Goal: Task Accomplishment & Management: Use online tool/utility

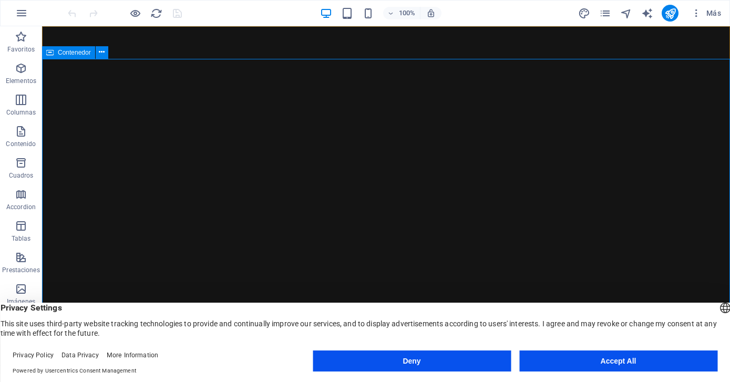
click at [50, 54] on icon at bounding box center [49, 52] width 7 height 13
click at [101, 51] on icon at bounding box center [102, 52] width 6 height 11
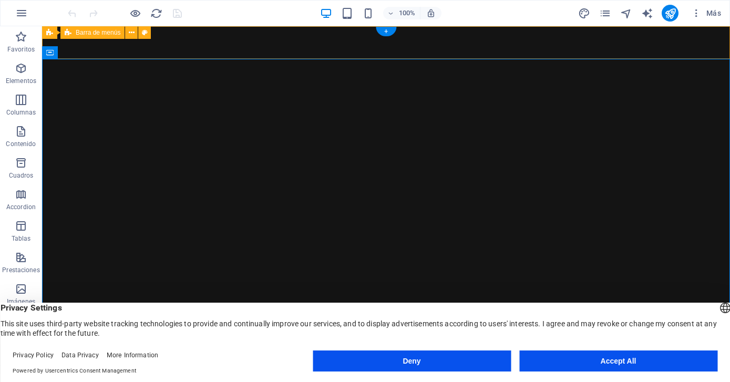
click at [682, 365] on div "negasajogroup.com Inicio Sobre Nosotros Valores Servicios Contacto" at bounding box center [386, 388] width 688 height 46
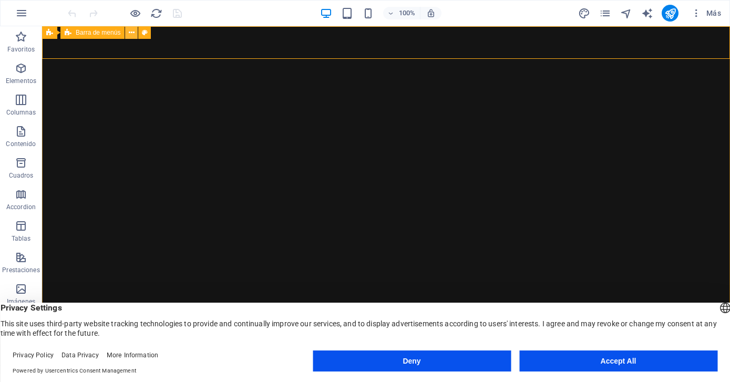
click at [131, 34] on icon at bounding box center [132, 32] width 6 height 11
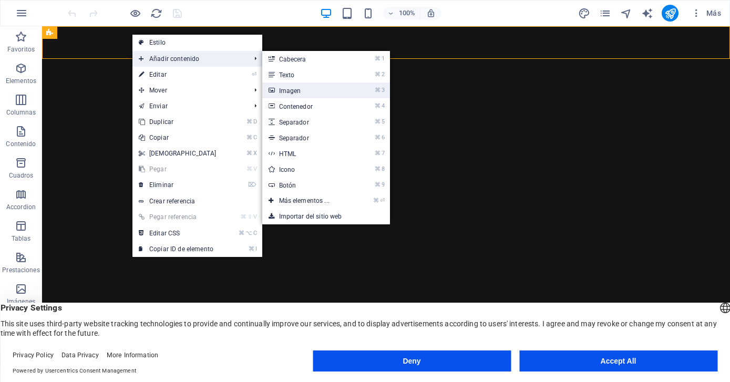
click at [283, 90] on link "⌘ 3 Imagen" at bounding box center [306, 91] width 88 height 16
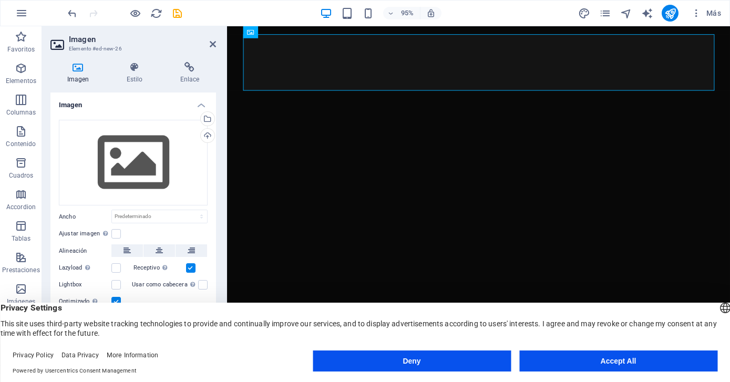
click at [76, 66] on icon at bounding box center [77, 67] width 55 height 11
click at [78, 64] on icon at bounding box center [77, 67] width 55 height 11
click at [629, 364] on button "Accept All" at bounding box center [618, 361] width 198 height 21
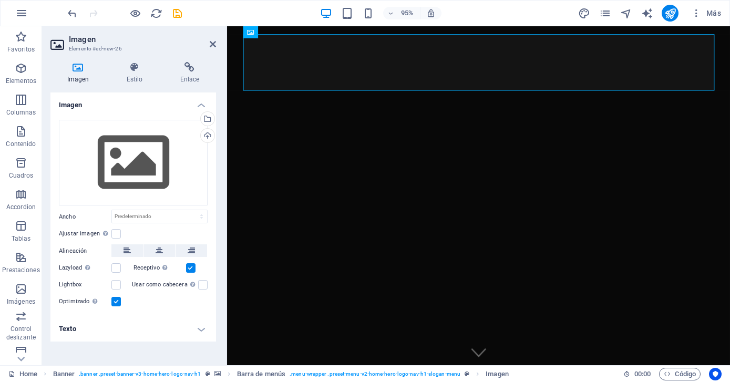
click at [77, 67] on icon at bounding box center [77, 67] width 55 height 11
click at [78, 79] on h4 "Imagen" at bounding box center [79, 73] width 59 height 22
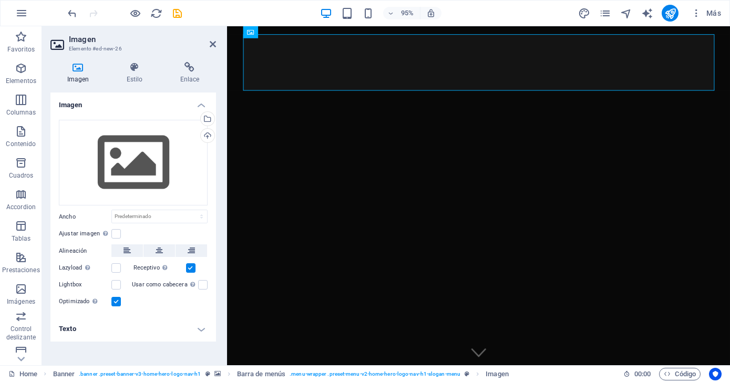
click at [57, 42] on icon at bounding box center [58, 44] width 16 height 17
click at [78, 43] on h2 "Imagen" at bounding box center [142, 39] width 147 height 9
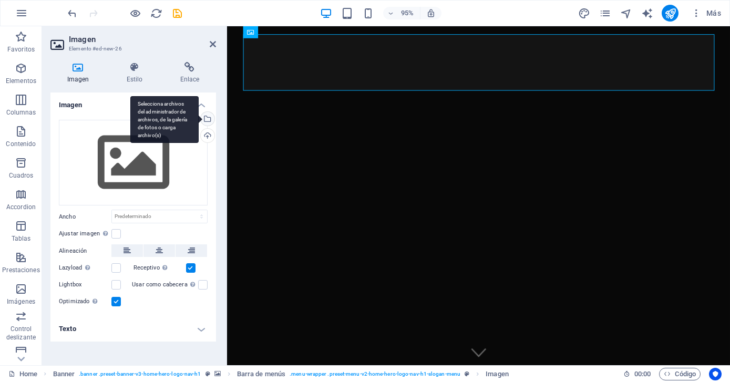
click at [207, 118] on div "Selecciona archivos del administrador de archivos, de la galería de fotos o car…" at bounding box center [207, 120] width 16 height 16
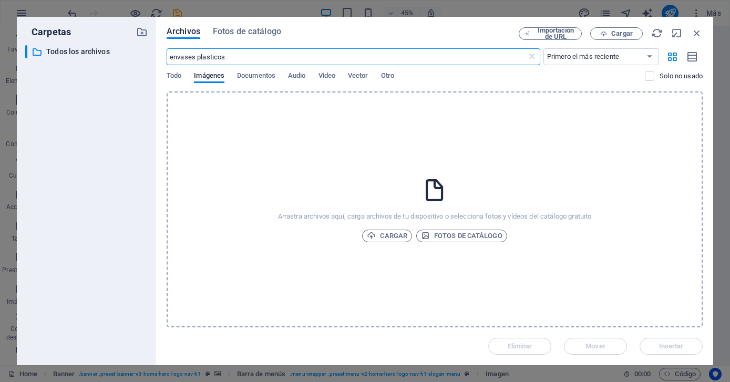
type input "envases plasticos"
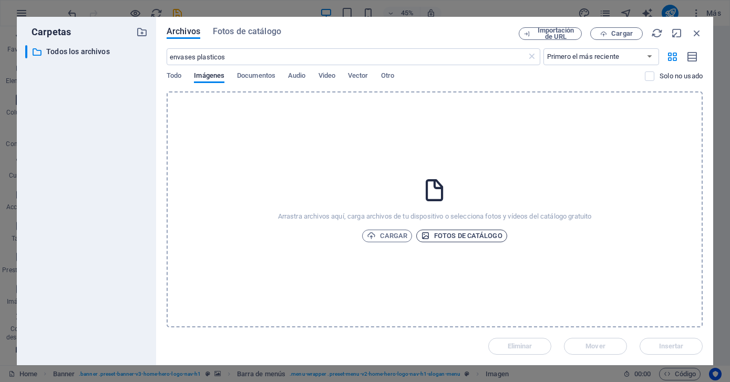
click at [454, 234] on span "Fotos de catálogo" at bounding box center [461, 236] width 81 height 13
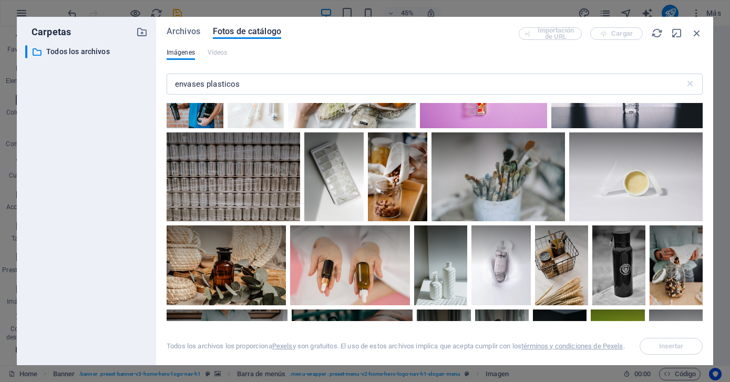
scroll to position [960, 0]
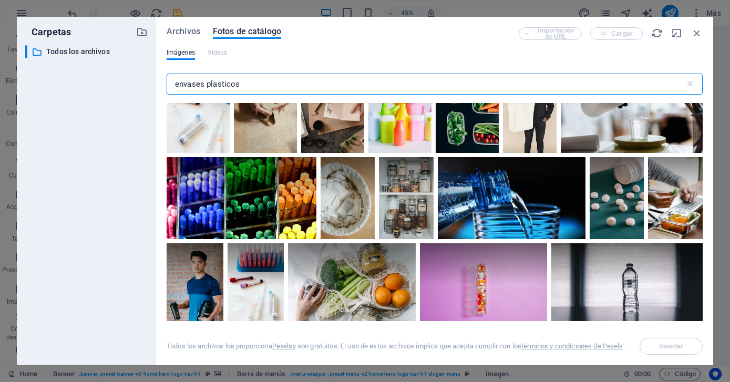
click at [174, 84] on input "envases plasticos" at bounding box center [426, 84] width 518 height 21
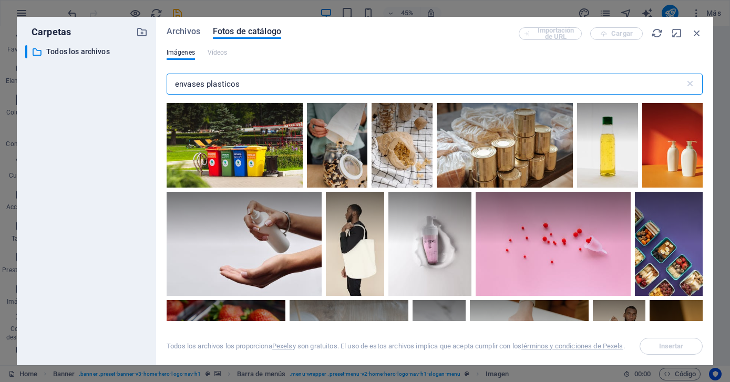
scroll to position [356, 0]
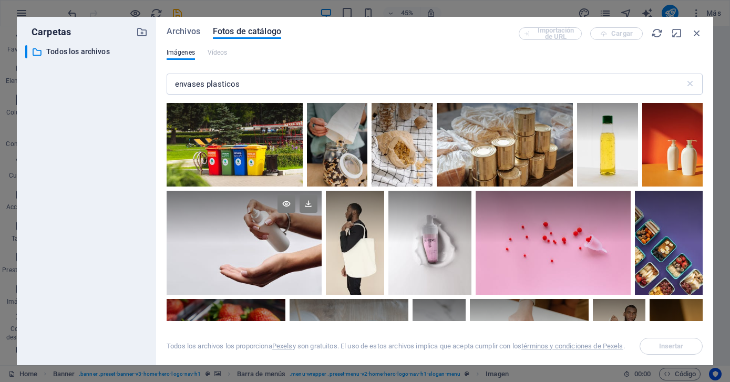
click at [295, 245] on div at bounding box center [244, 243] width 155 height 104
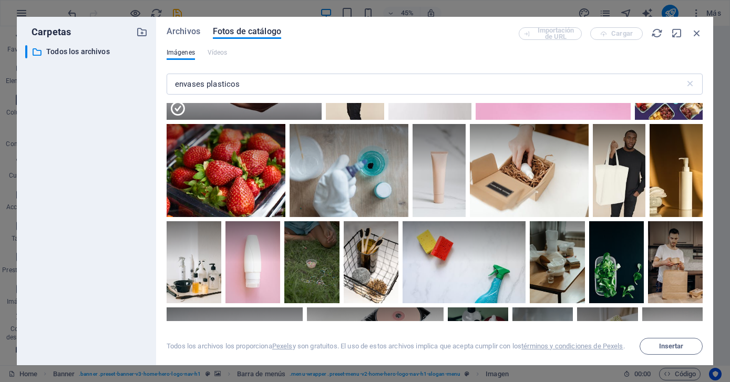
scroll to position [538, 0]
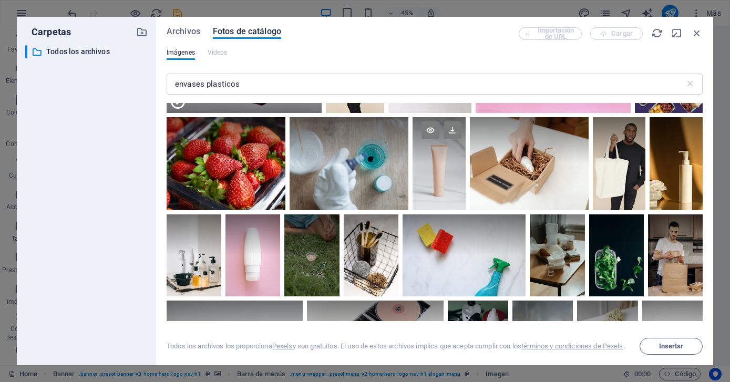
click at [428, 195] on div at bounding box center [439, 163] width 53 height 93
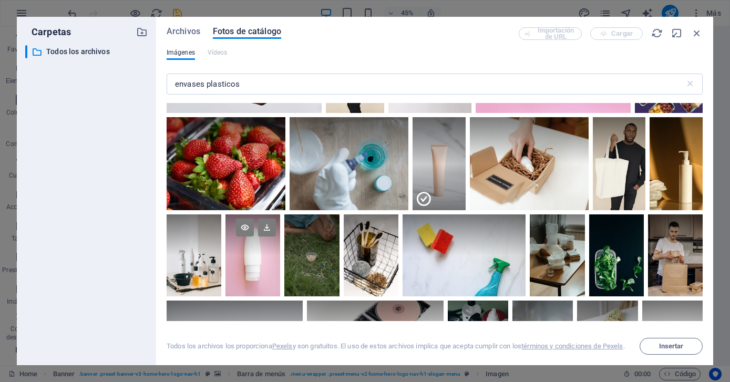
click at [250, 269] on div at bounding box center [252, 255] width 55 height 82
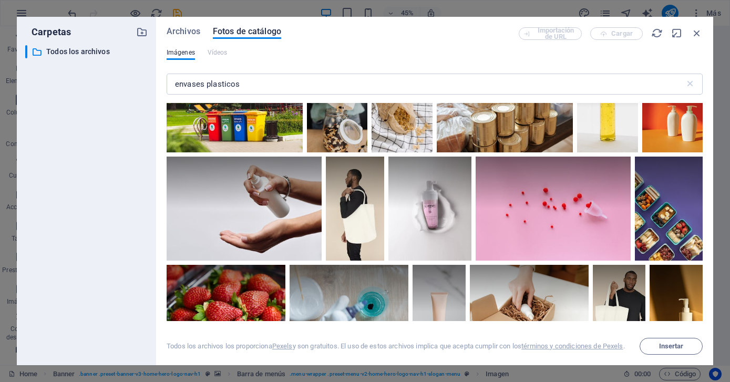
scroll to position [387, 0]
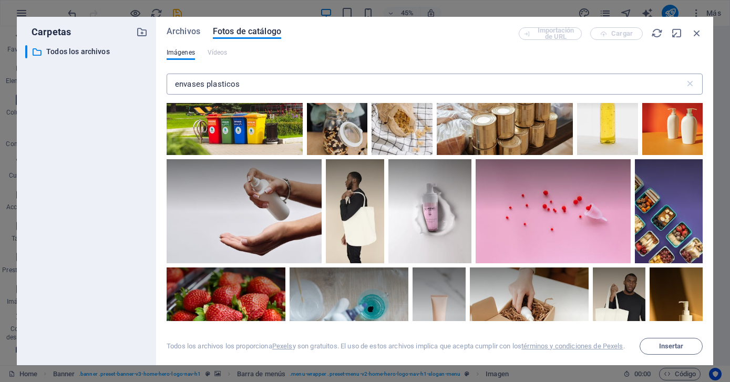
click at [246, 80] on input "envases plasticos" at bounding box center [426, 84] width 518 height 21
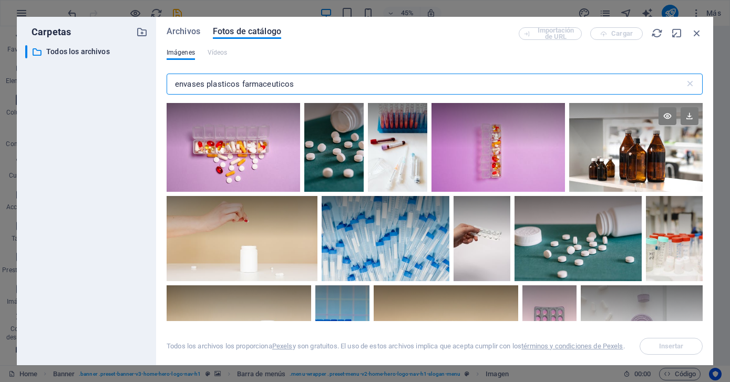
type input "envases plasticos farmaceuticos"
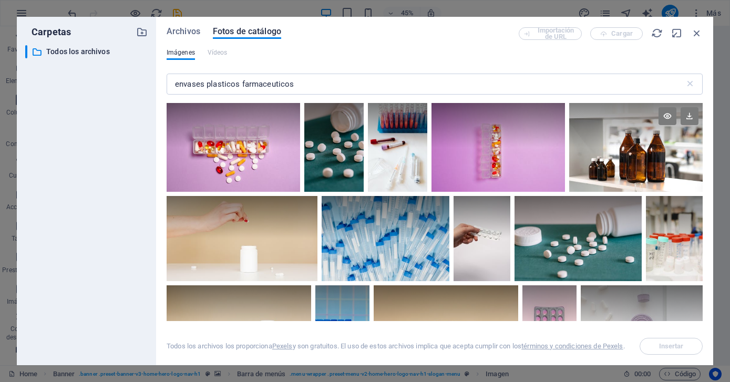
click at [665, 158] on div at bounding box center [635, 147] width 133 height 89
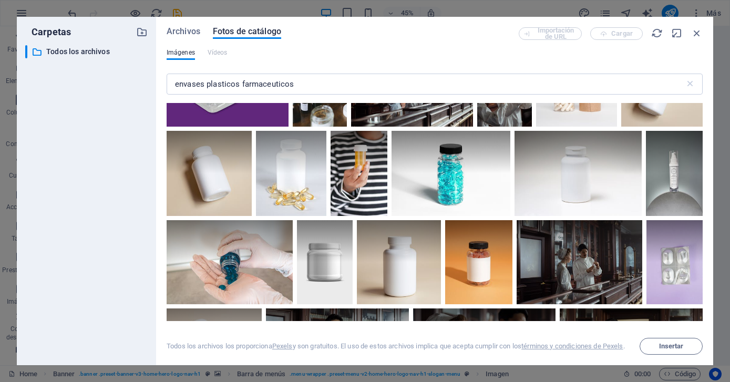
scroll to position [409, 0]
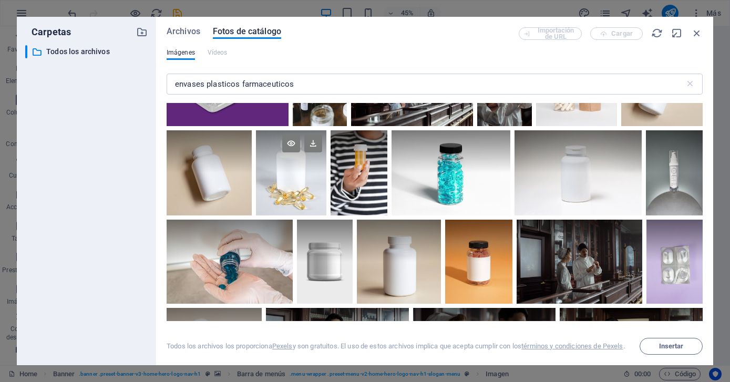
click at [298, 194] on div at bounding box center [291, 172] width 71 height 85
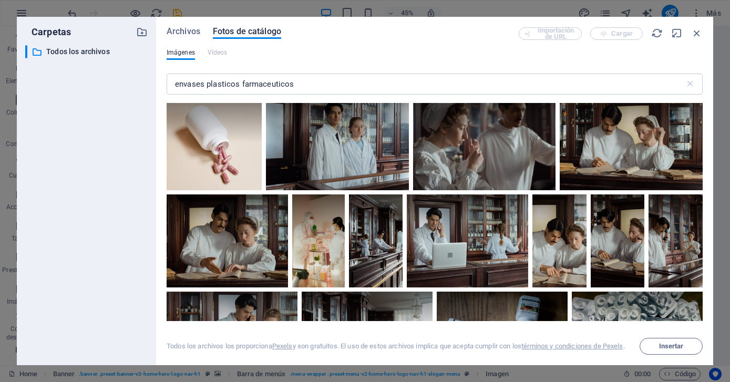
scroll to position [679, 0]
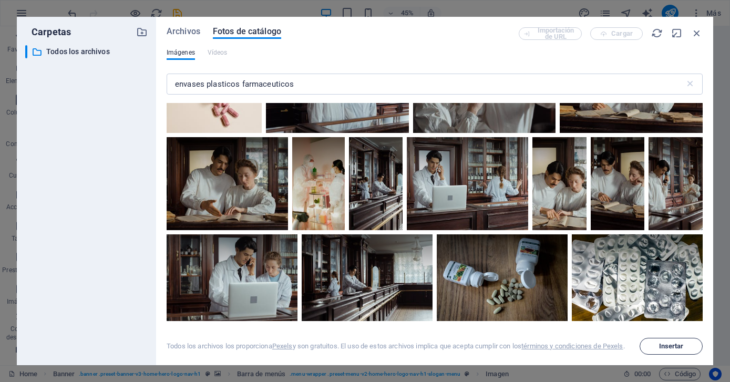
click at [668, 344] on span "Insertar" at bounding box center [671, 346] width 25 height 6
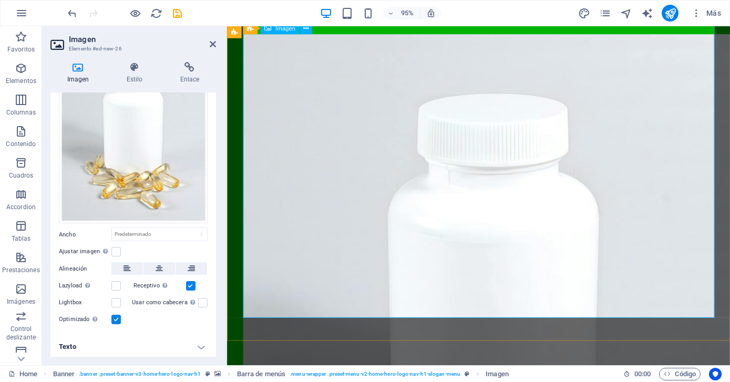
scroll to position [2053, 0]
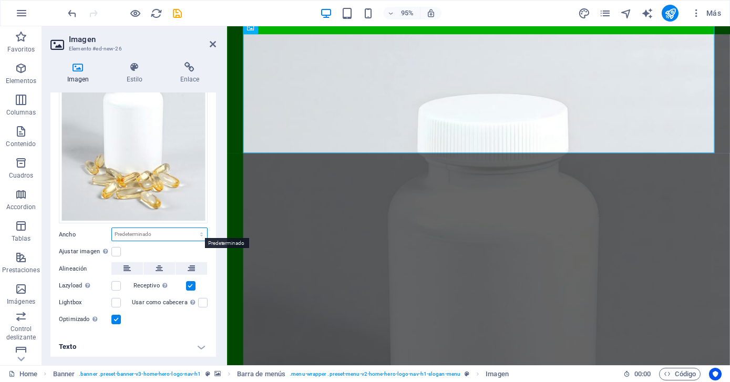
click at [201, 232] on select "Predeterminado automático px rem % em vh vw" at bounding box center [159, 234] width 95 height 13
click at [112, 228] on select "Predeterminado automático px rem % em vh vw" at bounding box center [159, 234] width 95 height 13
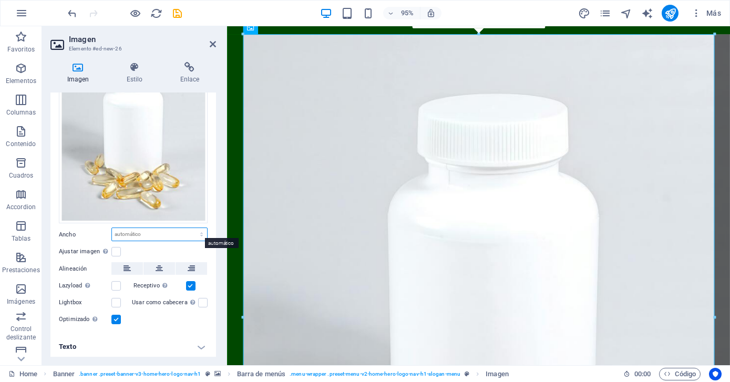
click at [198, 234] on select "Predeterminado automático px rem % em vh vw" at bounding box center [159, 234] width 95 height 13
select select "em"
click at [190, 228] on select "Predeterminado automático px rem % em vh vw" at bounding box center [159, 234] width 95 height 13
type input "59"
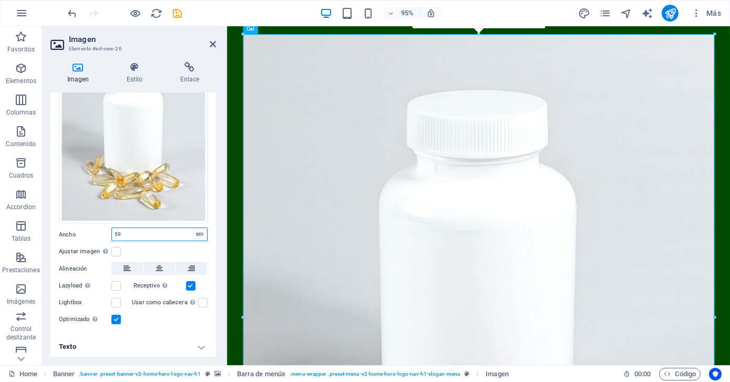
click at [195, 232] on select "Predeterminado automático px rem % em vh vw" at bounding box center [199, 234] width 15 height 13
select select "rem"
click at [192, 228] on select "Predeterminado automático px rem % em vh vw" at bounding box center [199, 234] width 15 height 13
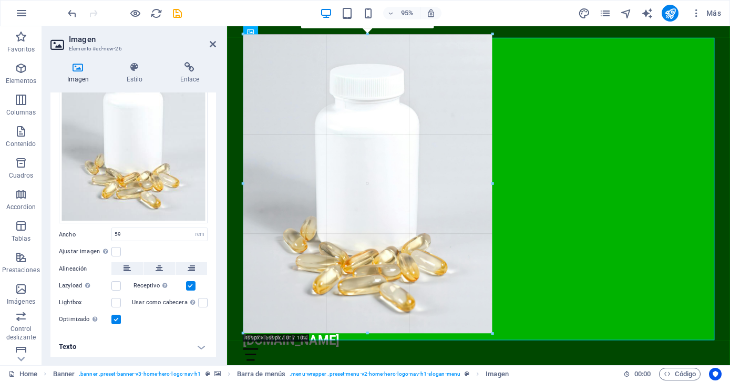
scroll to position [1773, 0]
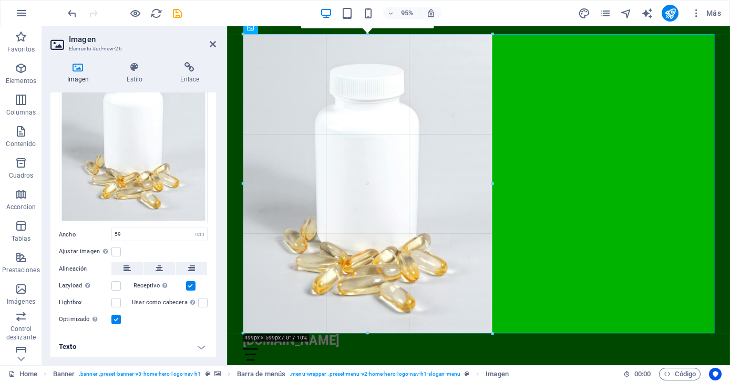
drag, startPoint x: 714, startPoint y: 34, endPoint x: 283, endPoint y: 317, distance: 515.4
type input "499"
select select "px"
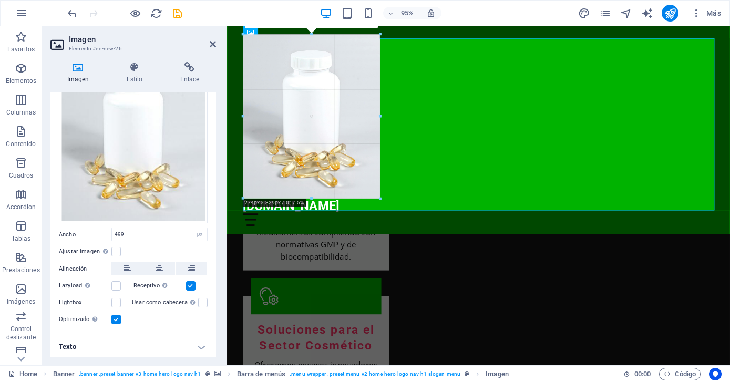
scroll to position [1633, 0]
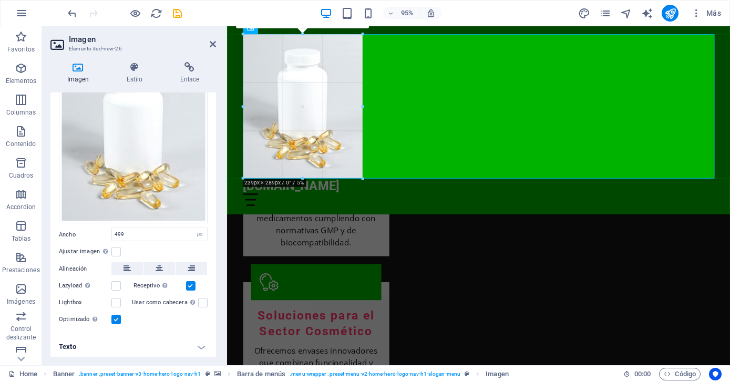
drag, startPoint x: 490, startPoint y: 332, endPoint x: 352, endPoint y: 64, distance: 301.6
type input "239"
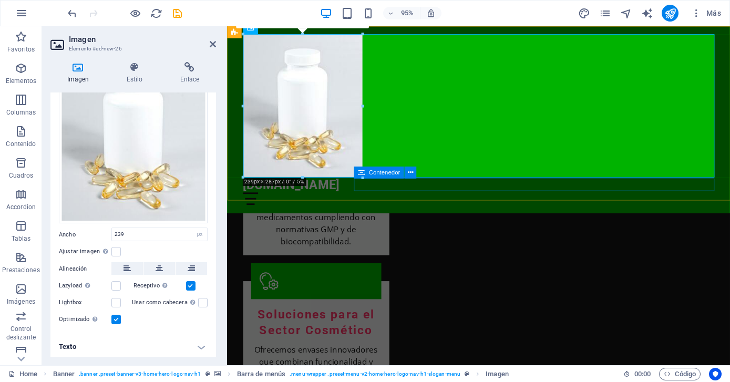
click at [554, 201] on div at bounding box center [492, 207] width 496 height 13
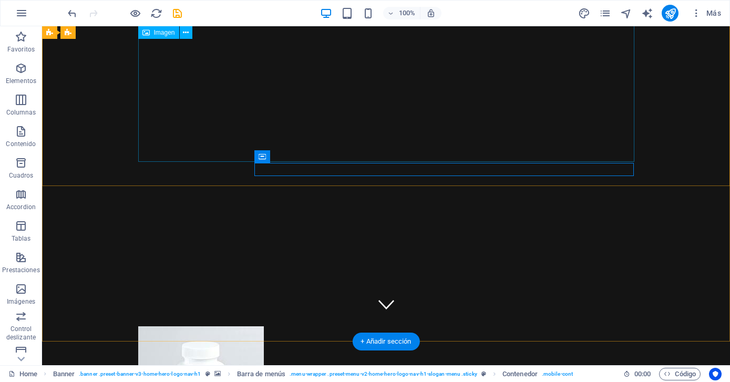
scroll to position [0, 0]
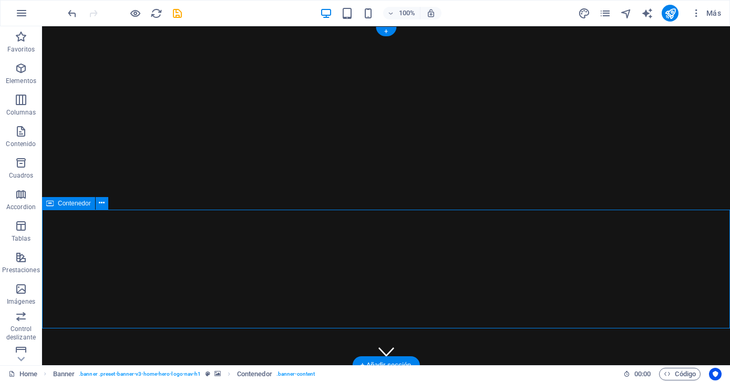
click at [717, 13] on span "Más" at bounding box center [706, 13] width 30 height 11
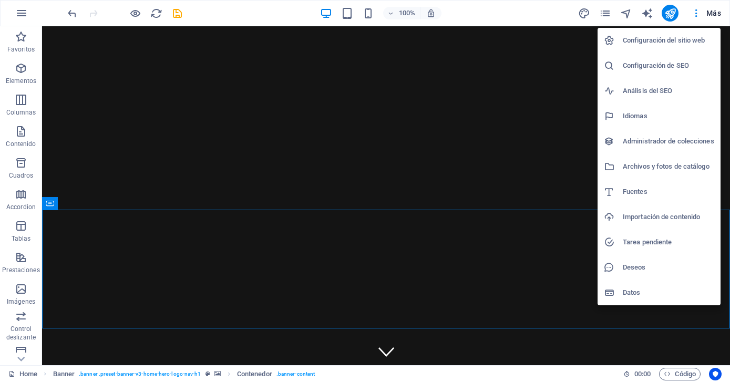
click at [177, 12] on div at bounding box center [365, 191] width 730 height 382
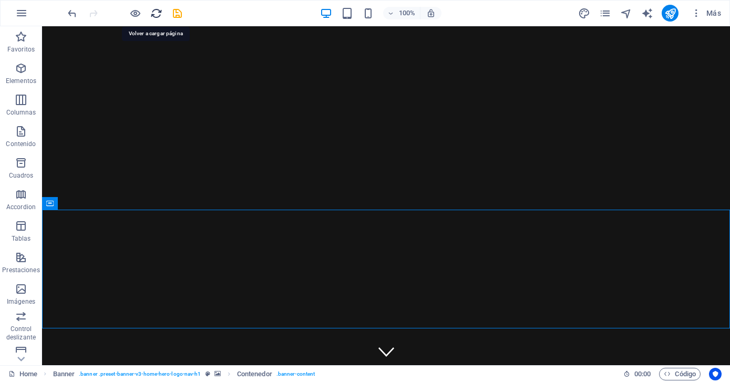
click at [160, 12] on icon "reload" at bounding box center [156, 13] width 12 height 12
click at [73, 14] on icon "undo" at bounding box center [72, 13] width 12 height 12
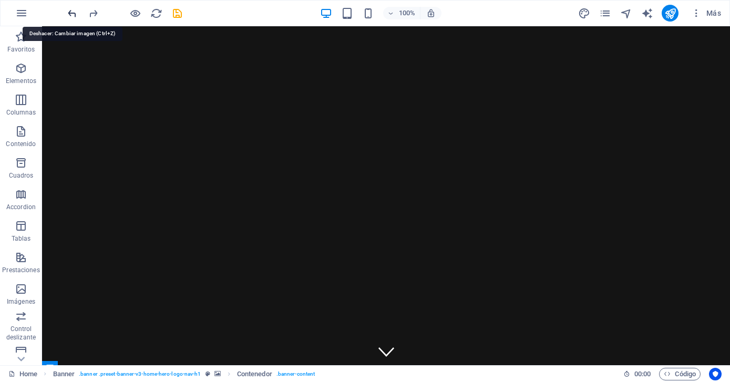
click at [73, 14] on icon "undo" at bounding box center [72, 13] width 12 height 12
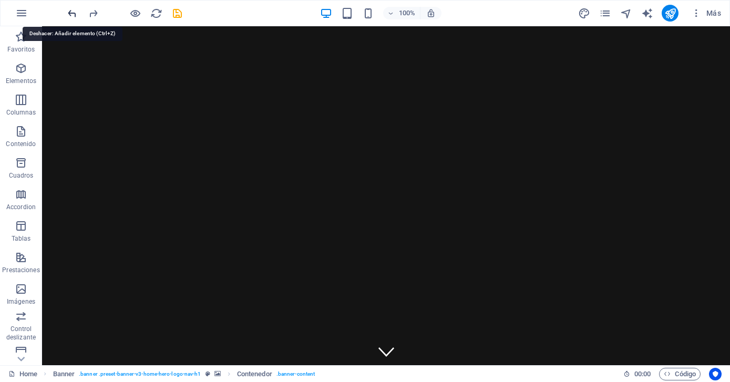
click at [73, 14] on icon "undo" at bounding box center [72, 13] width 12 height 12
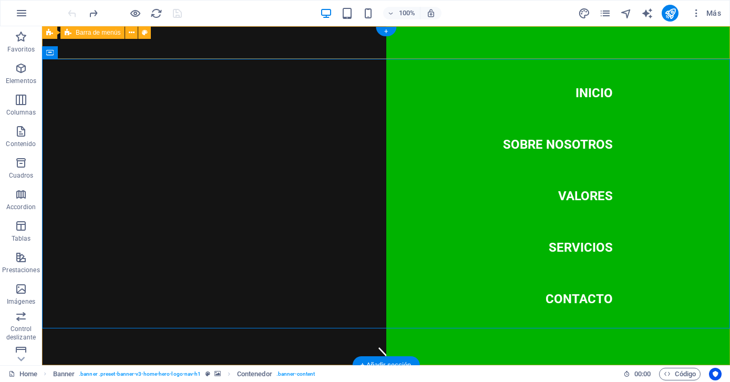
click at [310, 365] on div "negasajogroup.com Inicio Sobre Nosotros Valores Servicios Contacto" at bounding box center [386, 381] width 688 height 33
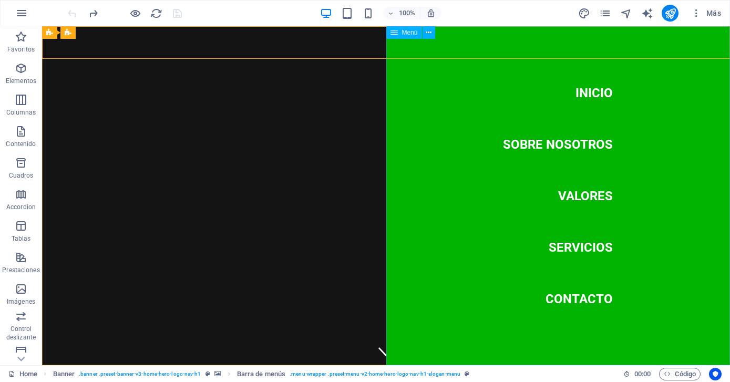
click at [397, 34] on div "Menú" at bounding box center [404, 32] width 36 height 13
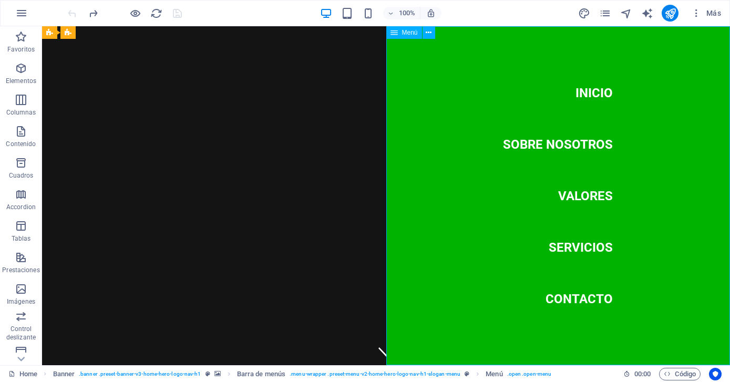
click at [420, 34] on div "Menú" at bounding box center [404, 32] width 36 height 13
click at [429, 33] on icon at bounding box center [429, 32] width 6 height 11
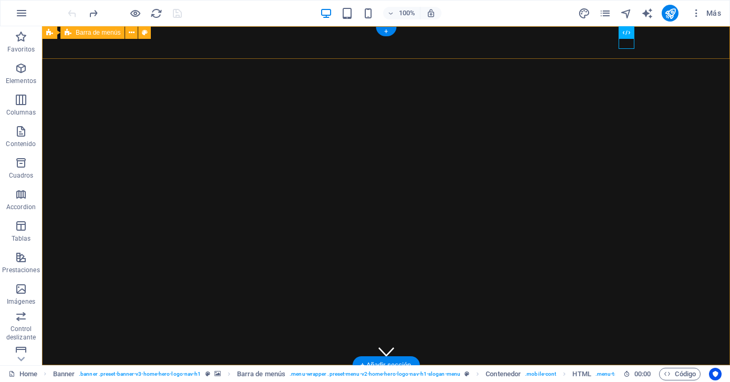
click at [711, 365] on div "negasajogroup.com Inicio Sobre Nosotros Valores Servicios Contacto" at bounding box center [386, 388] width 688 height 46
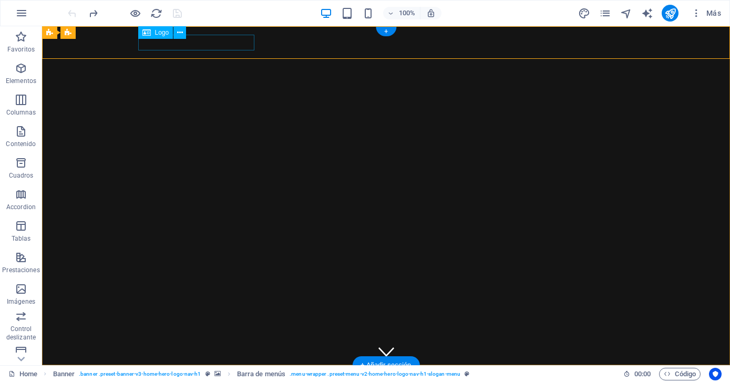
click at [155, 374] on div "[DOMAIN_NAME]" at bounding box center [386, 382] width 496 height 16
click at [158, 32] on span "Logo" at bounding box center [162, 32] width 14 height 6
click at [180, 33] on icon at bounding box center [180, 32] width 6 height 11
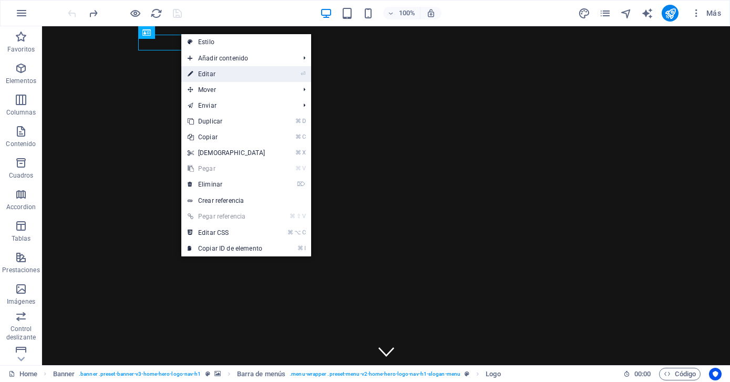
click at [206, 73] on link "⏎ Editar" at bounding box center [226, 74] width 90 height 16
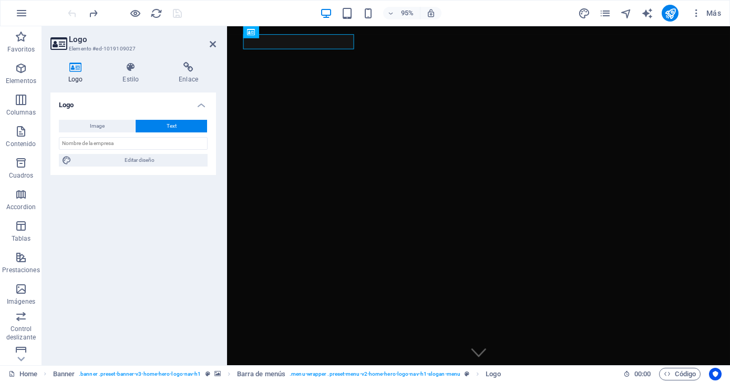
click at [74, 67] on icon at bounding box center [75, 67] width 50 height 11
click at [104, 123] on span "Image" at bounding box center [97, 126] width 15 height 13
select select "DISABLED_OPTION_VALUE"
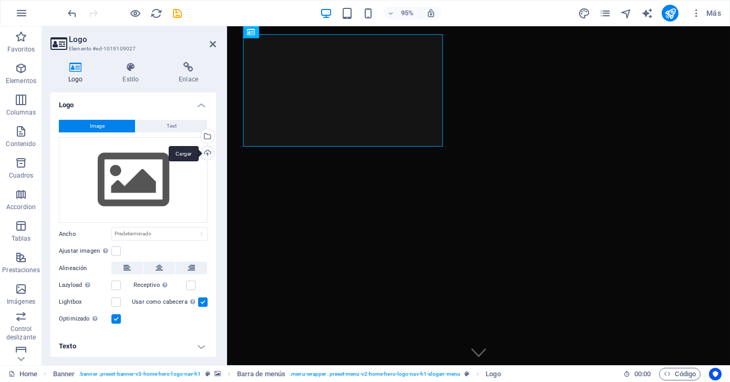
click at [204, 151] on div "Cargar" at bounding box center [207, 154] width 16 height 16
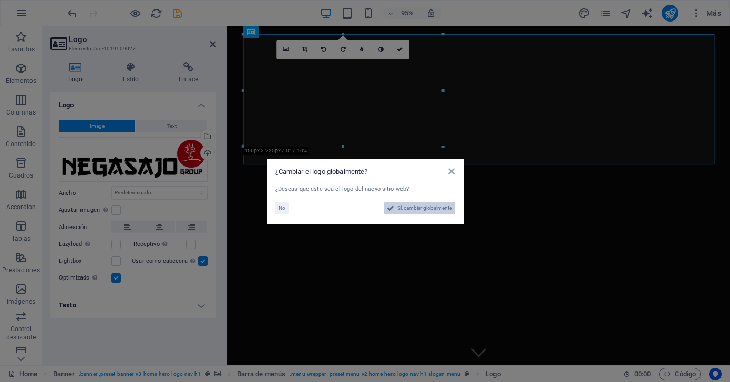
click at [426, 206] on span "Sí, cambiar globalmente" at bounding box center [424, 208] width 55 height 13
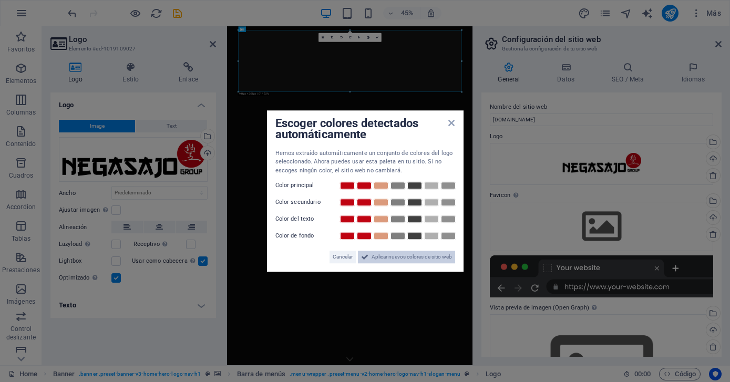
click at [403, 257] on span "Aplicar nuevos colores de sitio web" at bounding box center [412, 257] width 80 height 13
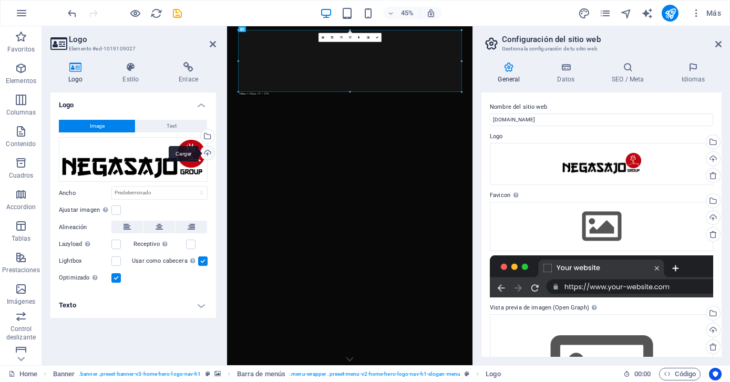
click at [208, 150] on div "Cargar" at bounding box center [207, 154] width 16 height 16
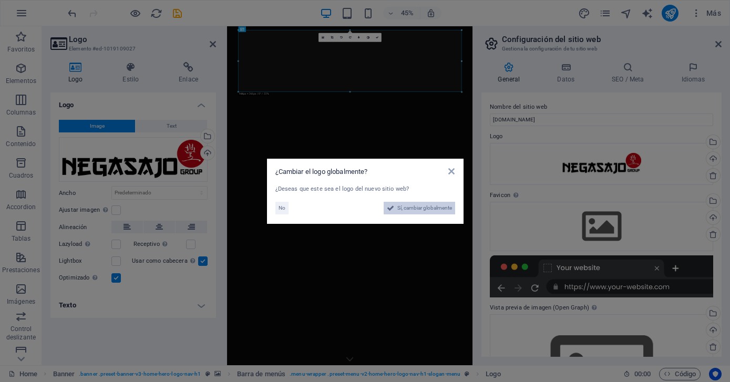
click at [420, 209] on span "Sí, cambiar globalmente" at bounding box center [424, 208] width 55 height 13
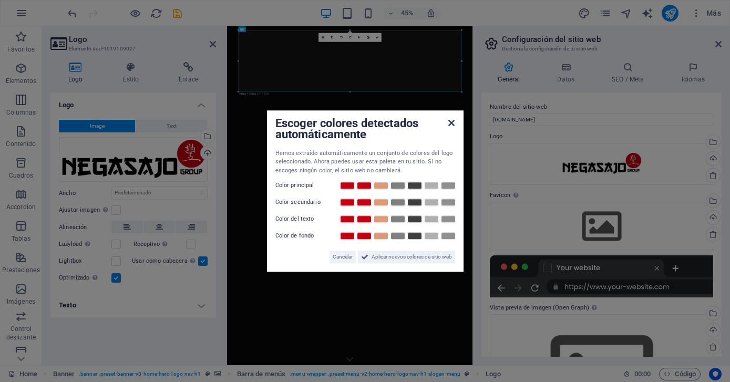
click at [455, 125] on icon at bounding box center [451, 123] width 6 height 8
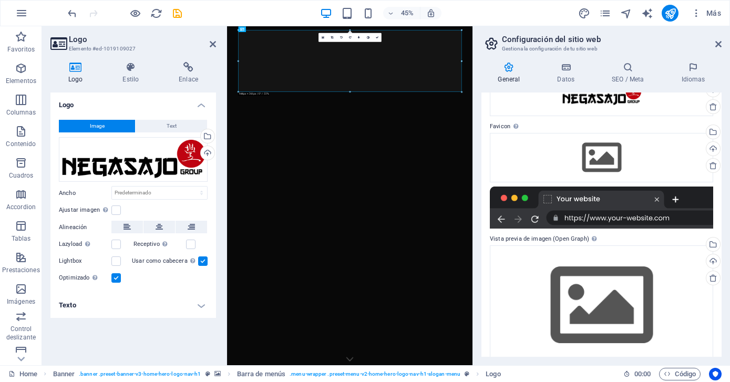
scroll to position [86, 0]
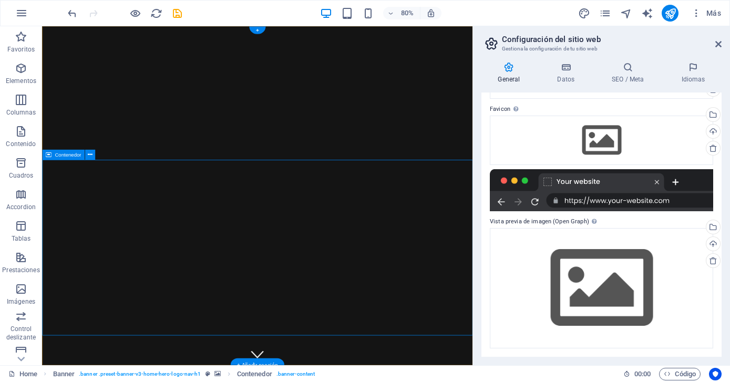
click at [716, 42] on icon at bounding box center [718, 44] width 6 height 8
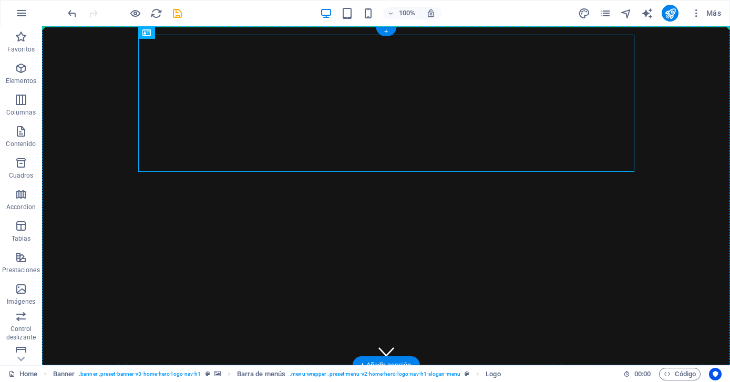
drag, startPoint x: 168, startPoint y: 145, endPoint x: 136, endPoint y: 155, distance: 34.2
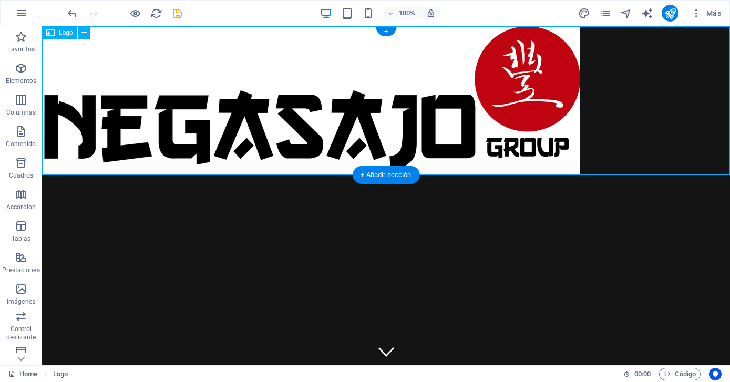
click at [580, 170] on div at bounding box center [386, 100] width 688 height 149
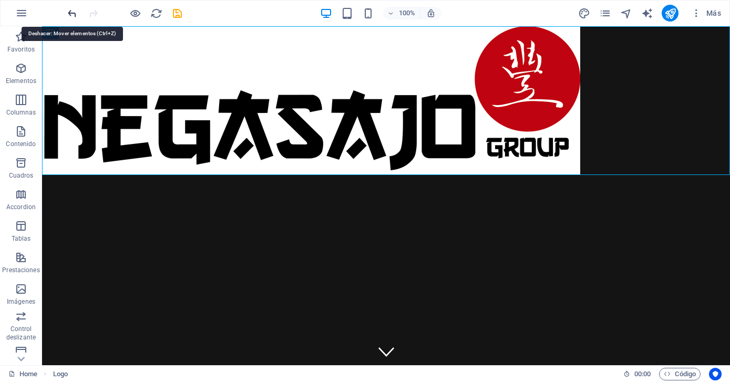
click at [71, 15] on icon "undo" at bounding box center [72, 13] width 12 height 12
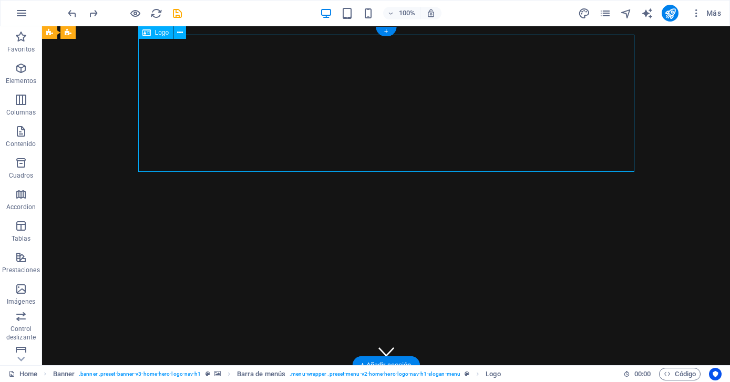
drag, startPoint x: 632, startPoint y: 35, endPoint x: 536, endPoint y: 81, distance: 106.7
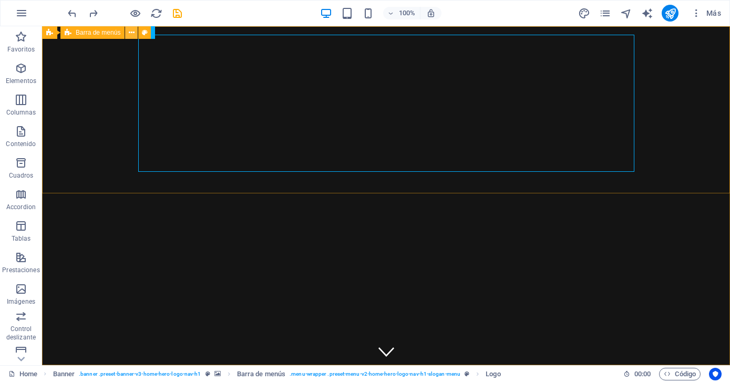
click at [132, 32] on icon at bounding box center [132, 32] width 6 height 11
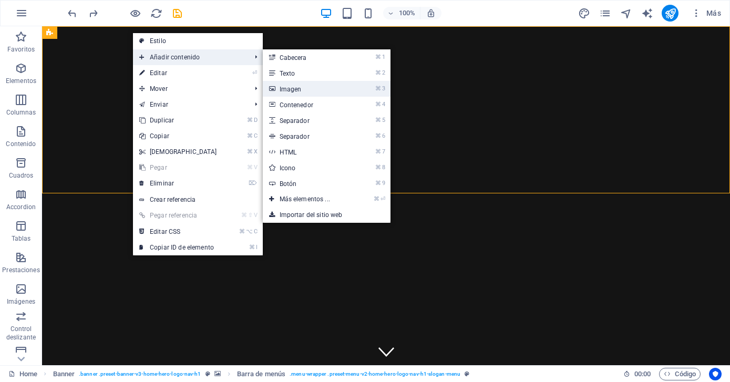
click at [302, 91] on link "⌘ 3 Imagen" at bounding box center [307, 89] width 88 height 16
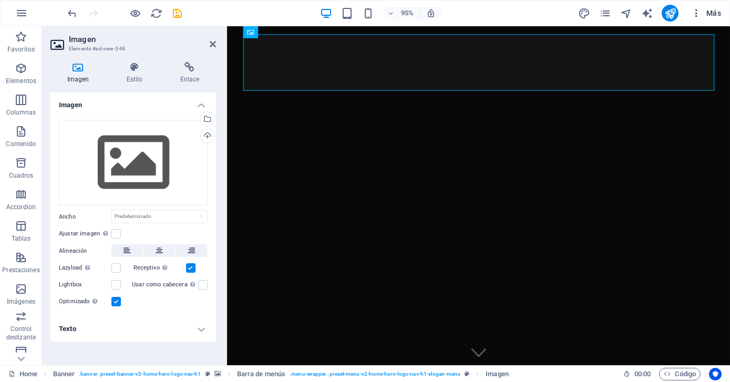
click at [714, 11] on span "Más" at bounding box center [706, 13] width 30 height 11
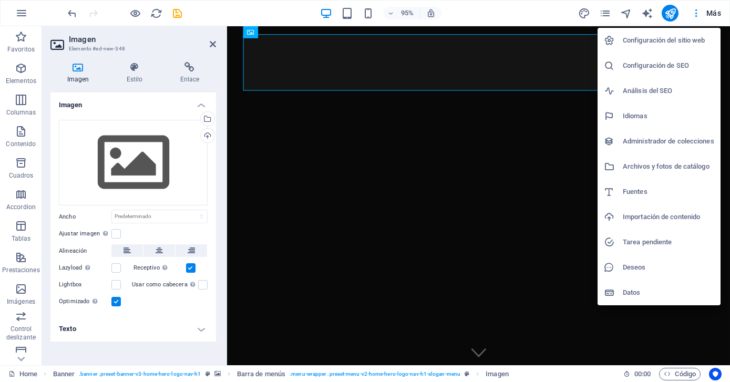
click at [531, 73] on div at bounding box center [365, 191] width 730 height 382
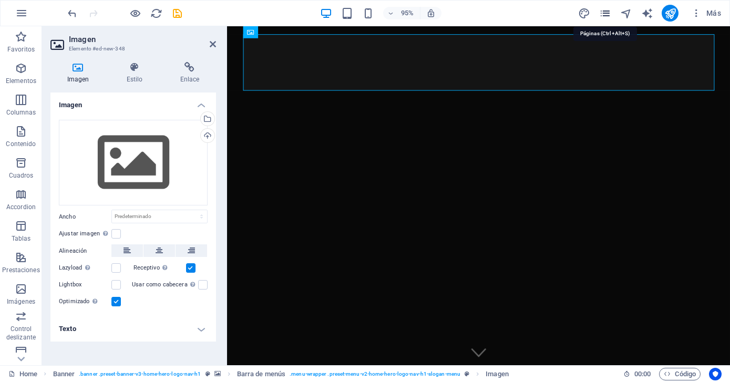
click at [604, 13] on icon "pages" at bounding box center [605, 13] width 12 height 12
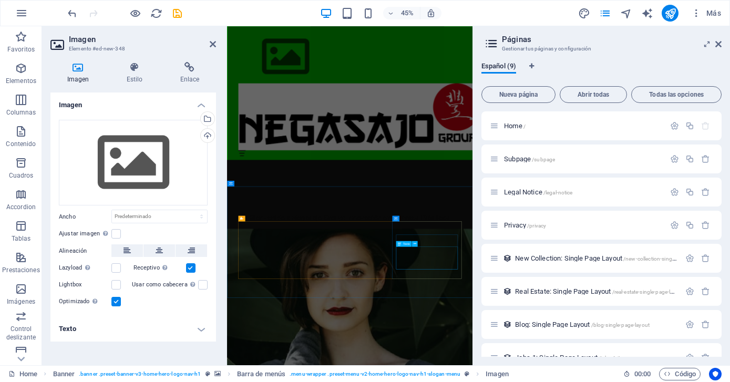
scroll to position [623, 0]
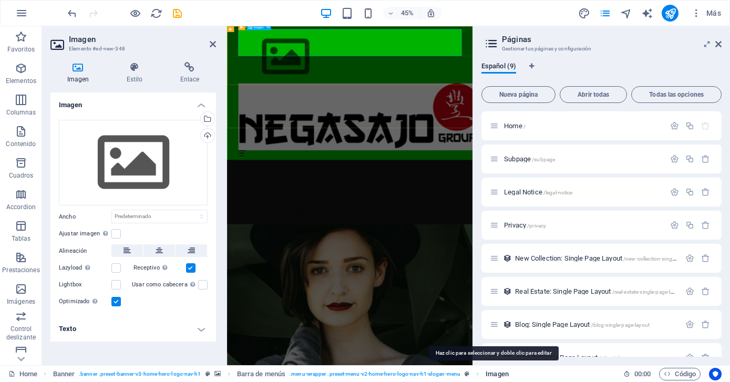
click at [493, 374] on span "Imagen" at bounding box center [497, 374] width 23 height 13
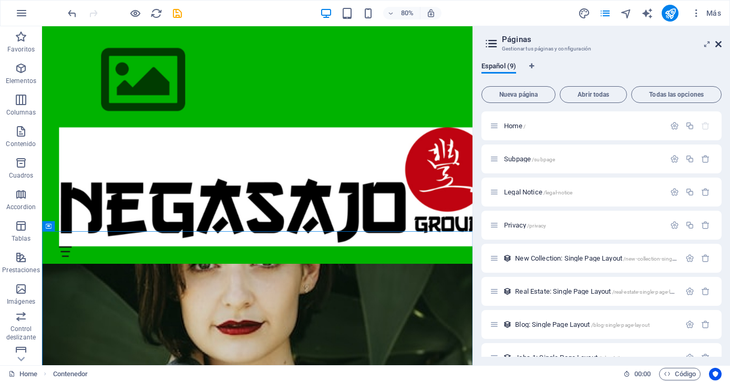
click at [719, 44] on icon at bounding box center [718, 44] width 6 height 8
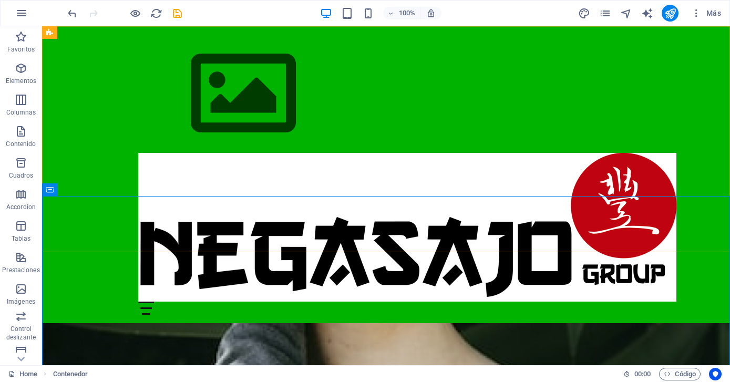
click at [685, 75] on div "Inicio Sobre Nosotros Valores Servicios Contacto" at bounding box center [386, 174] width 688 height 297
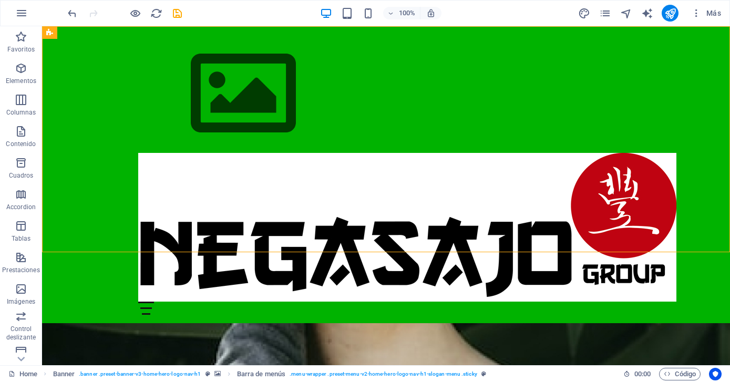
click at [685, 75] on div "Inicio Sobre Nosotros Valores Servicios Contacto" at bounding box center [386, 174] width 688 height 297
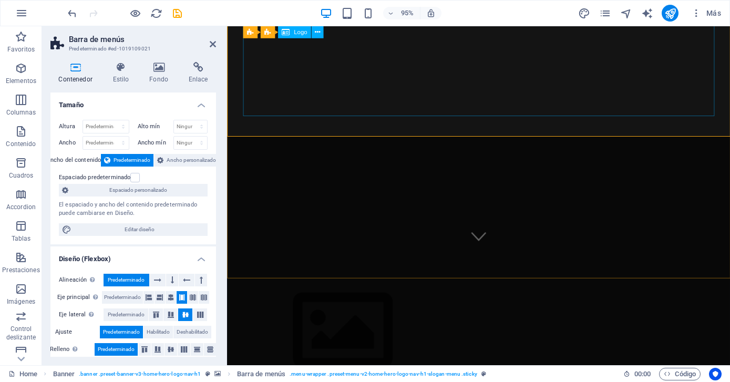
scroll to position [126, 0]
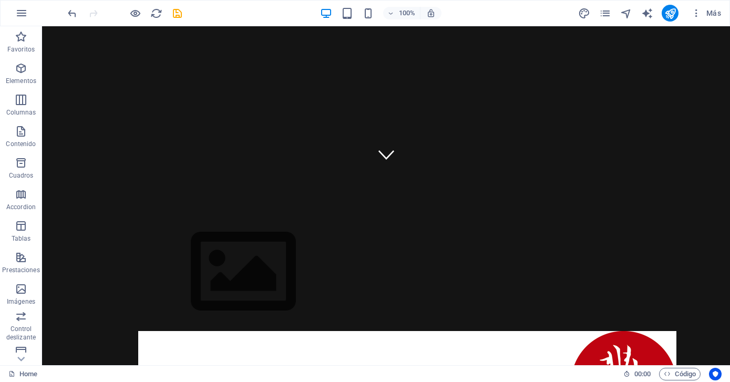
scroll to position [197, 0]
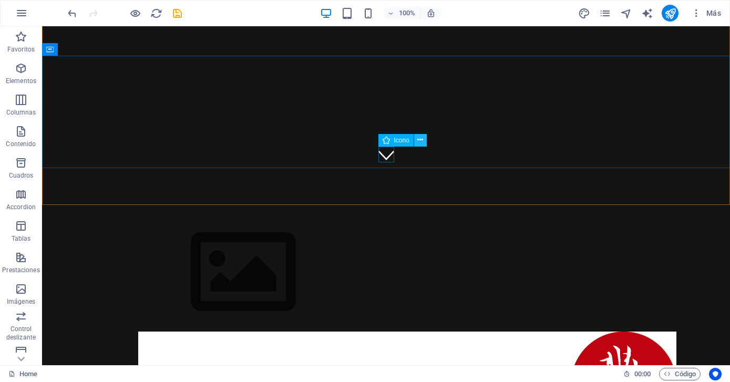
click at [417, 139] on button at bounding box center [420, 140] width 13 height 13
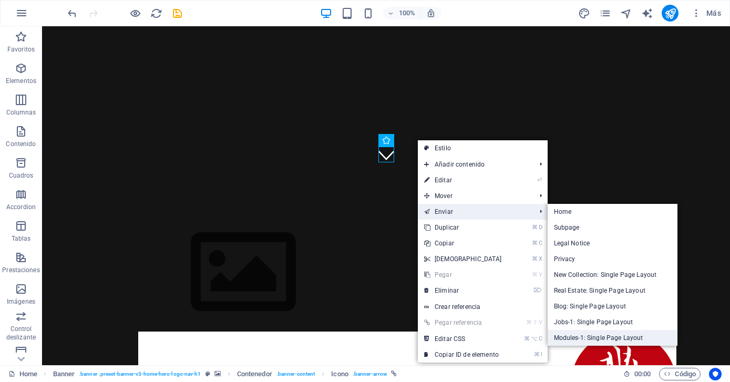
click at [584, 339] on link "Modules-1: Single Page Layout" at bounding box center [613, 338] width 130 height 16
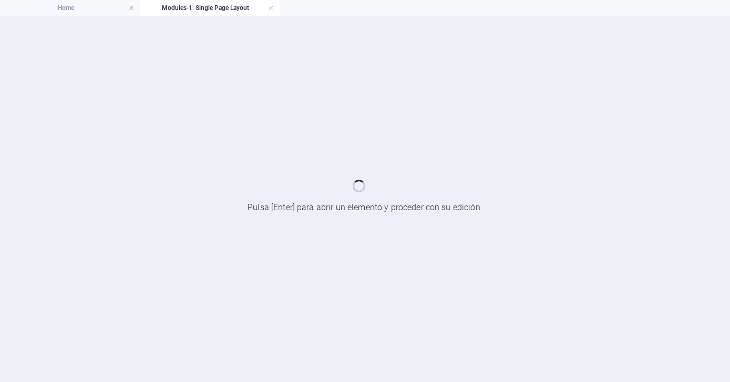
select select "xMidYMid"
select select "px"
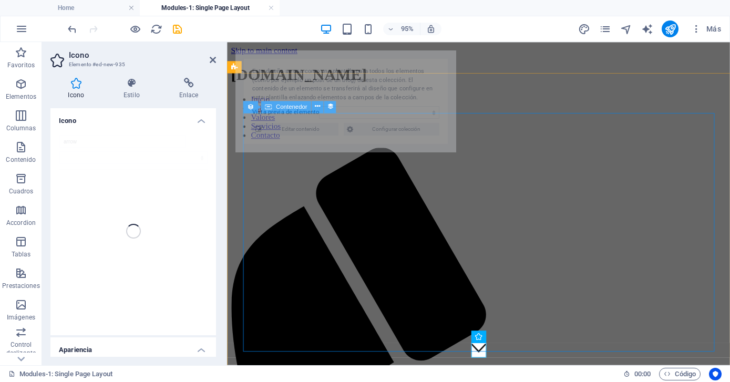
select select "68e3c67817143900470f9963"
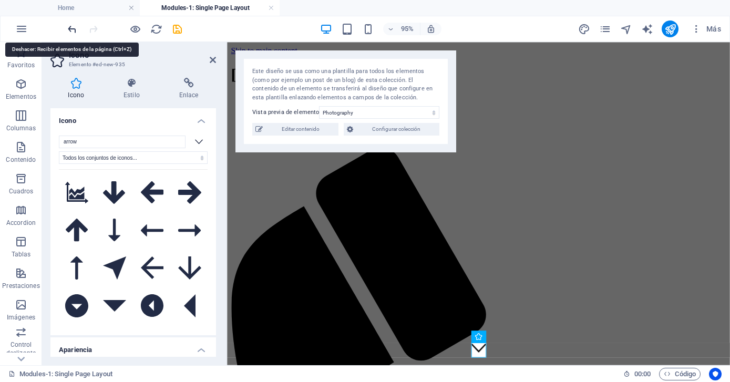
click at [72, 30] on icon "undo" at bounding box center [72, 29] width 12 height 12
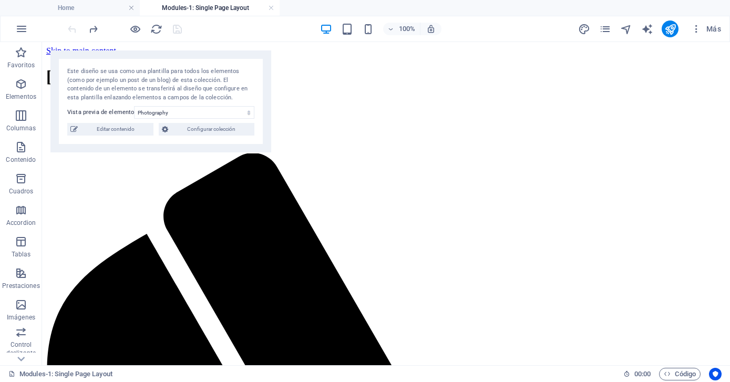
click at [72, 30] on div at bounding box center [125, 28] width 118 height 17
click at [19, 147] on icon "button" at bounding box center [21, 147] width 13 height 13
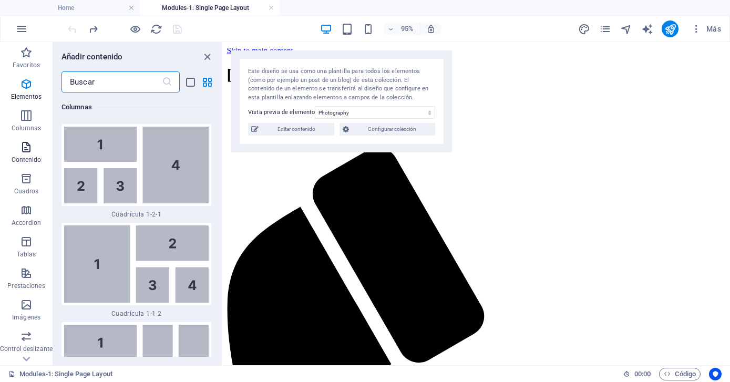
scroll to position [3218, 0]
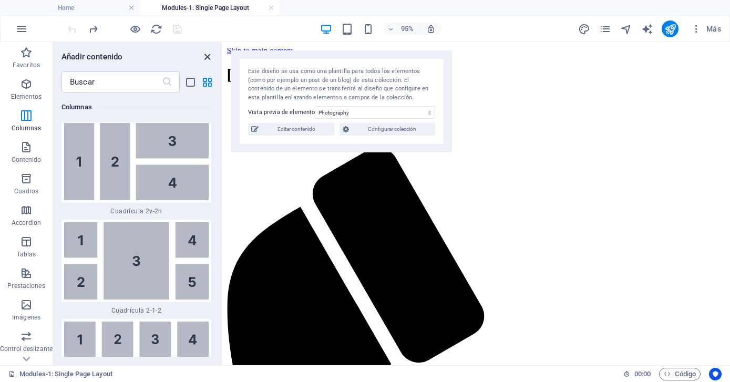
click at [208, 55] on icon "close panel" at bounding box center [207, 57] width 12 height 12
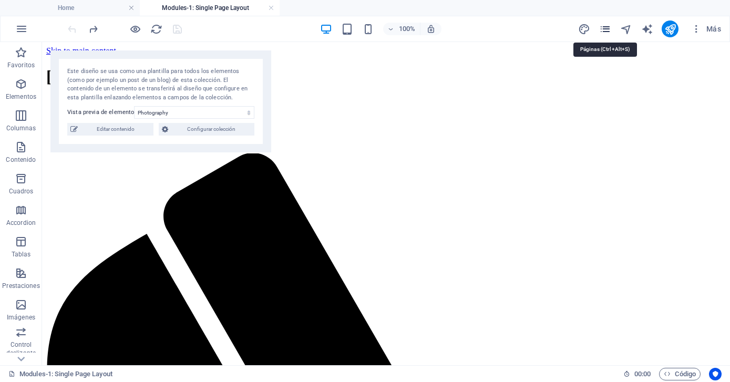
click at [603, 28] on icon "pages" at bounding box center [605, 29] width 12 height 12
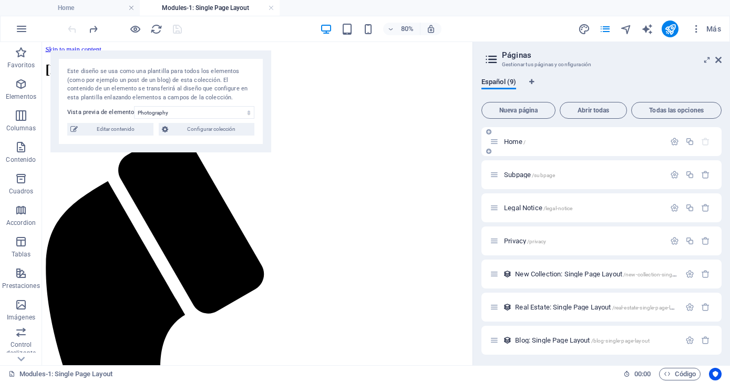
click at [544, 142] on p "Home /" at bounding box center [583, 141] width 158 height 7
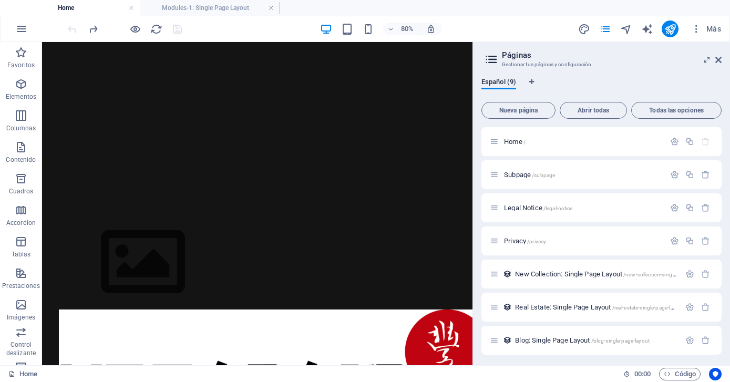
click at [489, 58] on icon at bounding box center [491, 59] width 16 height 15
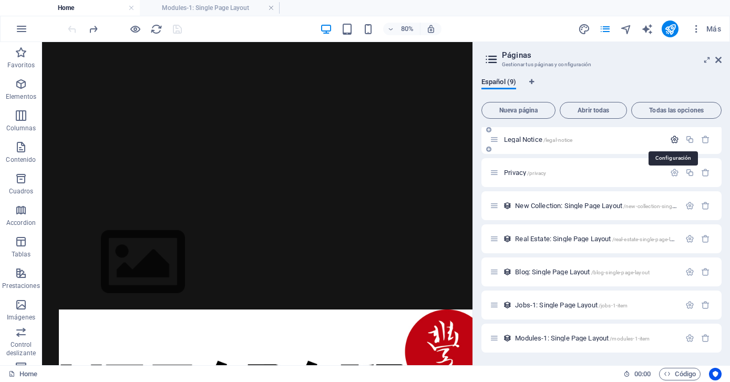
click at [674, 139] on icon "button" at bounding box center [674, 139] width 9 height 9
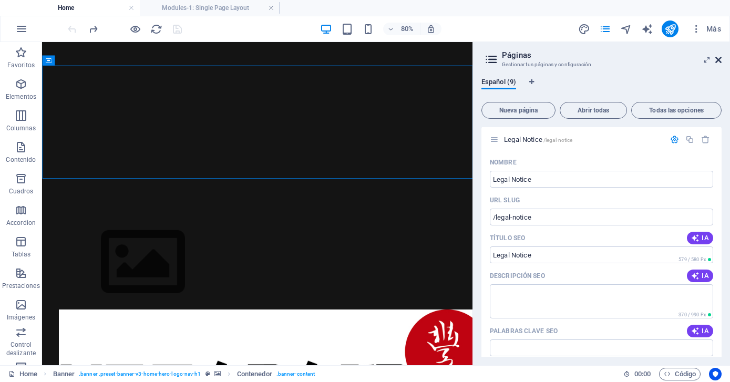
click at [719, 58] on icon at bounding box center [718, 60] width 6 height 8
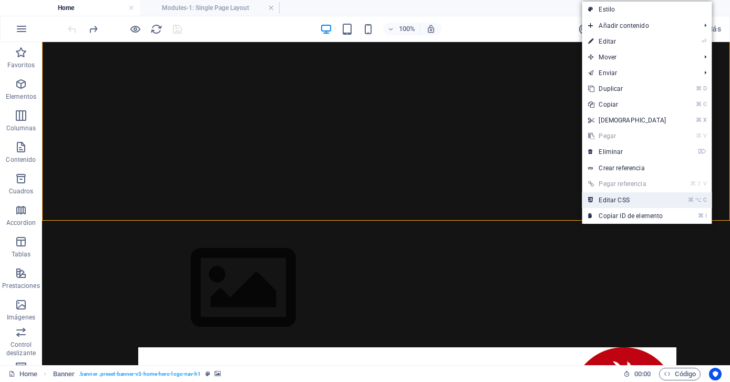
click at [653, 201] on link "⌘ ⌥ C Editar CSS" at bounding box center [627, 200] width 90 height 16
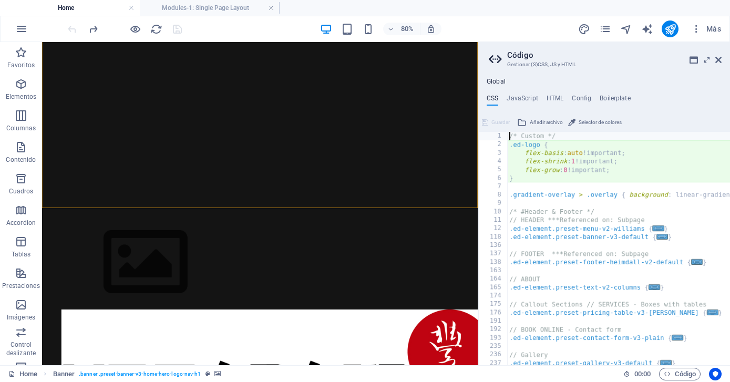
type textarea "@include banner-v3($arrow-color: #fff, $hover-effect: animation_fade);"
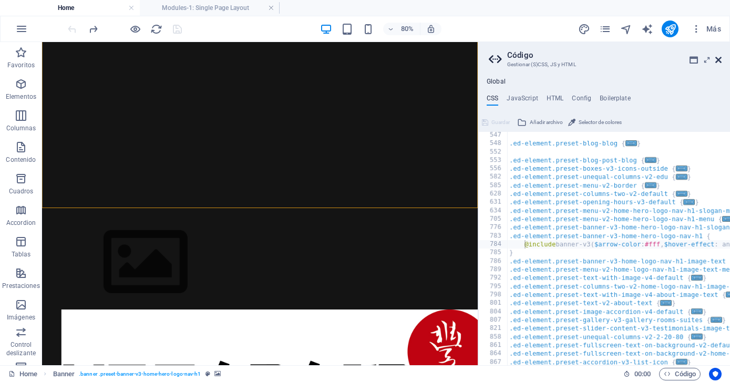
click at [717, 63] on icon at bounding box center [718, 60] width 6 height 8
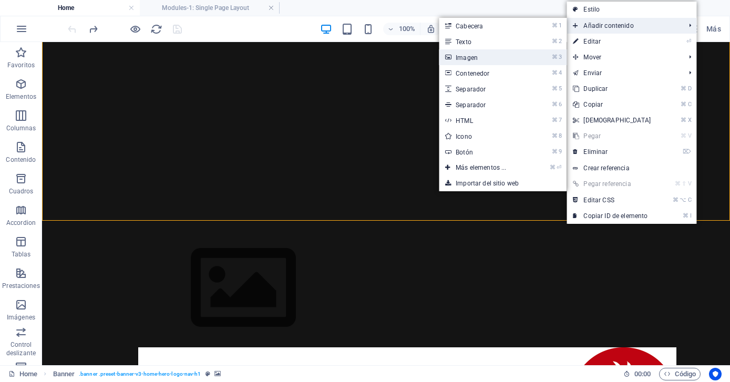
click at [479, 56] on link "⌘ 3 Imagen" at bounding box center [483, 57] width 88 height 16
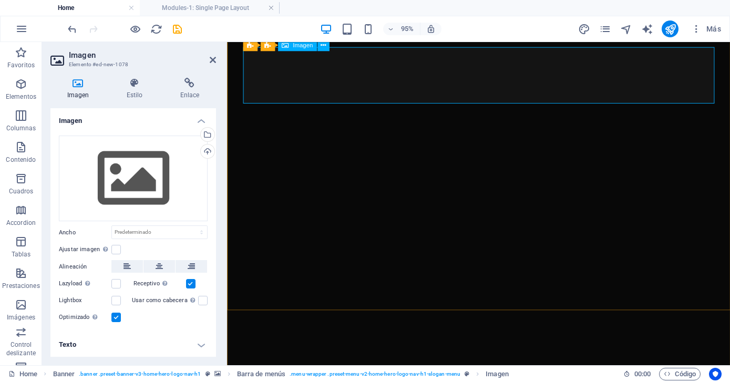
scroll to position [0, 0]
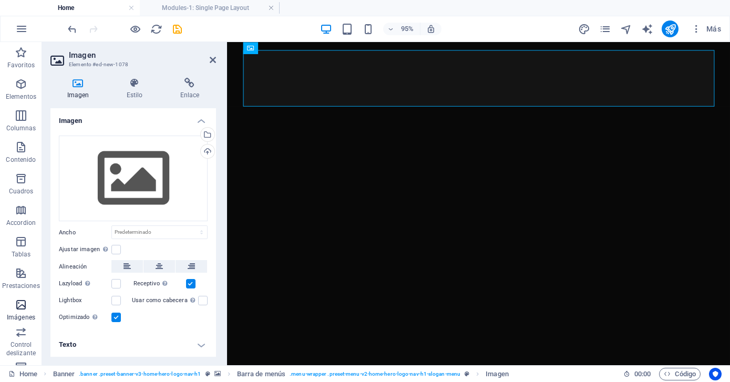
click at [21, 305] on icon "button" at bounding box center [21, 304] width 13 height 13
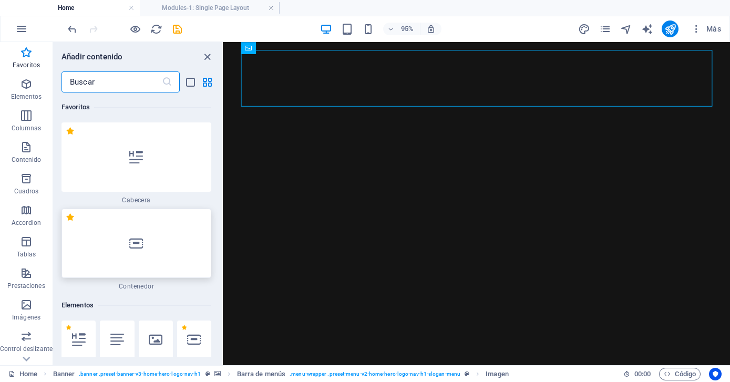
click at [141, 255] on div at bounding box center [136, 243] width 150 height 69
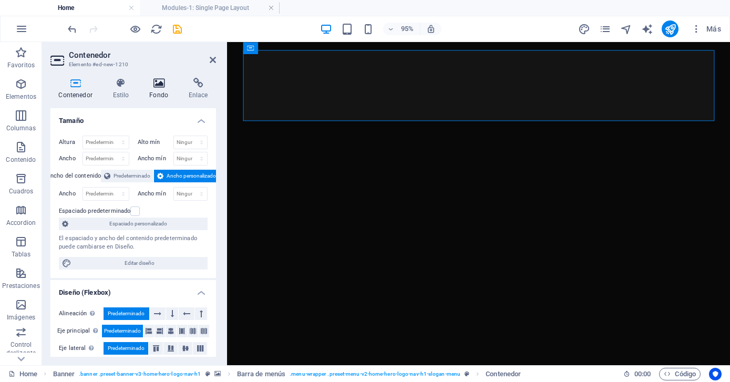
click at [158, 85] on icon at bounding box center [158, 83] width 35 height 11
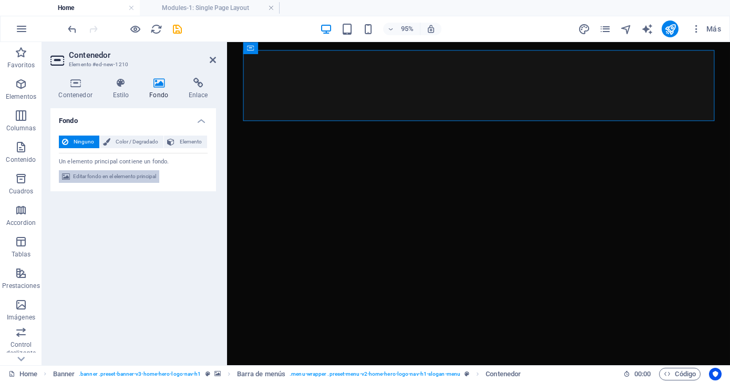
click at [119, 177] on span "Editar fondo en el elemento principal" at bounding box center [114, 176] width 83 height 13
select select "ms"
select select "s"
select select "progressive"
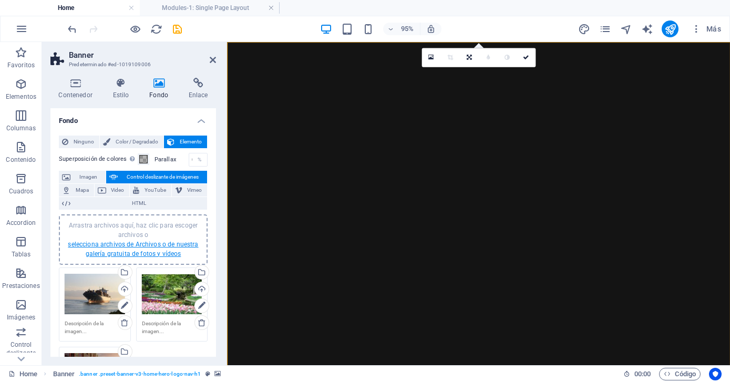
click at [131, 243] on link "selecciona archivos de Archivos o de nuestra galería gratuita de fotos y vídeos" at bounding box center [133, 249] width 130 height 17
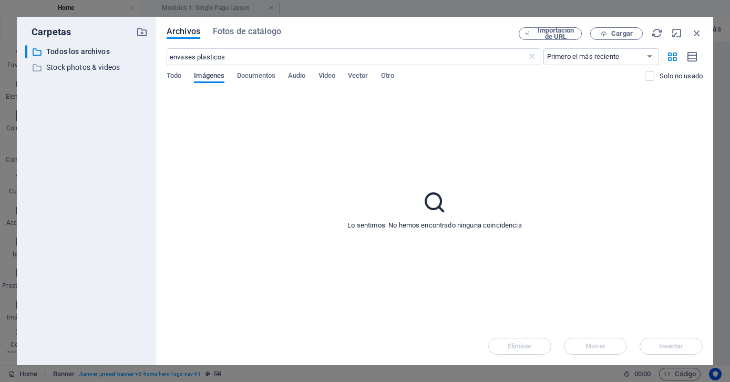
click at [207, 76] on span "Imágenes" at bounding box center [209, 76] width 30 height 15
click at [242, 31] on span "Fotos de catálogo" at bounding box center [247, 31] width 68 height 13
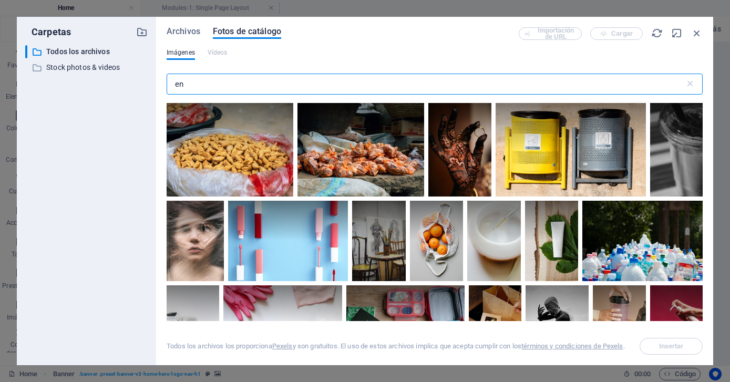
type input "e"
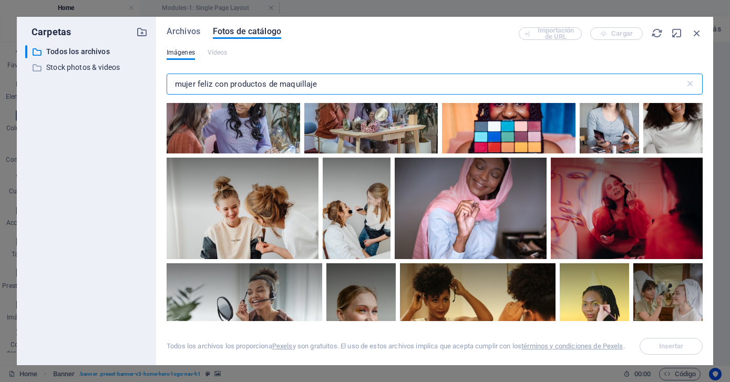
scroll to position [1474, 0]
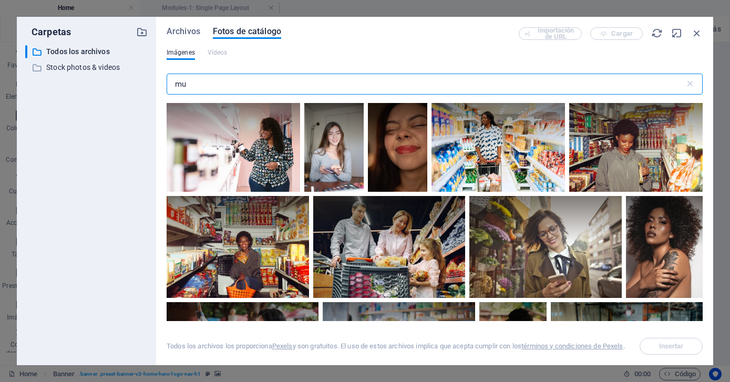
type input "m"
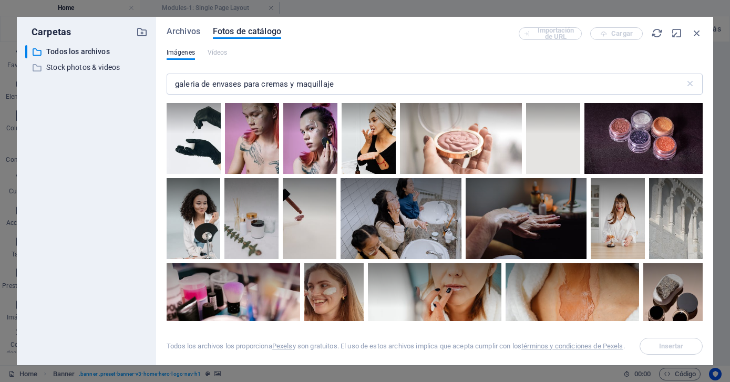
scroll to position [2511, 0]
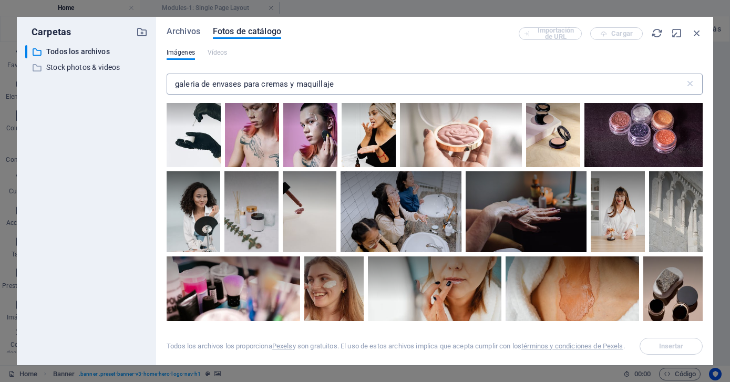
click at [197, 85] on input "galeria de envases para cremas y maquillaje" at bounding box center [426, 84] width 518 height 21
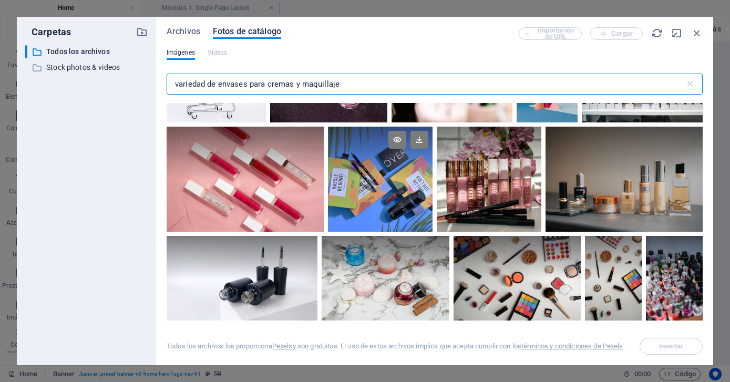
scroll to position [61, 0]
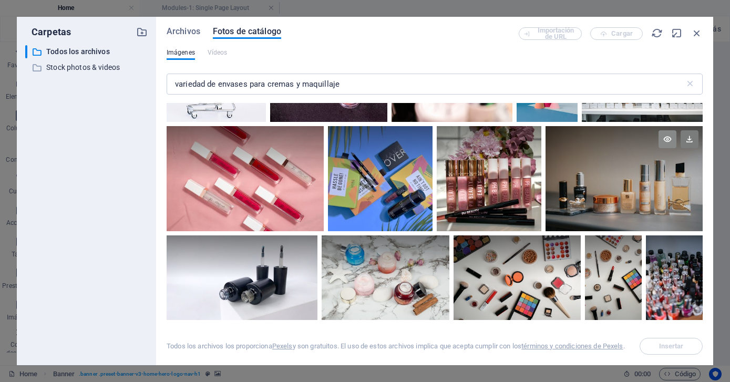
click at [665, 140] on icon at bounding box center [667, 139] width 18 height 18
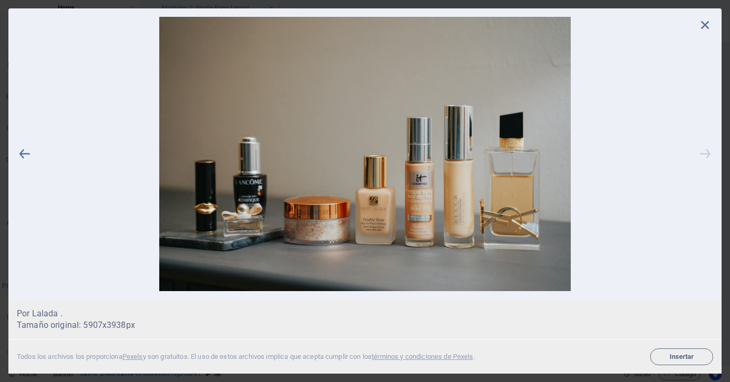
click at [707, 152] on icon at bounding box center [705, 154] width 16 height 274
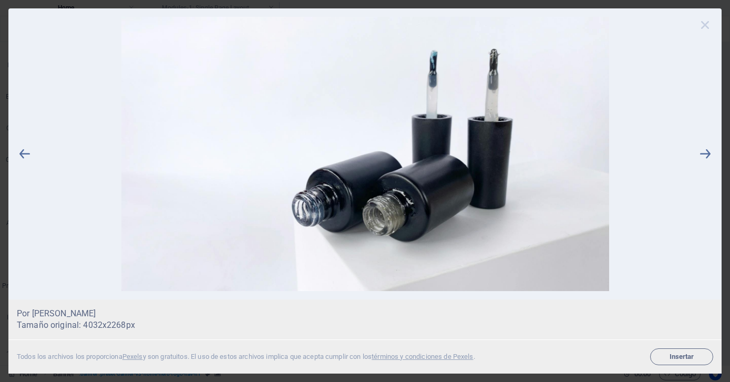
click at [704, 26] on icon at bounding box center [705, 25] width 16 height 16
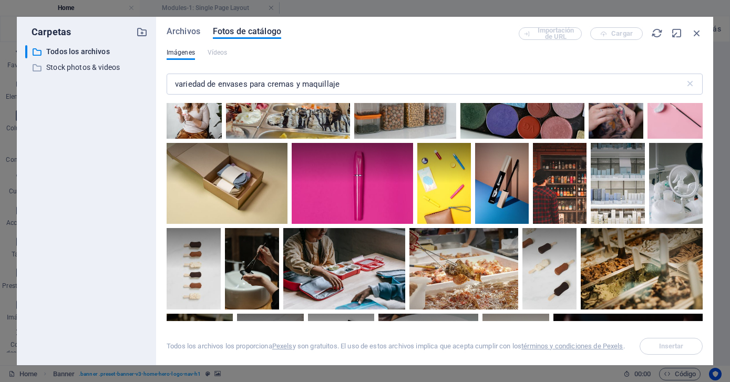
scroll to position [3054, 0]
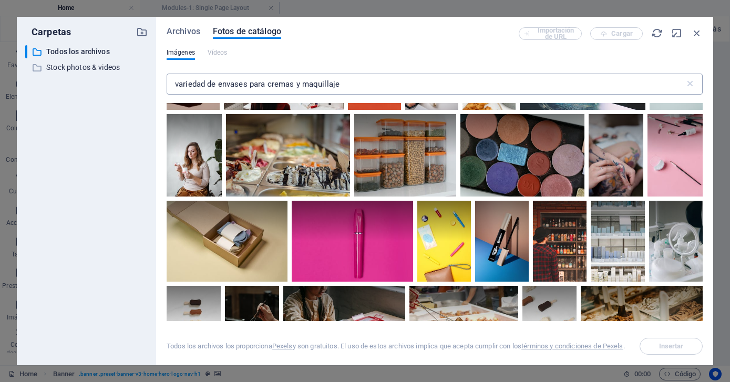
click at [266, 84] on input "variedad de envases para cremas y maquillaje" at bounding box center [426, 84] width 518 height 21
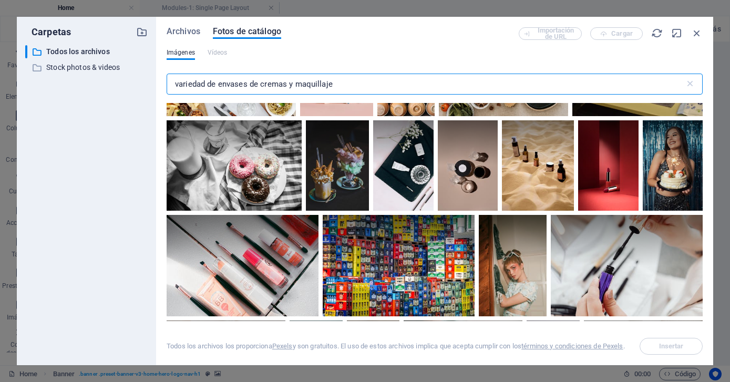
scroll to position [3897, 0]
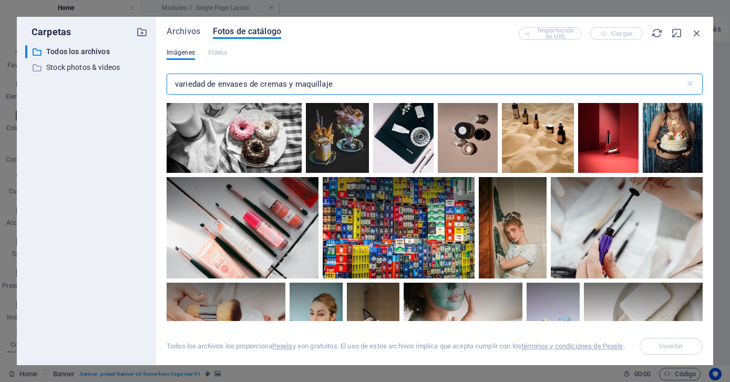
click at [335, 84] on input "variedad de envases de cremas y maquillaje" at bounding box center [426, 84] width 518 height 21
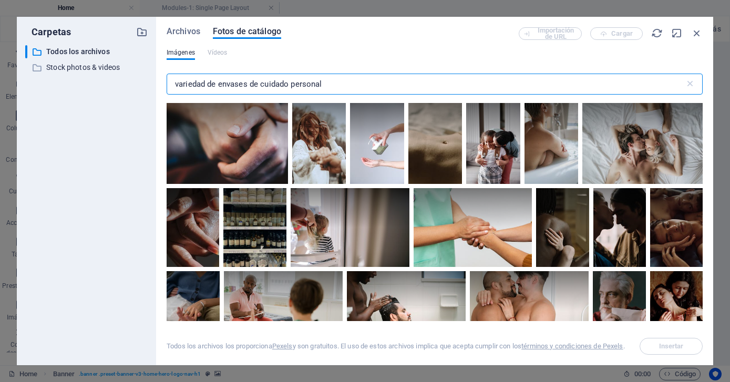
scroll to position [1096, 0]
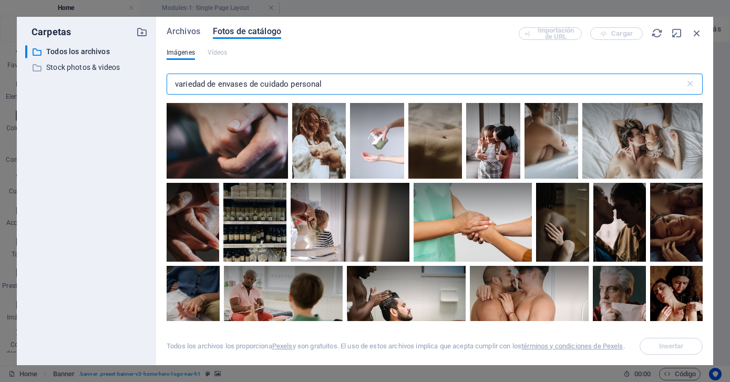
click at [219, 84] on input "variedad de envases de cuidado personal" at bounding box center [426, 84] width 518 height 21
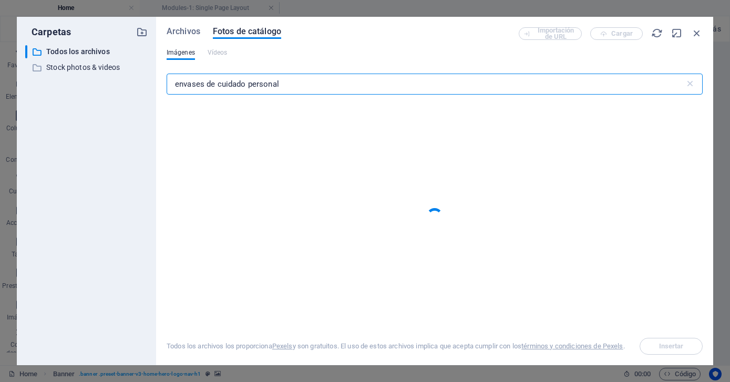
click at [290, 84] on input "envases de cuidado personal" at bounding box center [426, 84] width 518 height 21
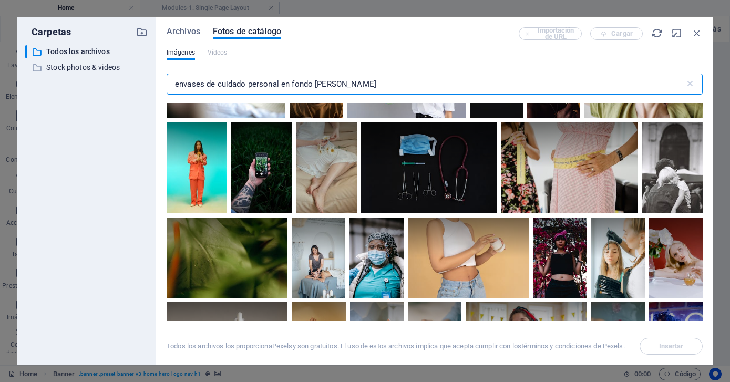
scroll to position [3085, 0]
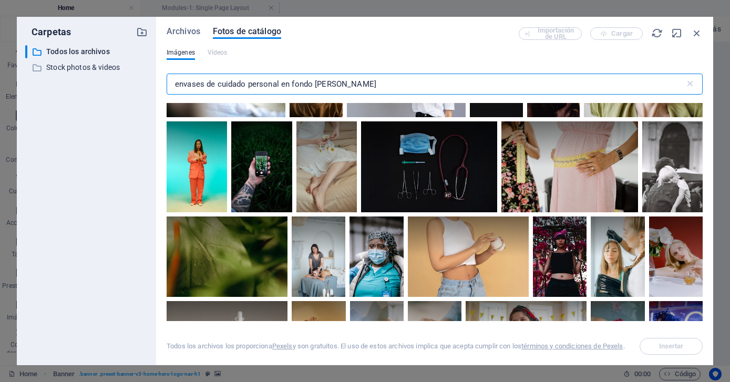
click at [207, 83] on input "envases de cuidado personal en fondo de flores" at bounding box center [426, 84] width 518 height 21
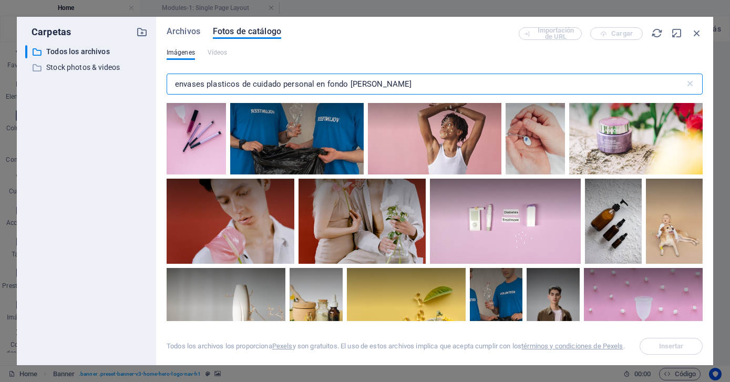
scroll to position [1225, 0]
click at [381, 81] on input "envases plasticos de cuidado personal en fondo de flores" at bounding box center [426, 84] width 518 height 21
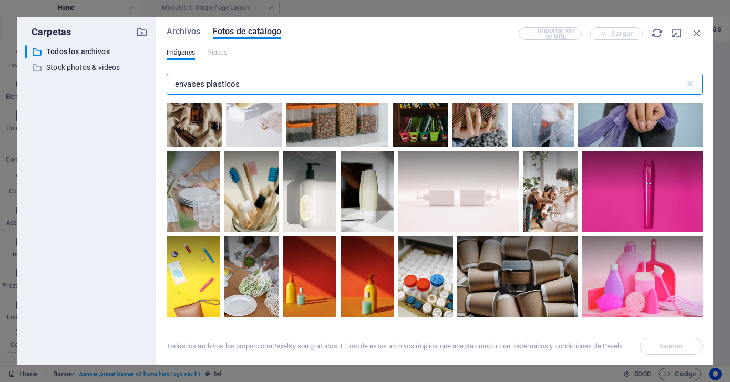
scroll to position [1593, 0]
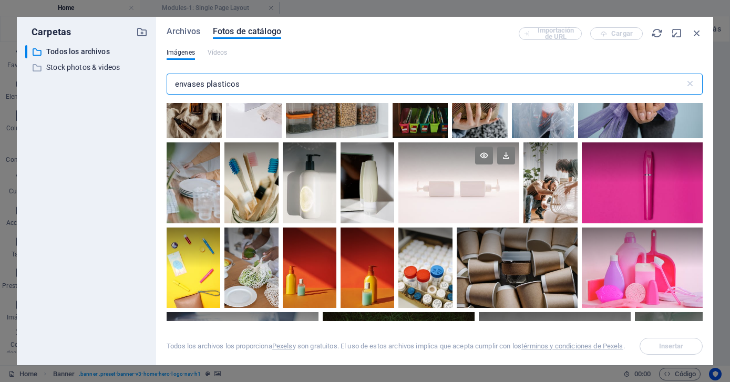
type input "envases plasticos"
click at [479, 186] on div at bounding box center [458, 182] width 121 height 80
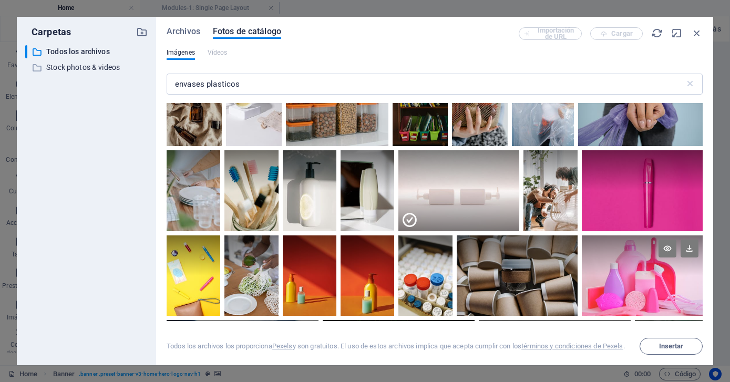
scroll to position [1579, 0]
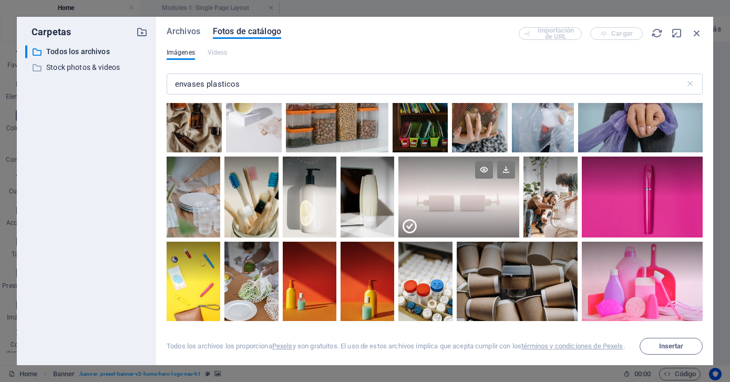
click at [408, 222] on icon at bounding box center [409, 226] width 17 height 17
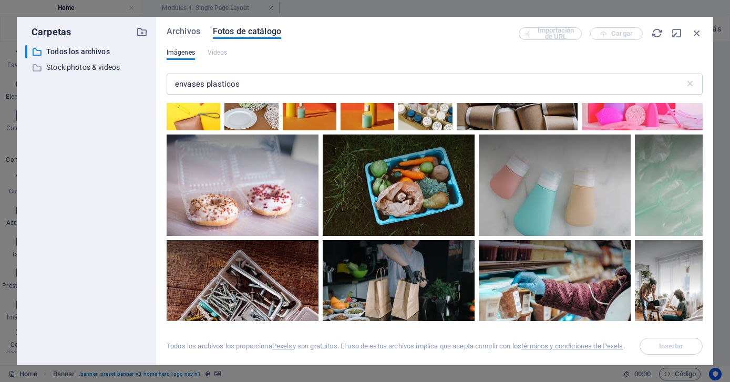
scroll to position [1761, 0]
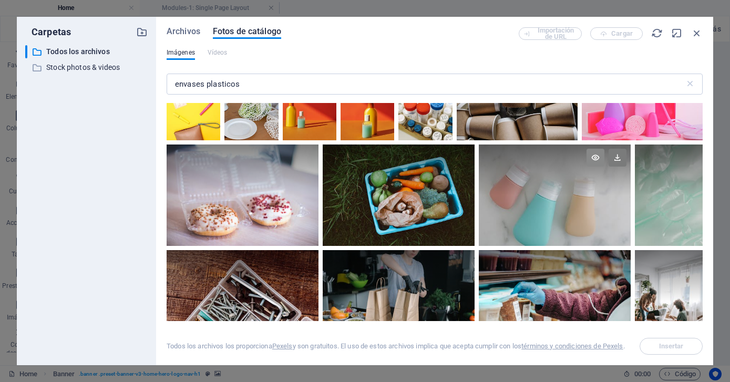
click at [593, 151] on icon at bounding box center [595, 158] width 18 height 18
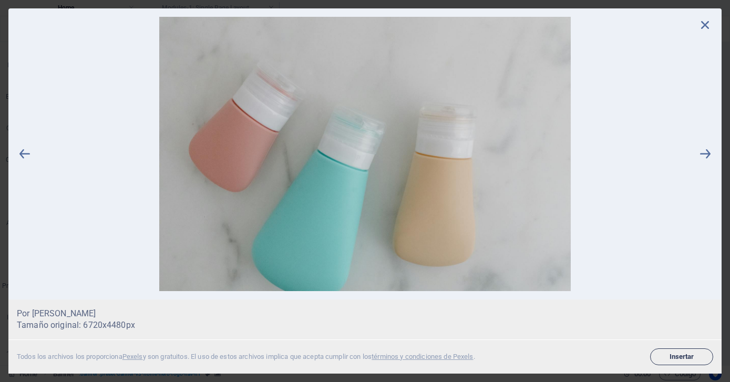
click at [678, 354] on span "Insertar" at bounding box center [682, 357] width 54 height 6
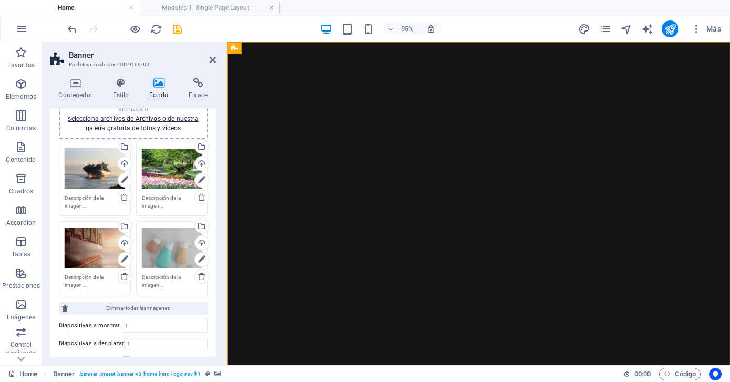
scroll to position [128, 0]
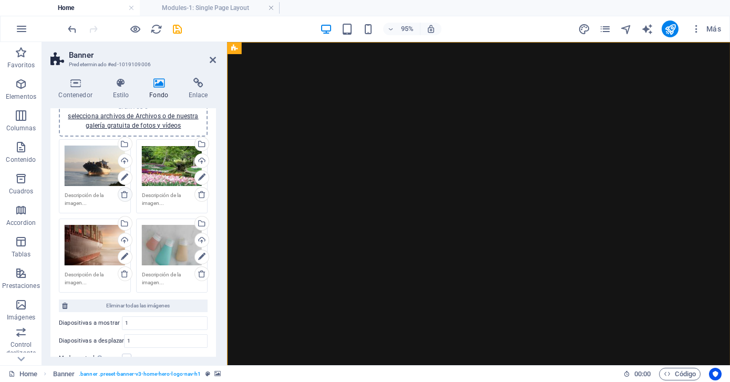
click at [123, 192] on icon at bounding box center [124, 194] width 8 height 8
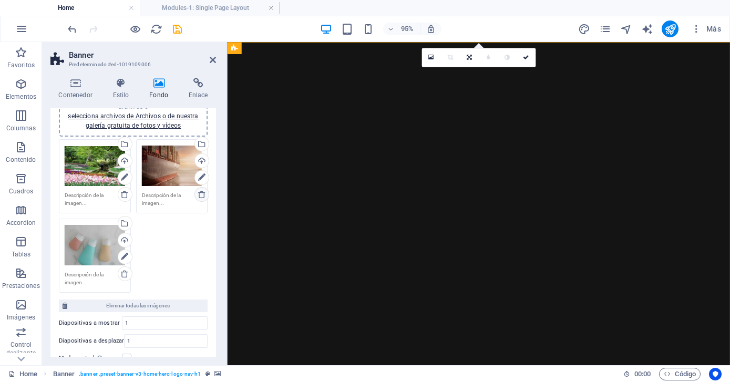
click at [201, 193] on icon at bounding box center [202, 194] width 8 height 8
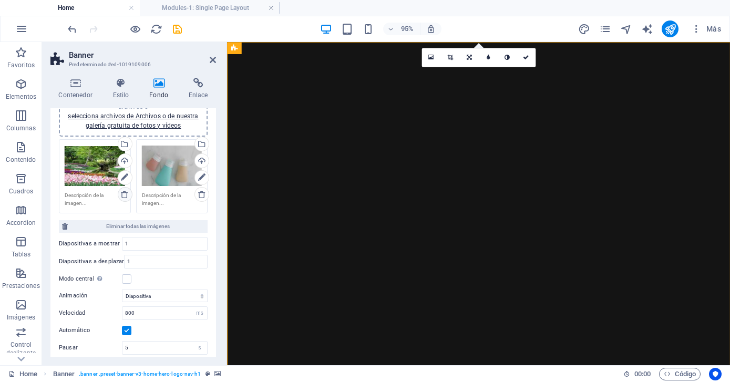
click at [123, 195] on icon at bounding box center [124, 194] width 8 height 8
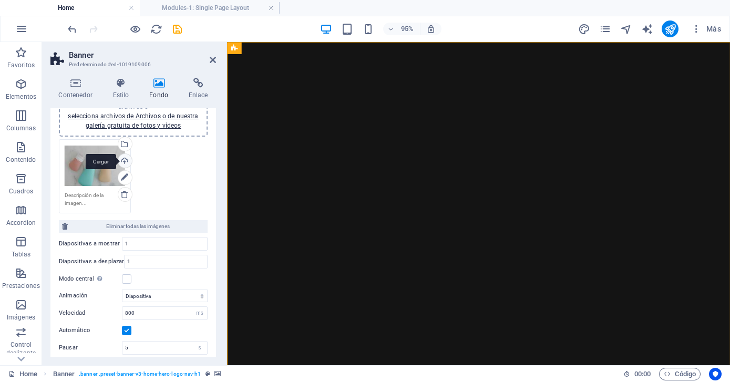
click at [123, 159] on div "Cargar" at bounding box center [124, 162] width 16 height 16
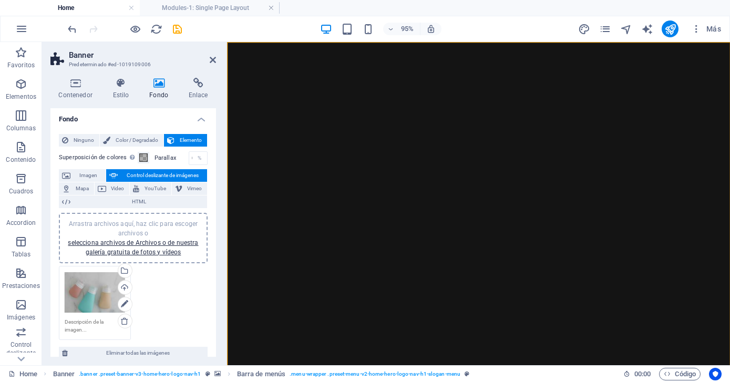
scroll to position [0, 0]
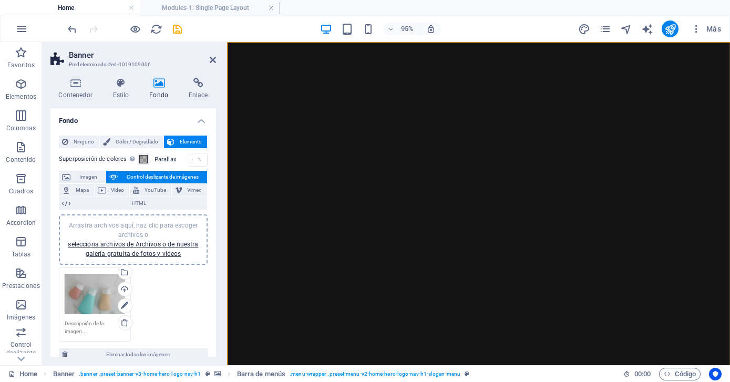
click at [89, 295] on div "Arrastra archivos aquí, haz clic para escoger archivos o selecciona archivos de…" at bounding box center [95, 294] width 60 height 42
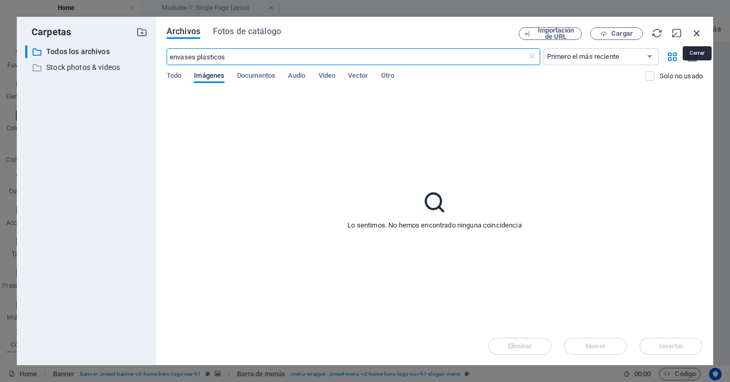
click at [695, 32] on icon "button" at bounding box center [697, 33] width 12 height 12
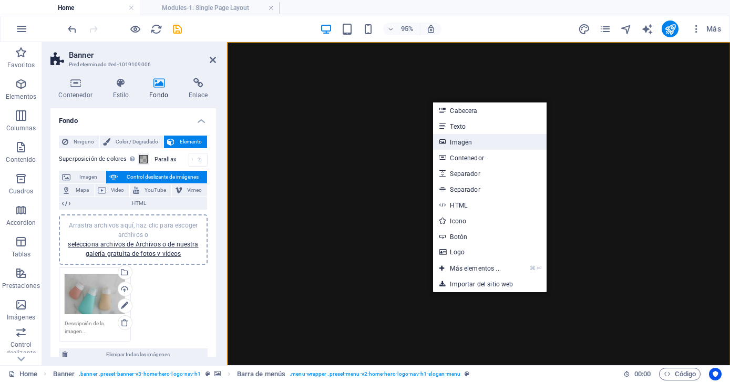
click at [460, 140] on link "Imagen" at bounding box center [489, 142] width 113 height 16
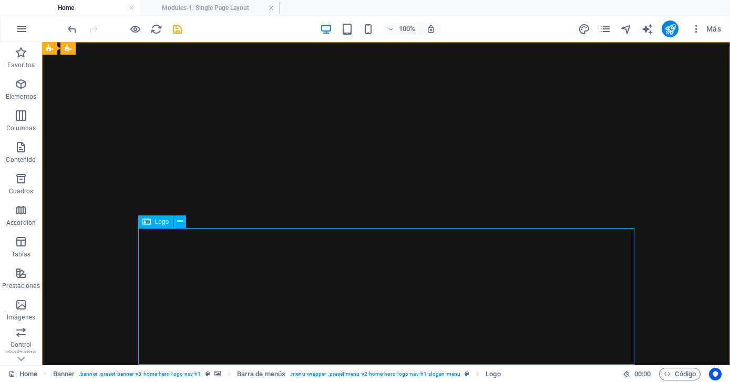
click at [147, 223] on icon at bounding box center [146, 221] width 8 height 13
click at [179, 220] on icon at bounding box center [180, 221] width 6 height 11
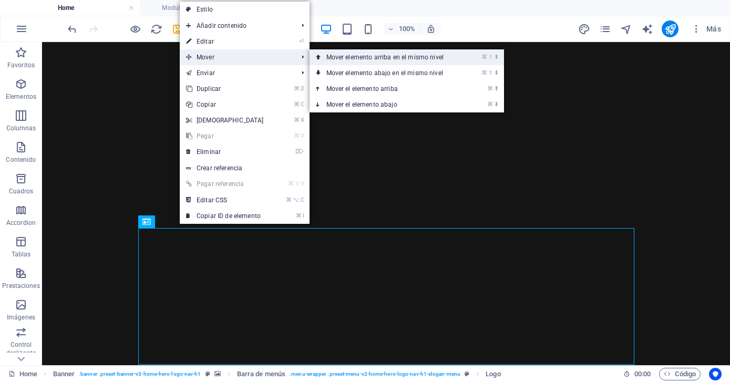
click at [361, 56] on link "⌘ ⇧ ⬆ Mover elemento arriba en el mismo nivel" at bounding box center [387, 57] width 155 height 16
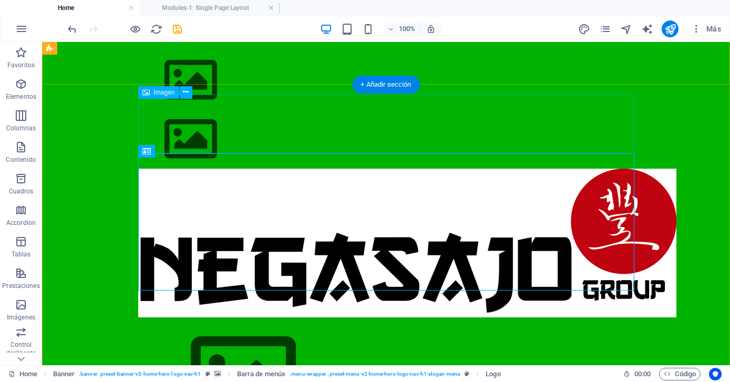
scroll to position [462, 0]
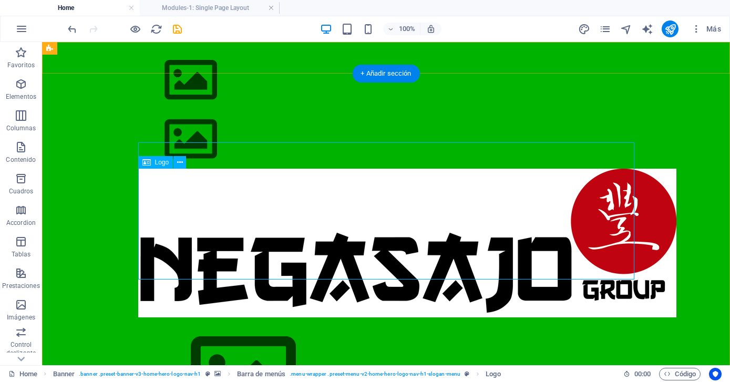
click at [620, 300] on div at bounding box center [386, 243] width 496 height 149
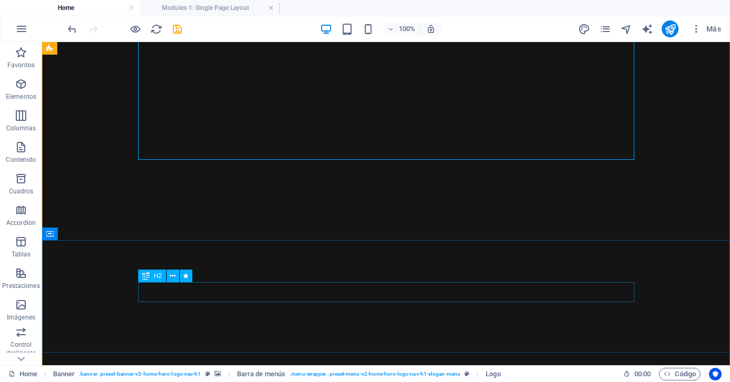
scroll to position [0, 0]
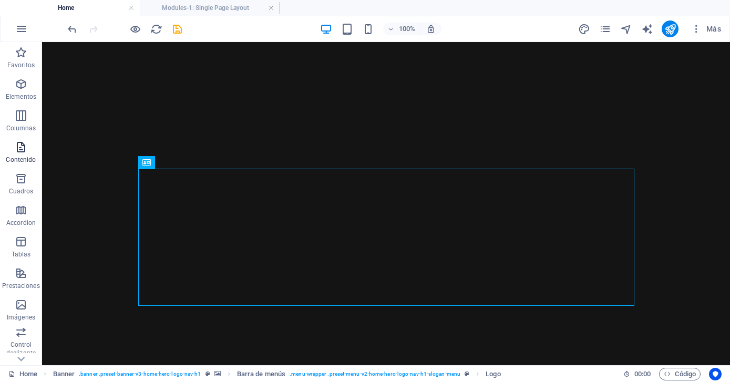
click at [19, 153] on icon "button" at bounding box center [21, 147] width 13 height 13
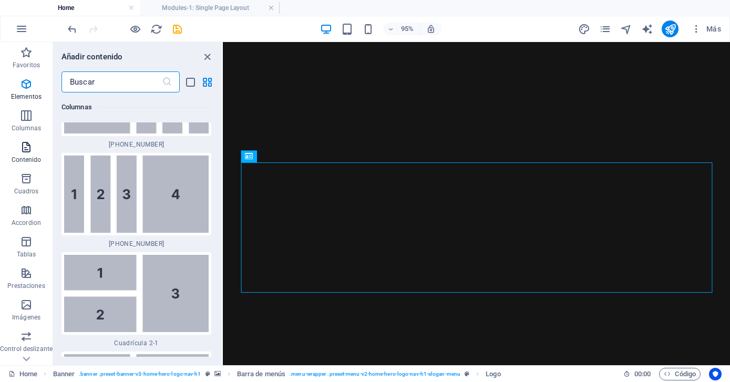
scroll to position [3578, 0]
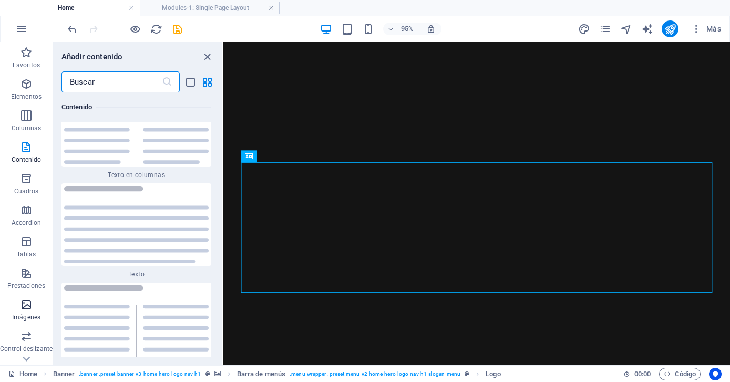
click at [25, 307] on icon "button" at bounding box center [26, 304] width 13 height 13
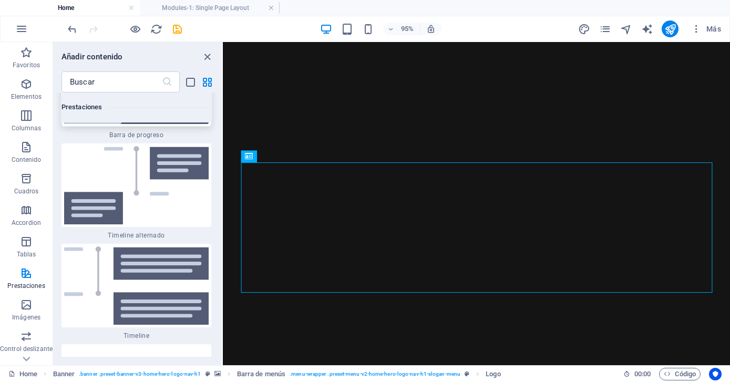
scroll to position [8706, 0]
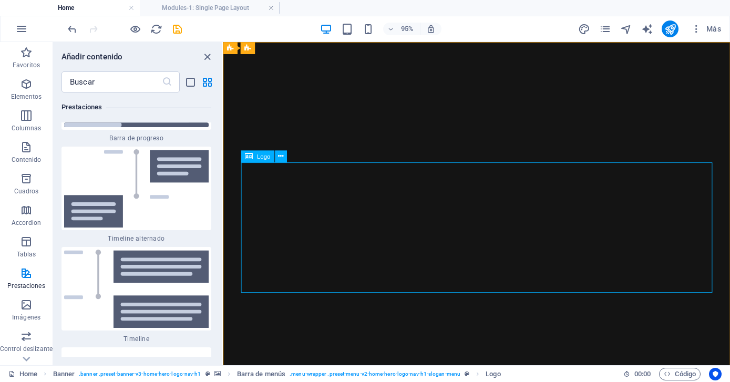
click at [248, 158] on icon at bounding box center [249, 156] width 8 height 12
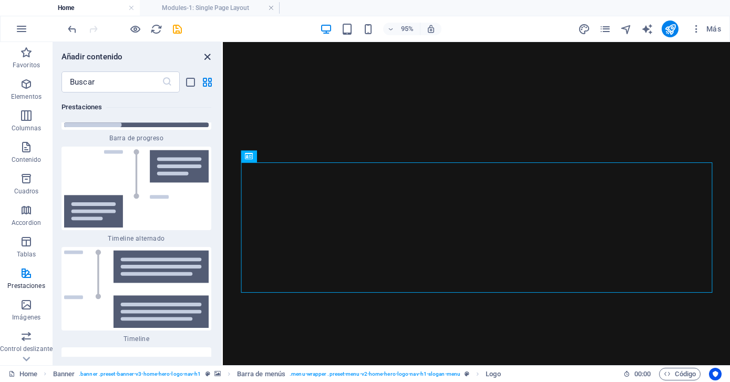
click at [205, 54] on icon "close panel" at bounding box center [207, 57] width 12 height 12
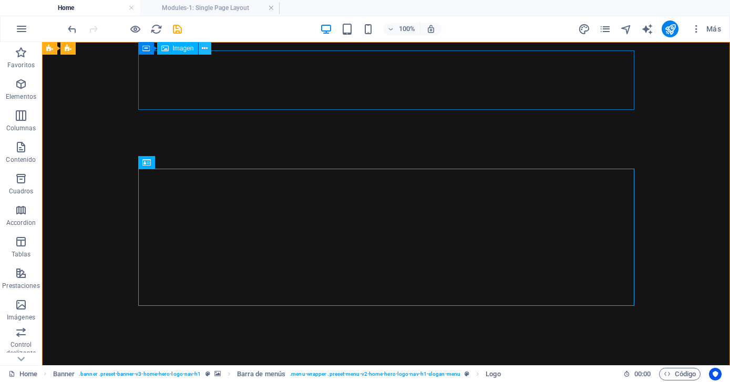
click at [204, 48] on icon at bounding box center [205, 48] width 6 height 11
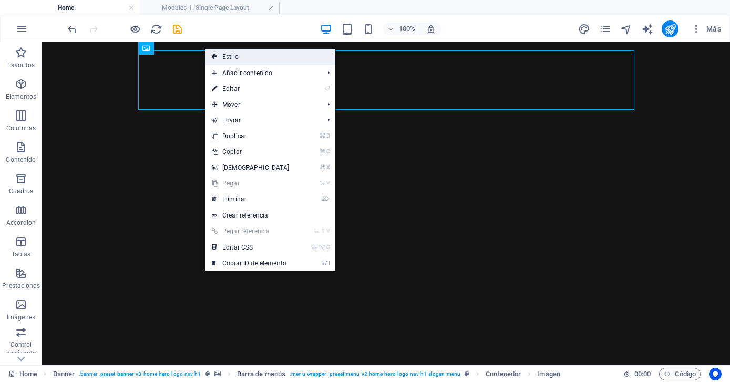
click at [236, 55] on link "Estilo" at bounding box center [270, 57] width 130 height 16
select select "rem"
select select "preset-menu-v2-home-hero-logo-nav-h1-slogan-menu"
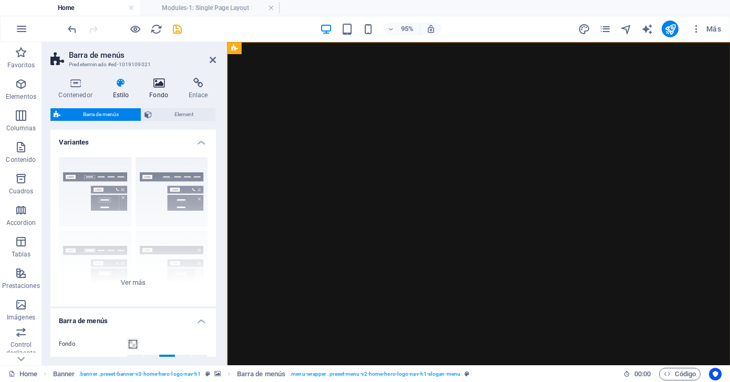
click at [159, 84] on icon at bounding box center [158, 83] width 35 height 11
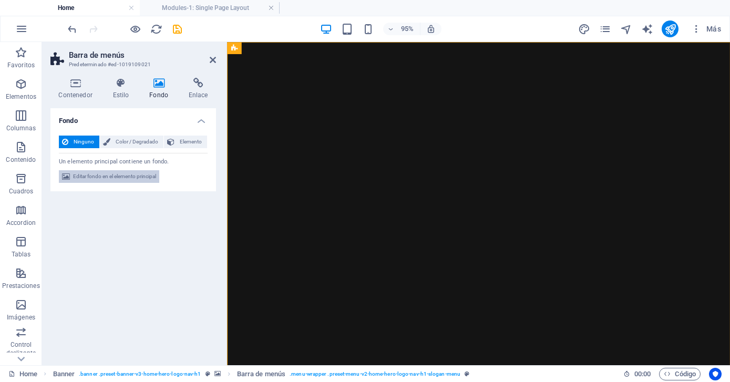
click at [107, 176] on span "Editar fondo en el elemento principal" at bounding box center [114, 176] width 83 height 13
select select "ms"
select select "s"
select select "progressive"
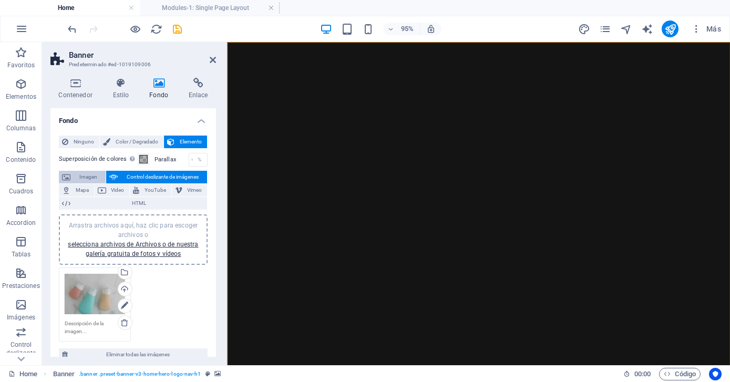
click at [77, 177] on span "Imagen" at bounding box center [88, 177] width 29 height 13
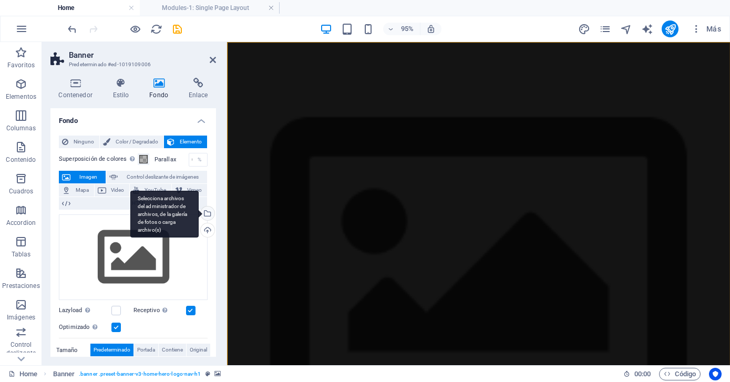
click at [204, 212] on div "Selecciona archivos del administrador de archivos, de la galería de fotos o car…" at bounding box center [207, 215] width 16 height 16
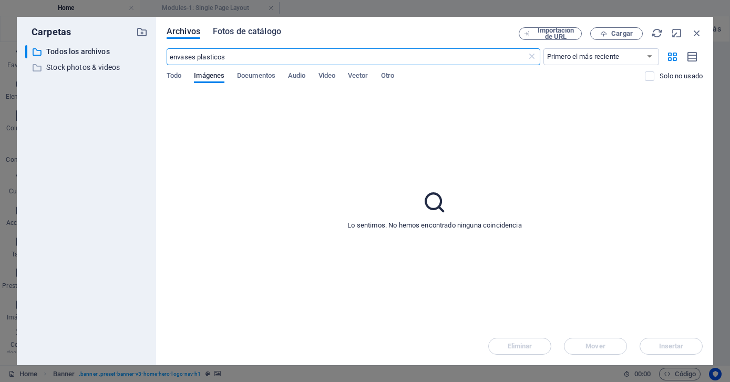
click at [241, 30] on span "Fotos de catálogo" at bounding box center [247, 31] width 68 height 13
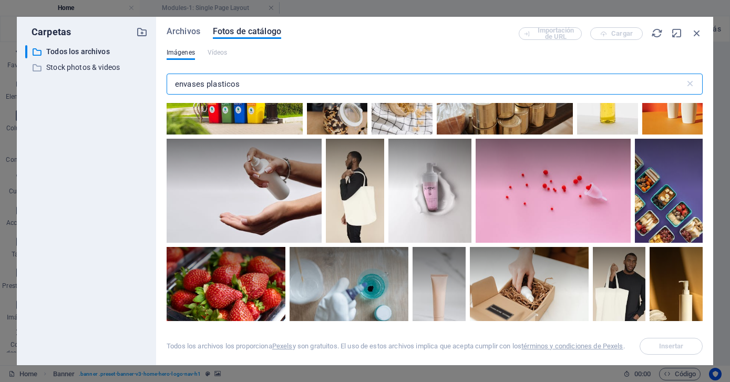
scroll to position [415, 0]
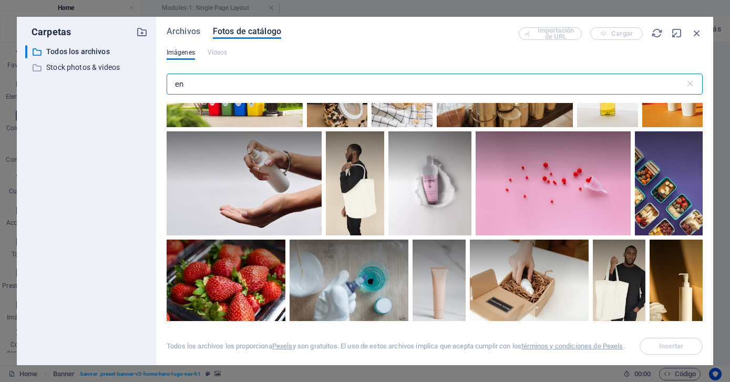
type input "e"
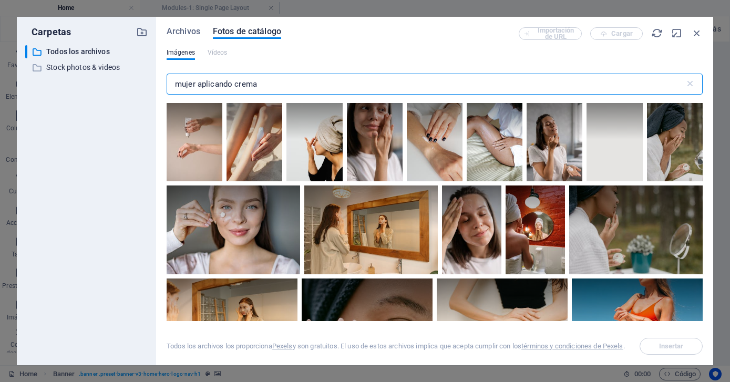
scroll to position [0, 0]
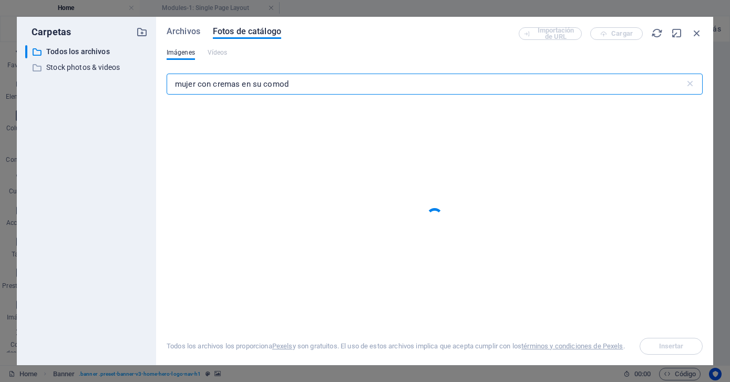
type input "mujer con cremas en su comoda"
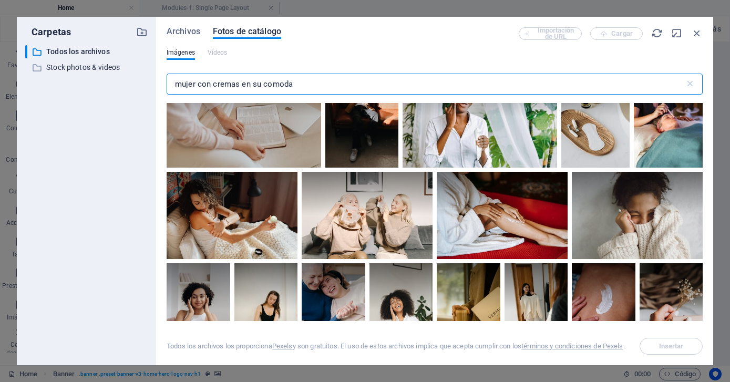
scroll to position [2259, 0]
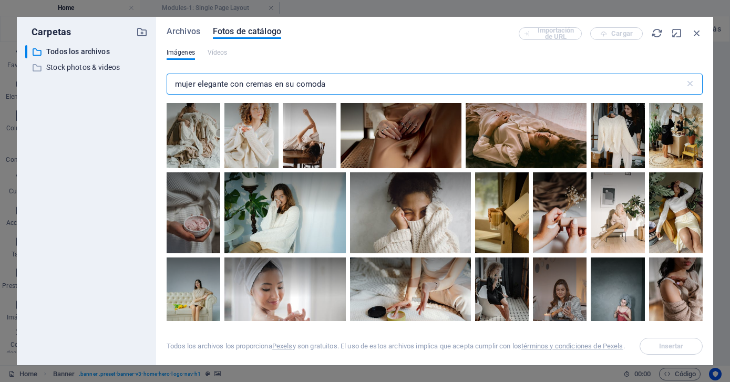
scroll to position [450, 0]
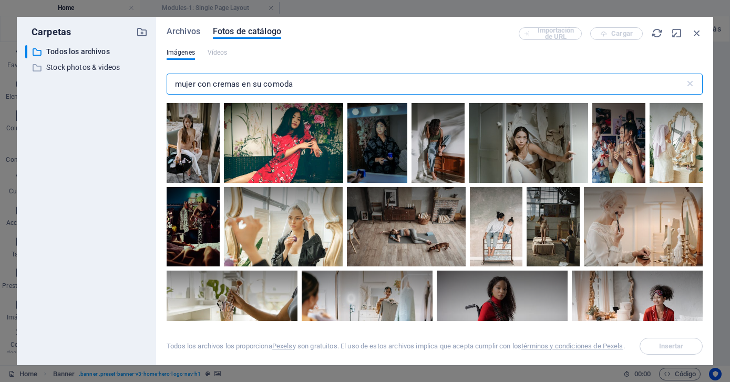
click at [175, 84] on input "mujer con cremas en su comoda" at bounding box center [426, 84] width 518 height 21
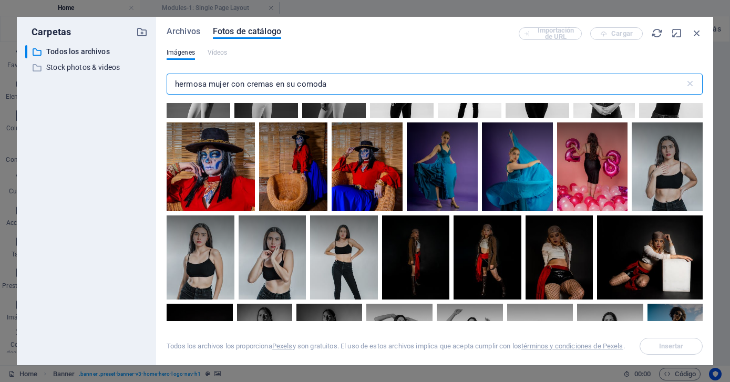
scroll to position [2233, 0]
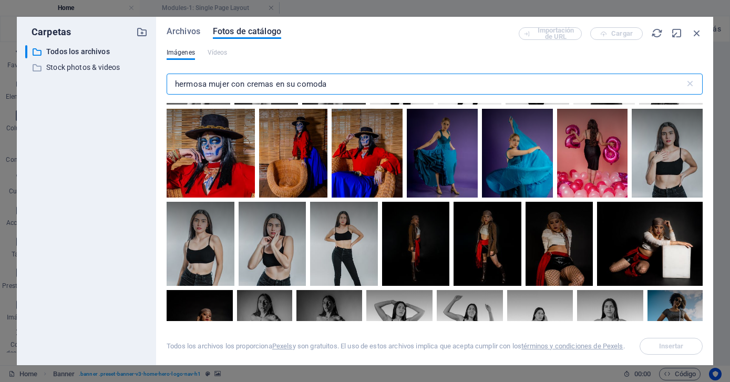
click at [330, 85] on input "hermosa mujer con cremas en su comoda" at bounding box center [426, 84] width 518 height 21
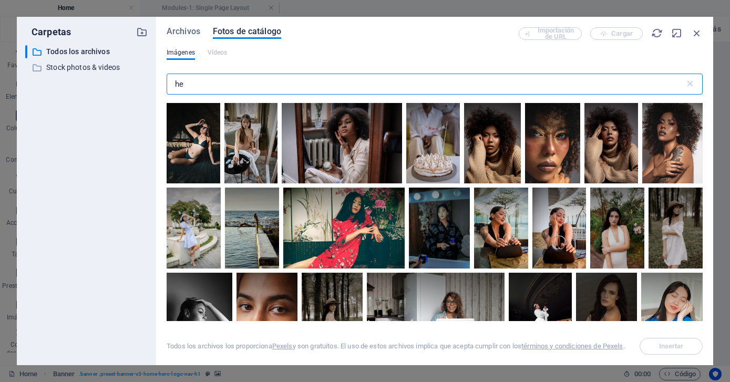
type input "h"
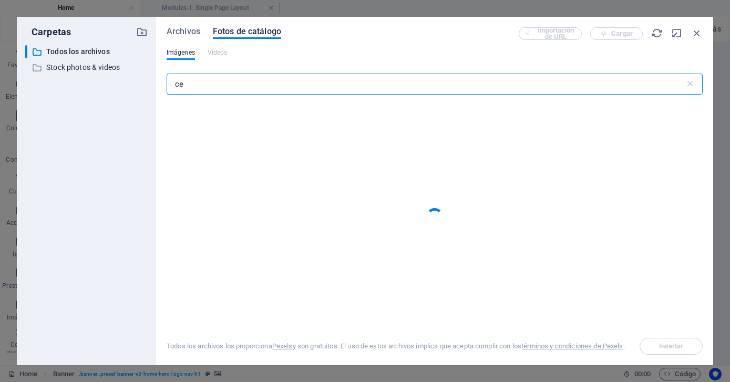
type input "c"
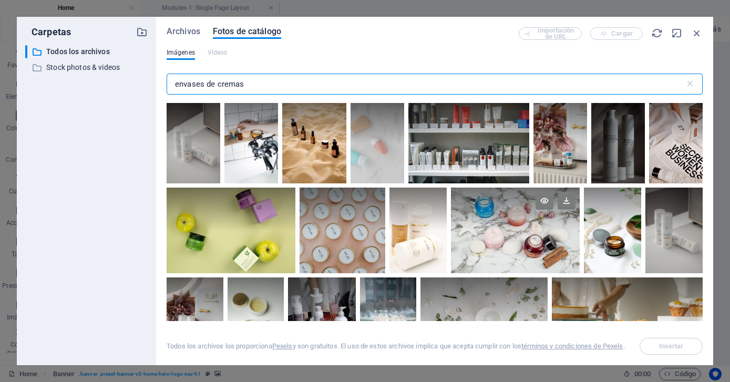
type input "envases de cremas"
click at [500, 235] on div at bounding box center [515, 231] width 129 height 86
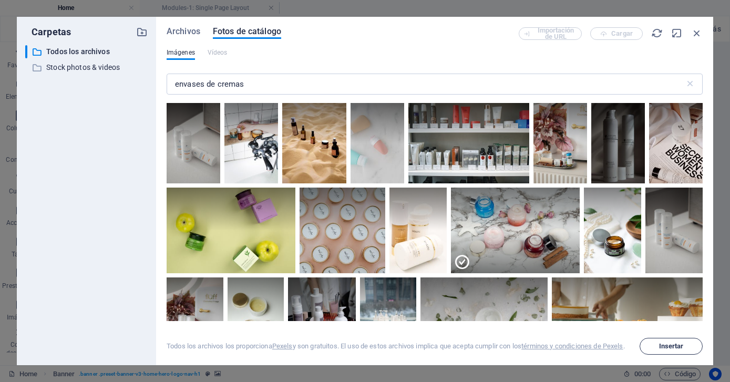
click at [676, 339] on button "Insertar" at bounding box center [671, 346] width 63 height 17
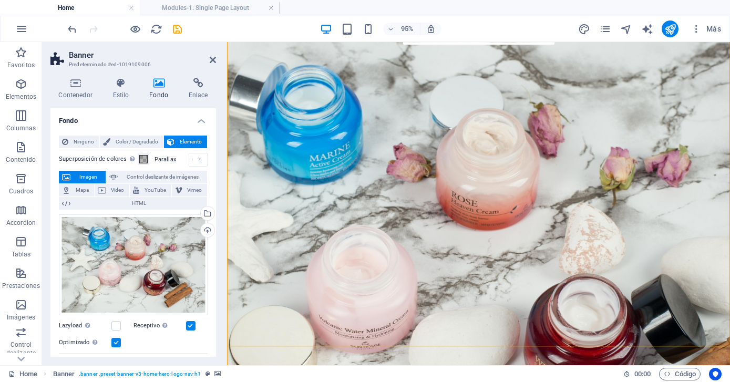
scroll to position [0, 0]
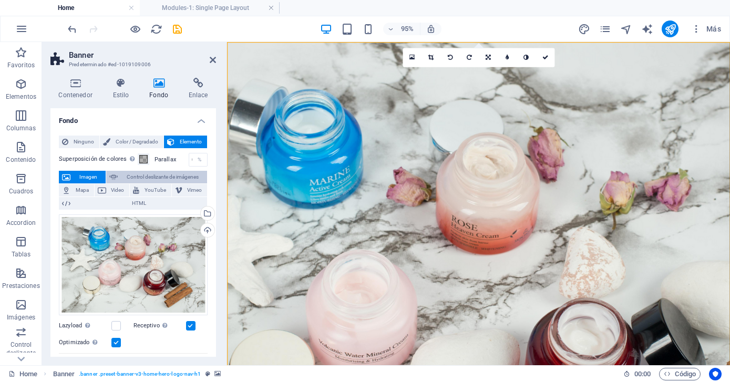
click at [153, 174] on span "Control deslizante de imágenes" at bounding box center [162, 177] width 83 height 13
select select "ms"
select select "s"
select select "progressive"
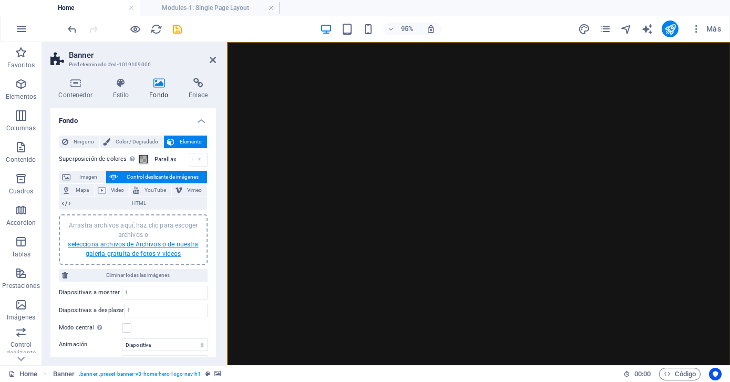
click at [151, 243] on link "selecciona archivos de Archivos o de nuestra galería gratuita de fotos y vídeos" at bounding box center [133, 249] width 130 height 17
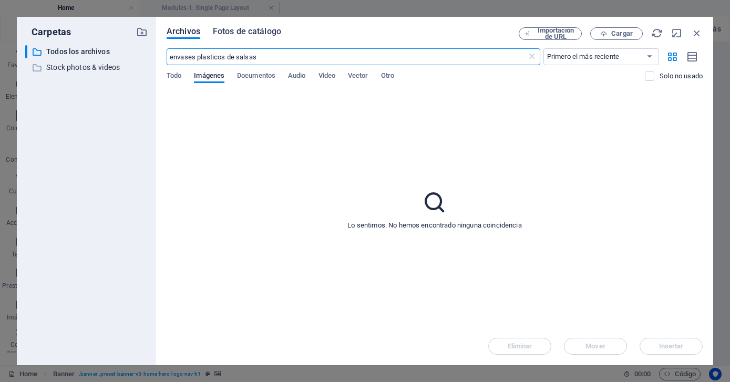
type input "envases plasticos de salsas"
click at [238, 30] on span "Fotos de catálogo" at bounding box center [247, 31] width 68 height 13
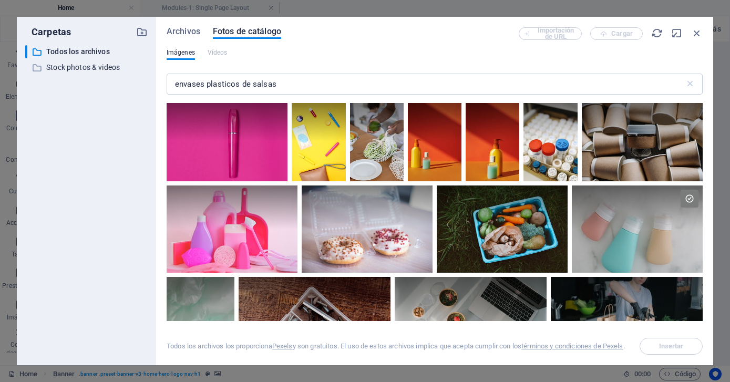
scroll to position [2990, 0]
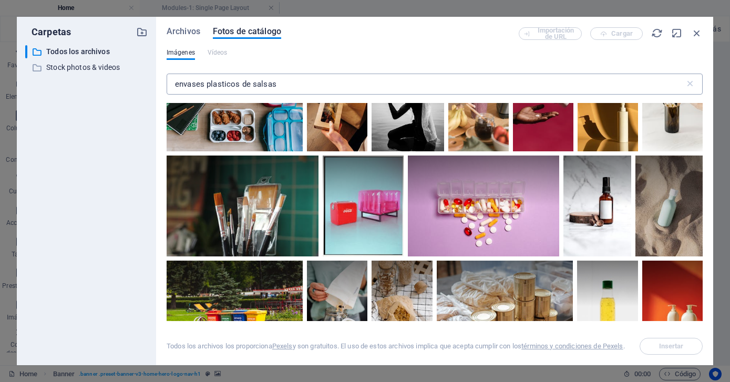
click at [275, 83] on input "envases plasticos de salsas" at bounding box center [426, 84] width 518 height 21
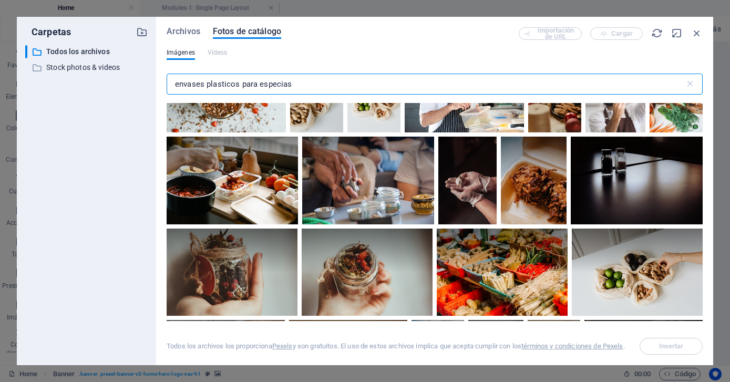
scroll to position [785, 0]
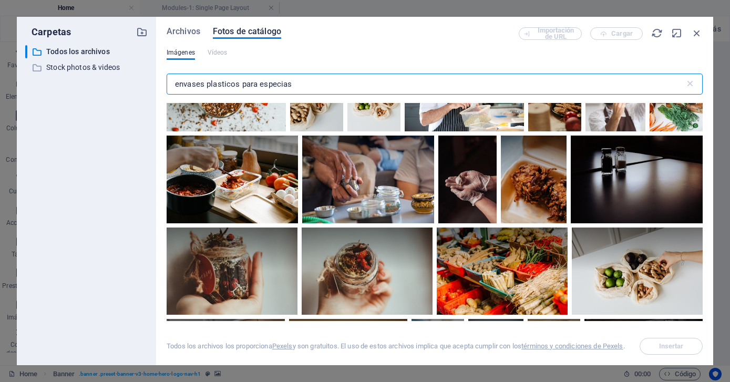
click at [239, 85] on input "envases plasticos para especias" at bounding box center [426, 84] width 518 height 21
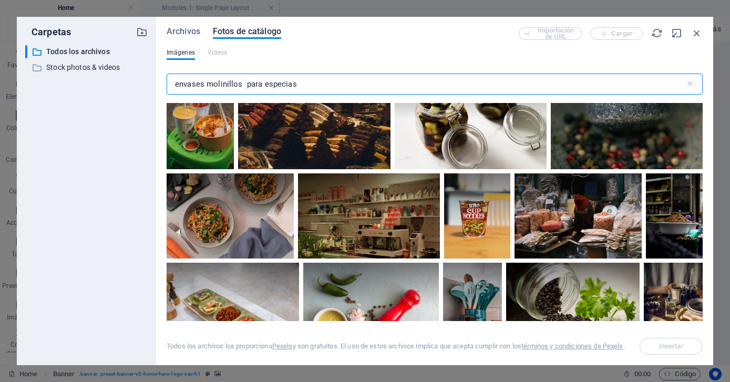
scroll to position [3348, 0]
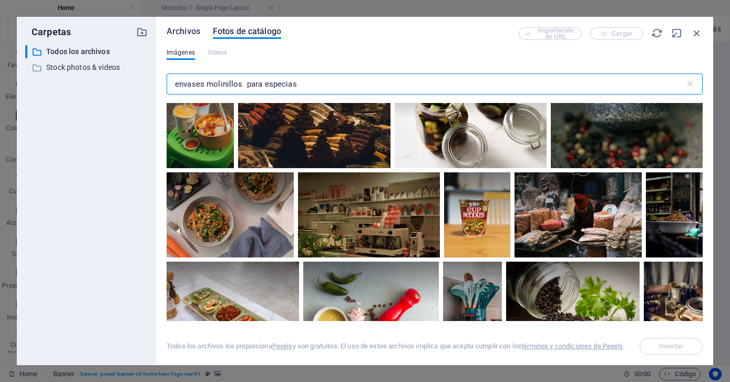
type input "envases molinillos para especias"
click at [185, 30] on span "Archivos" at bounding box center [184, 31] width 34 height 13
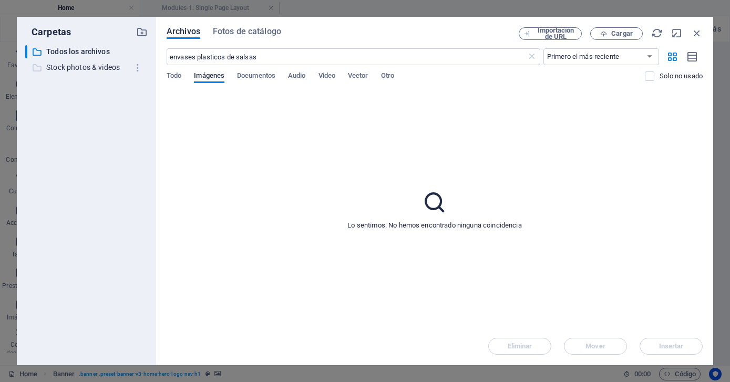
click at [78, 68] on p "Stock photos & videos" at bounding box center [87, 67] width 82 height 12
click at [175, 75] on span "Todo" at bounding box center [174, 76] width 15 height 15
click at [78, 51] on p "Todos los archivos" at bounding box center [87, 52] width 82 height 12
click at [260, 57] on input "envases plasticos de salsas" at bounding box center [347, 56] width 360 height 17
click at [245, 29] on span "Fotos de catálogo" at bounding box center [247, 31] width 68 height 13
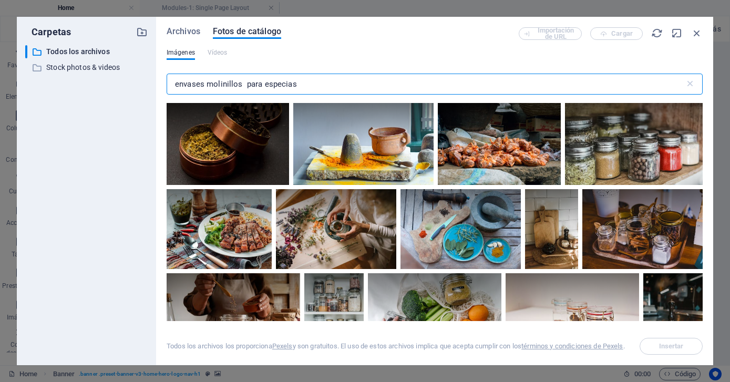
click at [206, 85] on input "envases molinillos para especias" at bounding box center [426, 84] width 518 height 21
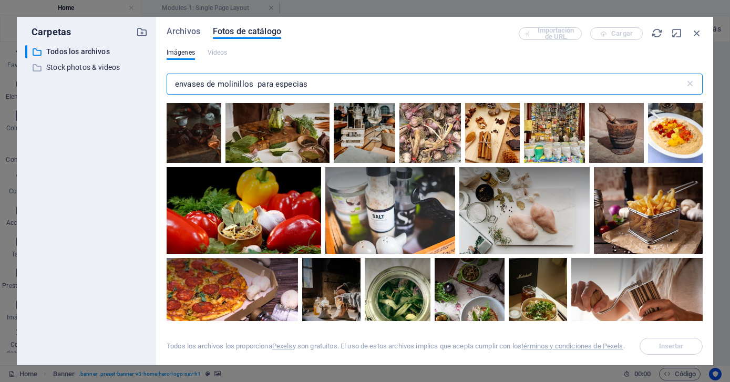
scroll to position [2607, 0]
click at [218, 82] on input "envases de molinillos para especias" at bounding box center [426, 84] width 518 height 21
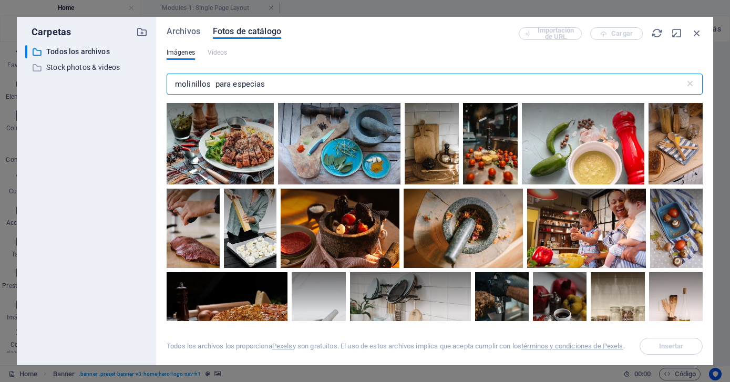
click at [213, 85] on input "molinillos para especias" at bounding box center [426, 84] width 518 height 21
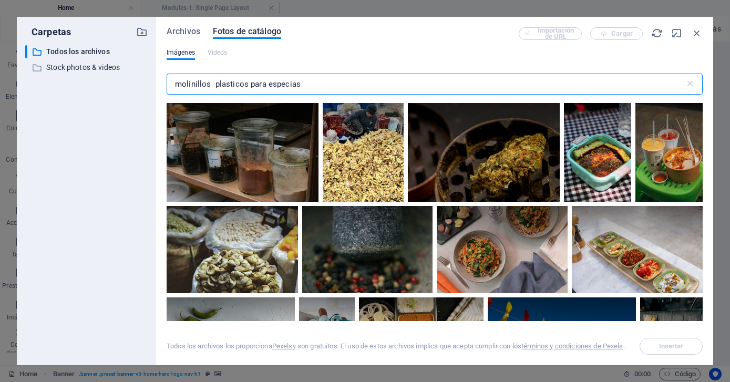
scroll to position [2621, 0]
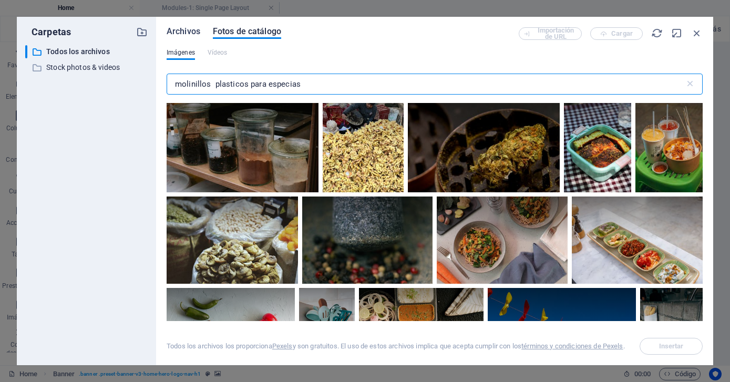
type input "molinillos plasticos para especias"
click at [183, 31] on span "Archivos" at bounding box center [184, 31] width 34 height 13
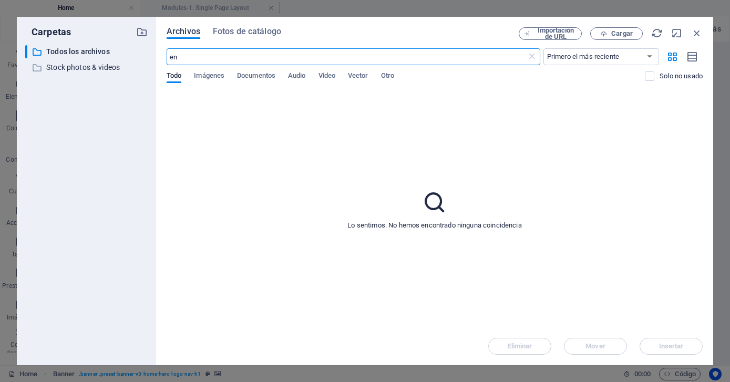
type input "e"
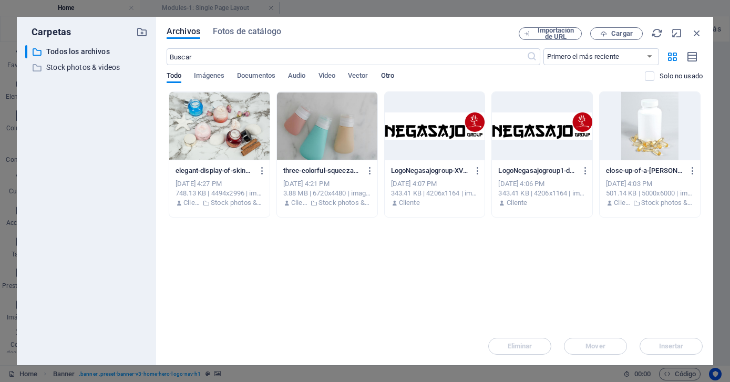
click at [392, 74] on span "Otro" at bounding box center [387, 76] width 13 height 15
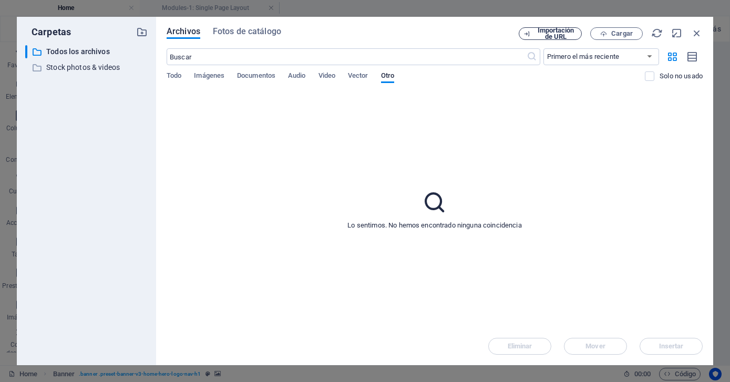
click at [558, 33] on span "Importación de URL" at bounding box center [555, 33] width 43 height 13
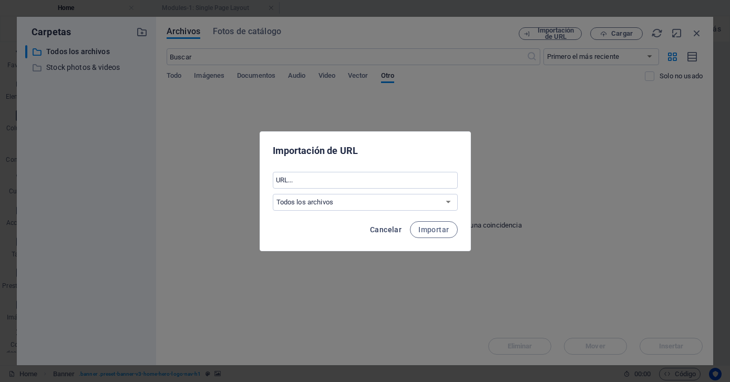
click at [389, 231] on span "Cancelar" at bounding box center [386, 229] width 32 height 8
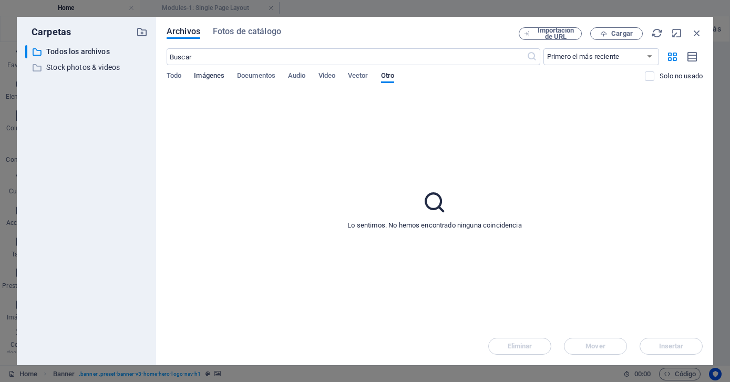
click at [207, 74] on span "Imágenes" at bounding box center [209, 76] width 30 height 15
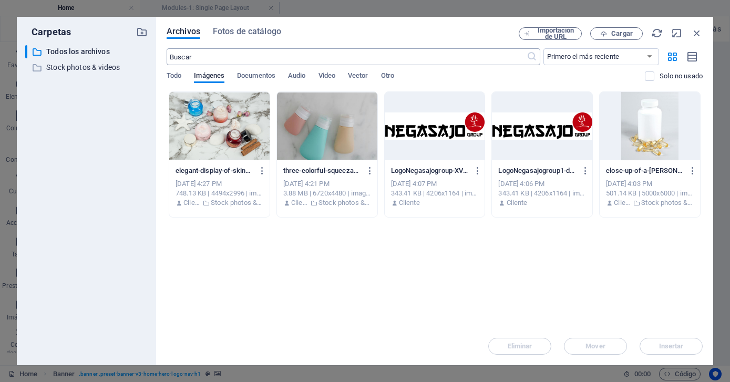
click at [192, 57] on input "text" at bounding box center [347, 56] width 360 height 17
click at [236, 32] on span "Fotos de catálogo" at bounding box center [247, 31] width 68 height 13
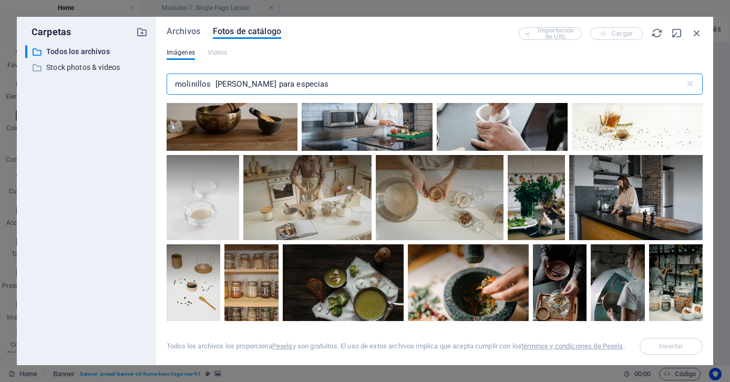
scroll to position [5636, 0]
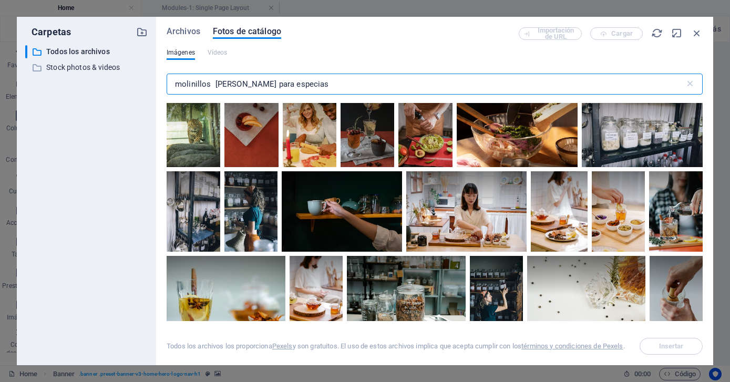
type input "molinillos [PERSON_NAME] para especias"
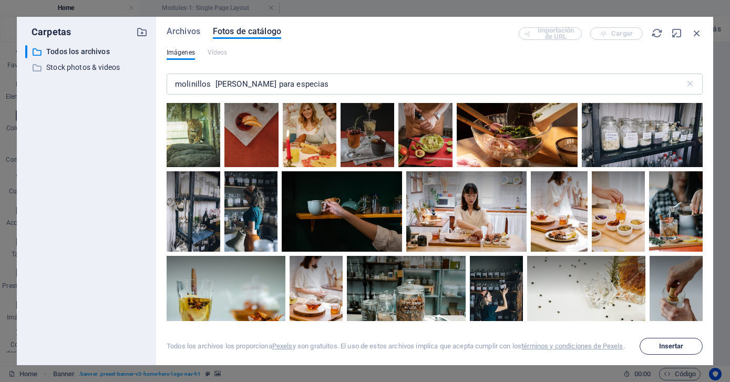
click at [675, 345] on span "Insertar" at bounding box center [671, 346] width 25 height 6
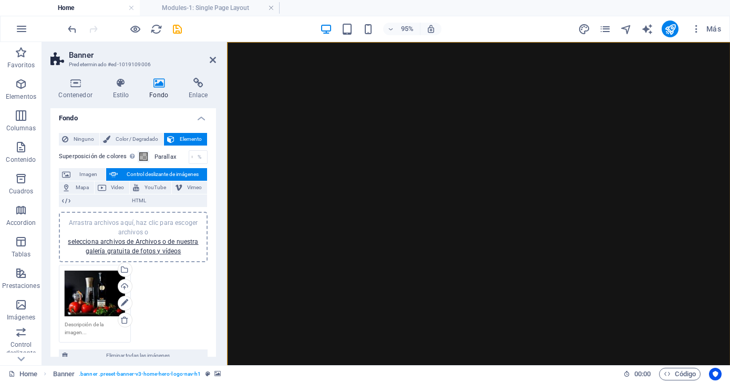
scroll to position [0, 0]
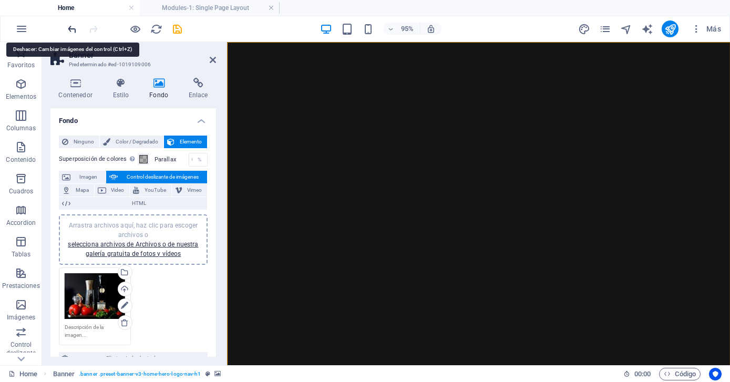
click at [71, 27] on icon "undo" at bounding box center [72, 29] width 12 height 12
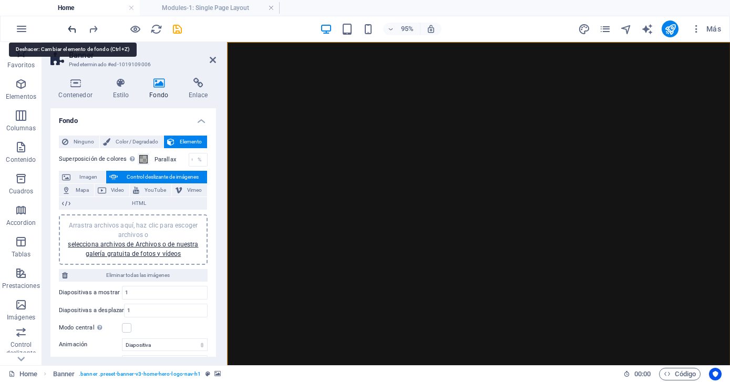
click at [71, 27] on icon "undo" at bounding box center [72, 29] width 12 height 12
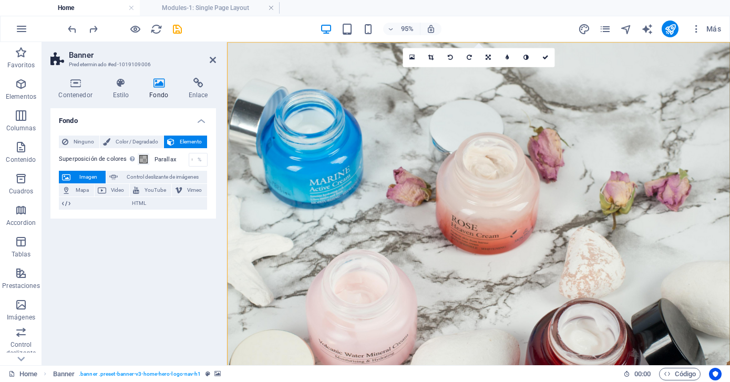
click at [148, 238] on div "Fondo Ninguno Color / Degradado Elemento Estirar fondo a ancho completo Superpo…" at bounding box center [133, 232] width 166 height 249
click at [112, 141] on button "Color / Degradado" at bounding box center [132, 142] width 64 height 13
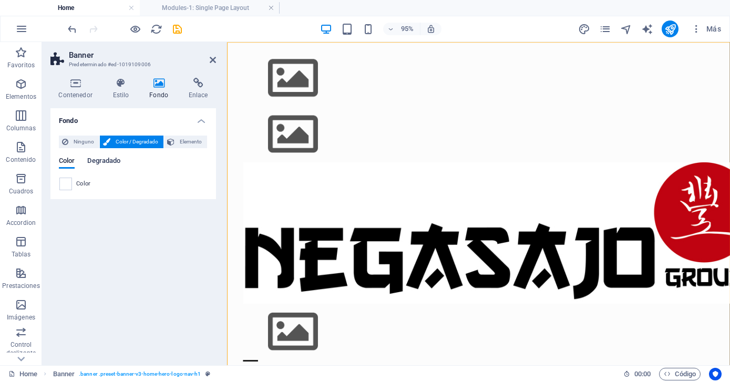
click at [109, 161] on span "Degradado" at bounding box center [103, 162] width 33 height 15
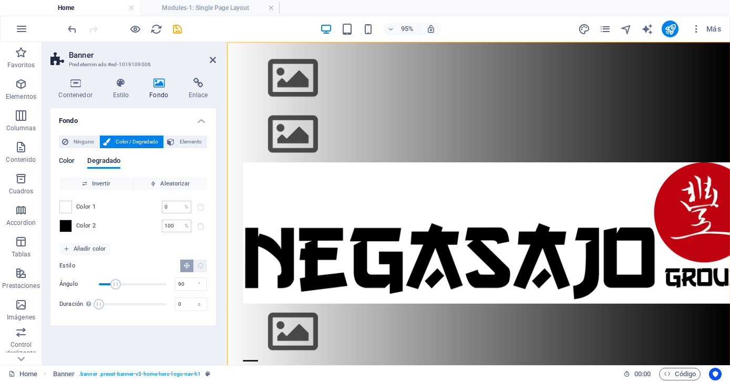
click at [61, 158] on span "Color" at bounding box center [67, 162] width 16 height 15
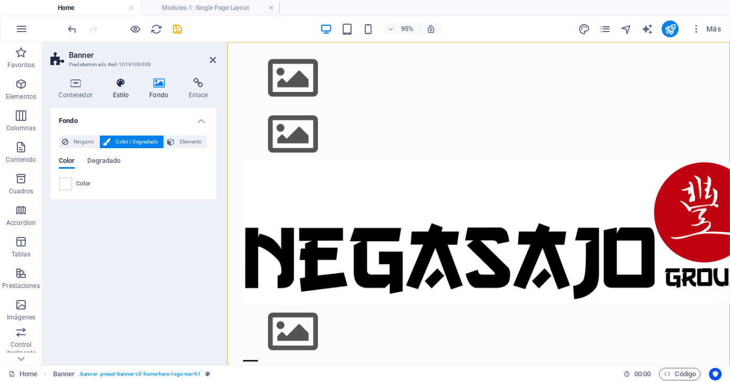
click at [122, 83] on icon at bounding box center [121, 83] width 33 height 11
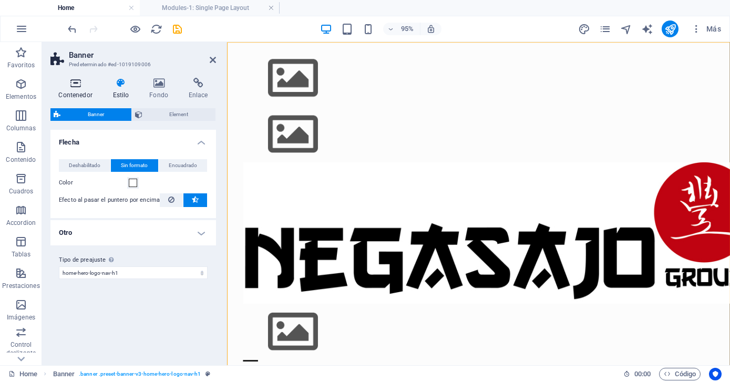
click at [77, 80] on icon at bounding box center [75, 83] width 50 height 11
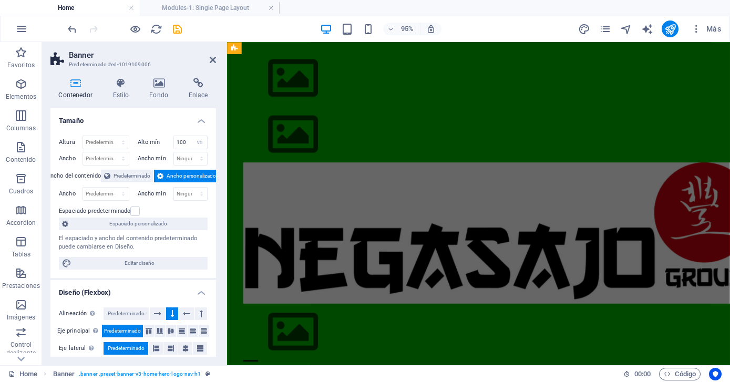
scroll to position [1786, 0]
click at [301, 343] on icon at bounding box center [299, 342] width 5 height 11
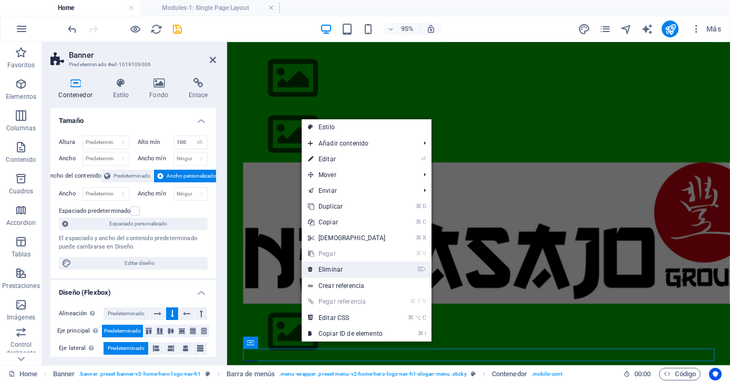
click at [338, 269] on link "⌦ Eliminar" at bounding box center [347, 270] width 90 height 16
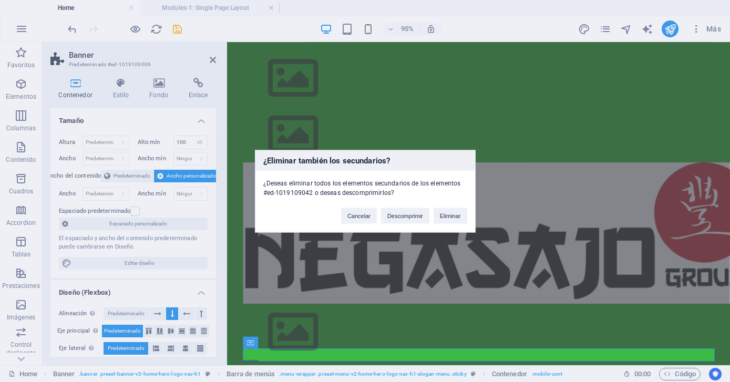
click at [557, 105] on div "¿Eliminar también los secundarios? ¿Deseas eliminar todos los elementos secunda…" at bounding box center [365, 191] width 730 height 382
click at [361, 216] on button "Cancelar" at bounding box center [359, 216] width 36 height 16
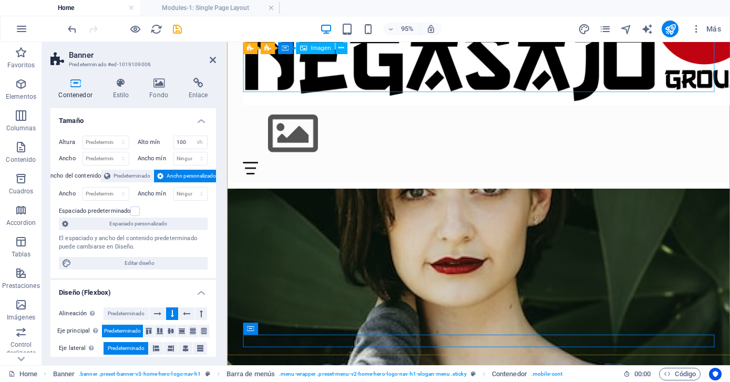
scroll to position [0, 0]
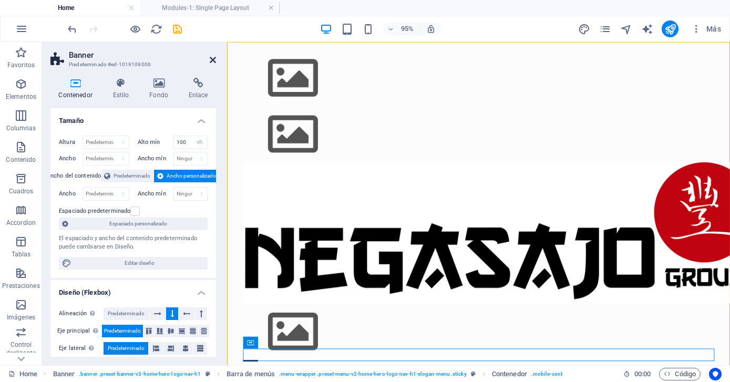
click at [213, 60] on icon at bounding box center [213, 60] width 6 height 8
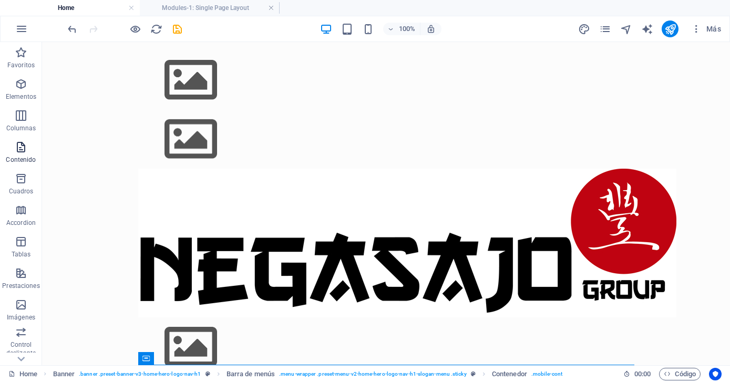
click at [16, 158] on p "Contenido" at bounding box center [21, 160] width 30 height 8
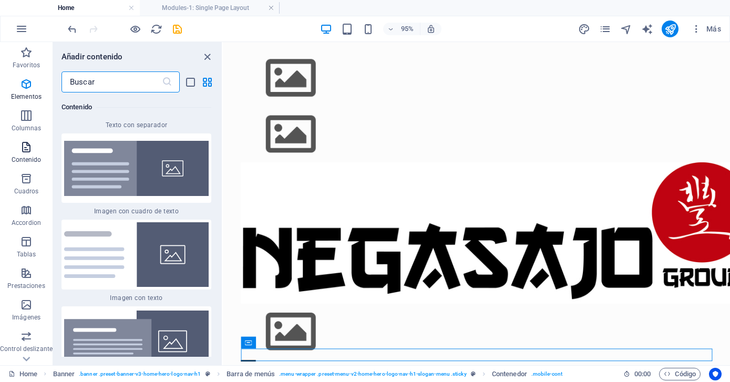
scroll to position [3578, 0]
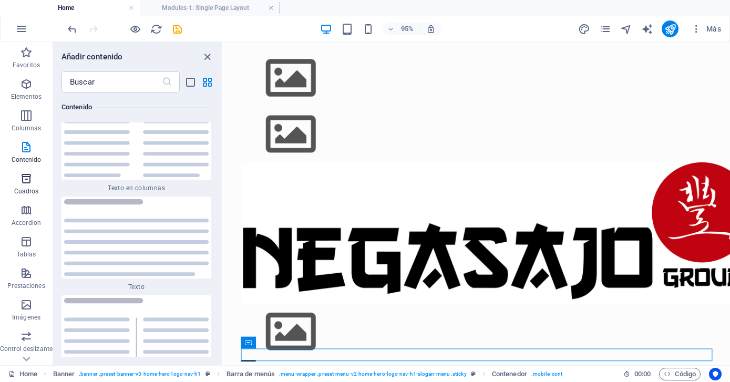
click at [26, 184] on icon "button" at bounding box center [26, 178] width 13 height 13
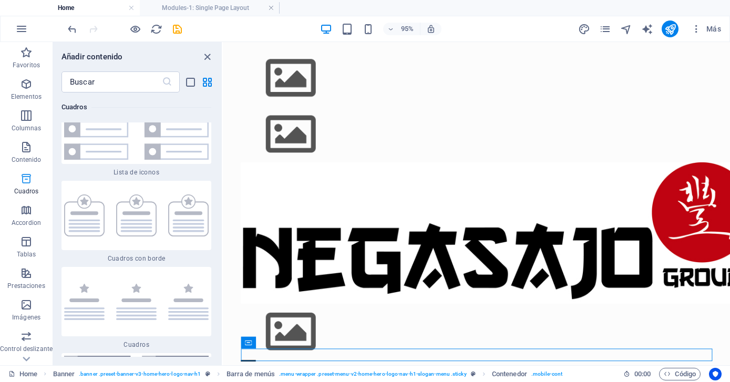
scroll to position [5702, 0]
click at [26, 80] on icon "button" at bounding box center [26, 84] width 13 height 13
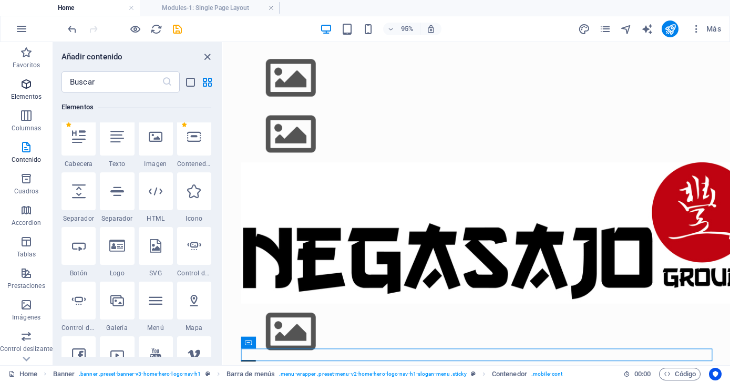
scroll to position [198, 0]
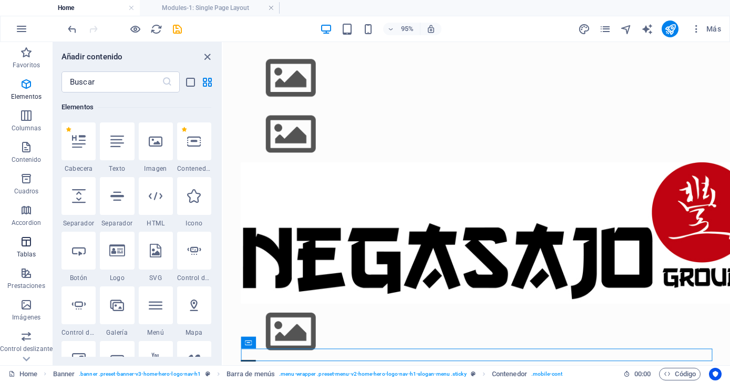
click at [28, 249] on span "Tablas" at bounding box center [26, 247] width 53 height 25
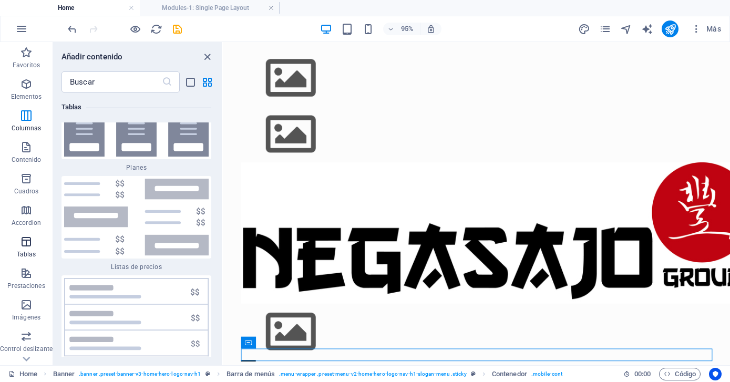
scroll to position [7134, 0]
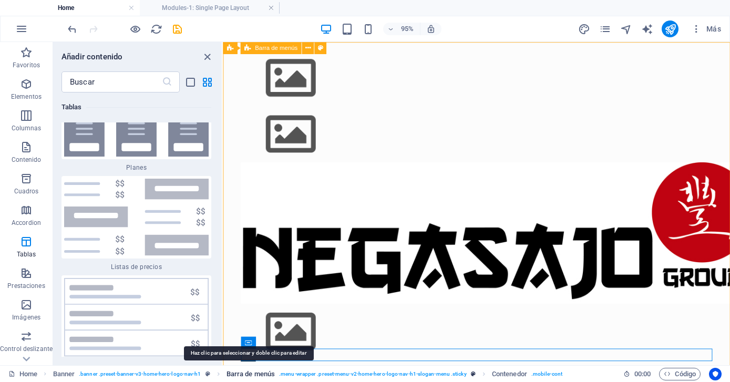
click at [250, 373] on span "Barra de menús" at bounding box center [250, 374] width 48 height 13
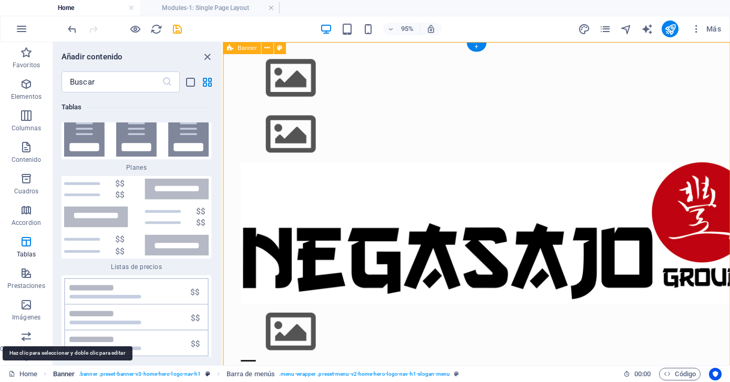
click at [58, 371] on span "Banner" at bounding box center [64, 374] width 22 height 13
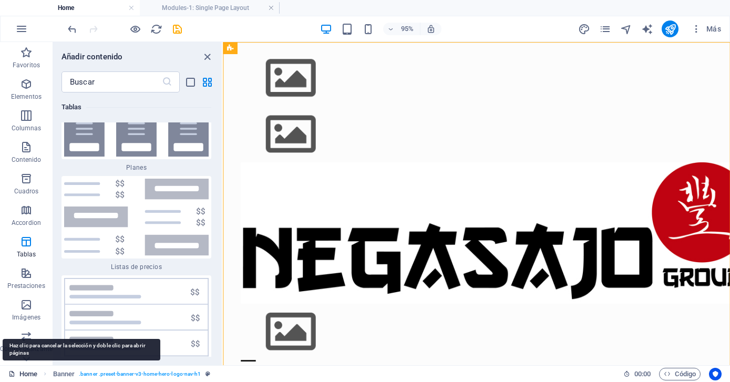
click at [29, 373] on link "Home" at bounding box center [22, 374] width 29 height 13
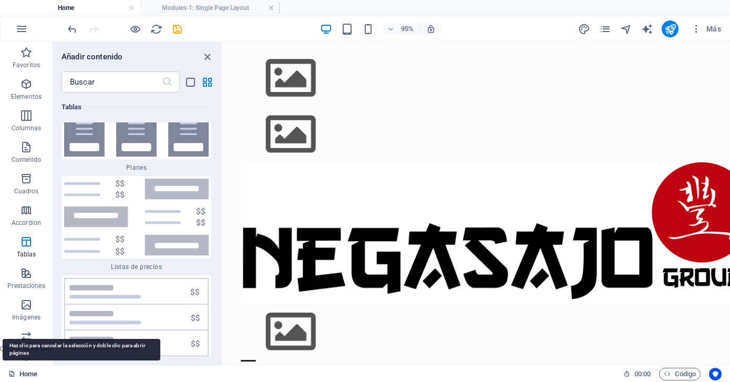
click at [29, 373] on link "Home" at bounding box center [22, 374] width 29 height 13
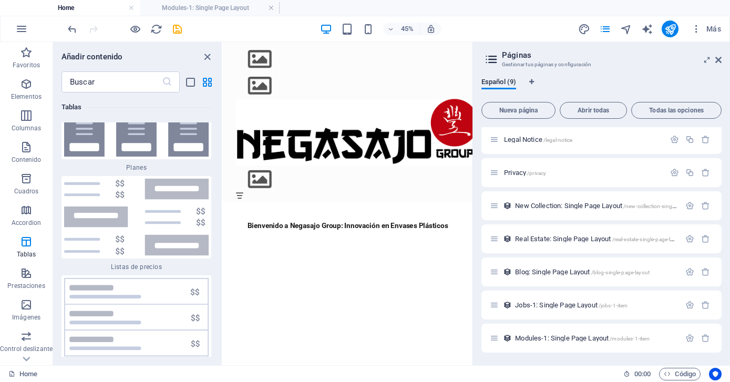
scroll to position [0, 0]
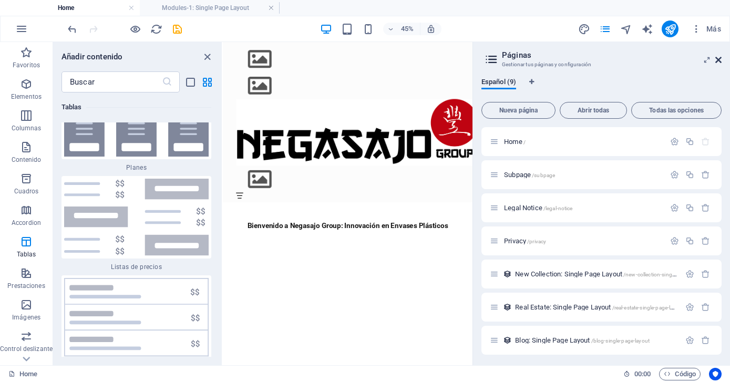
click at [716, 59] on icon at bounding box center [718, 60] width 6 height 8
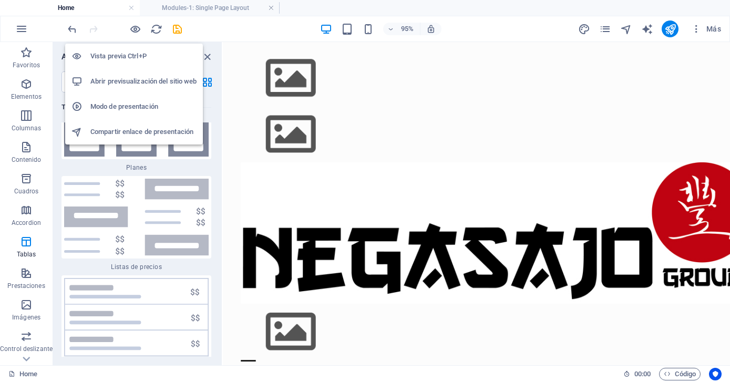
click at [125, 78] on h6 "Abrir previsualización del sitio web" at bounding box center [143, 81] width 106 height 13
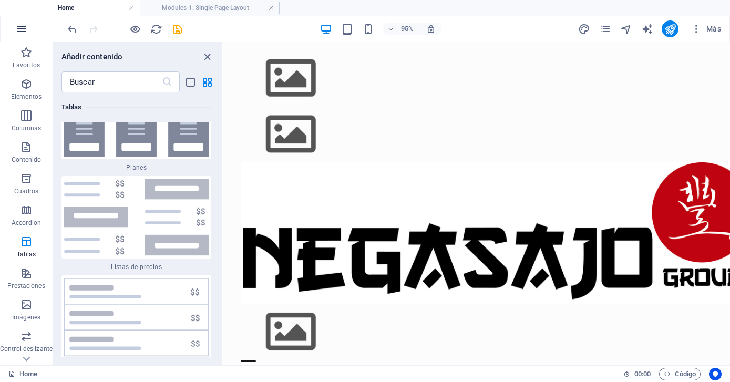
click at [20, 27] on icon "button" at bounding box center [21, 29] width 13 height 13
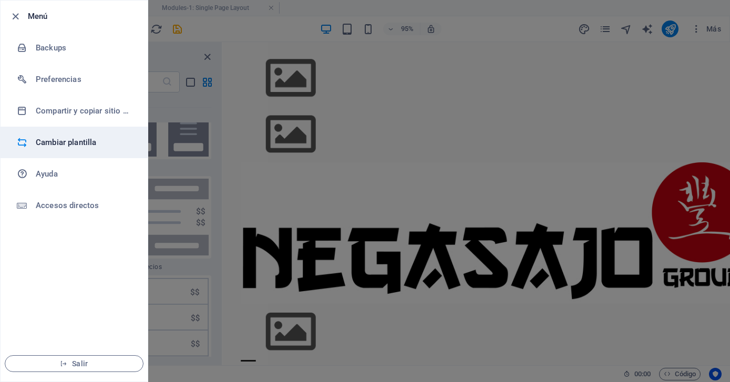
click at [57, 143] on h6 "Cambiar plantilla" at bounding box center [84, 142] width 97 height 13
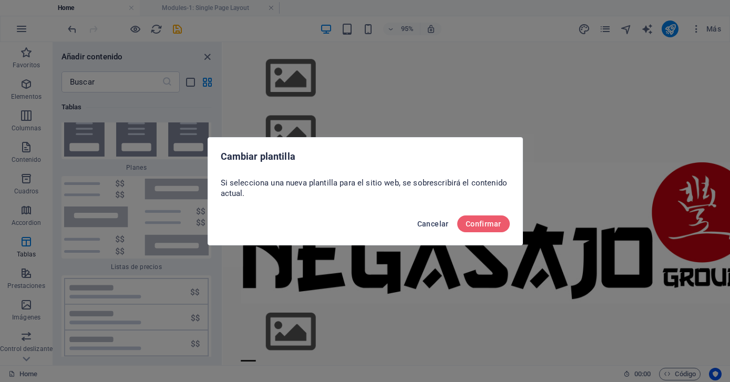
click at [436, 221] on span "Cancelar" at bounding box center [433, 224] width 32 height 8
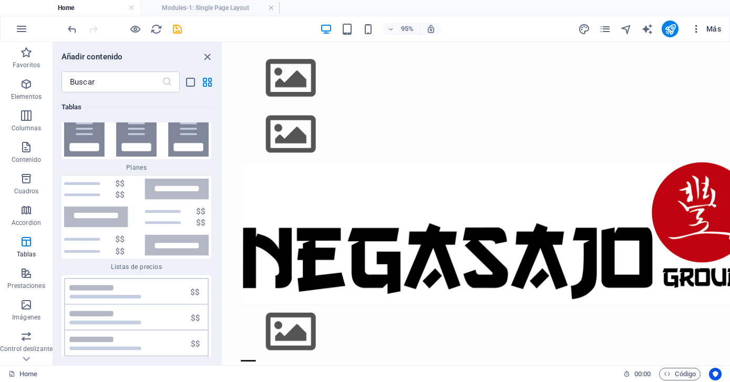
click at [716, 26] on span "Más" at bounding box center [706, 29] width 30 height 11
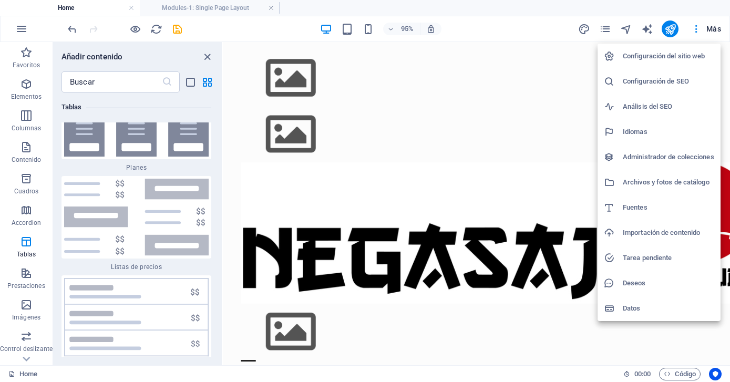
click at [695, 56] on h6 "Configuración del sitio web" at bounding box center [668, 56] width 91 height 13
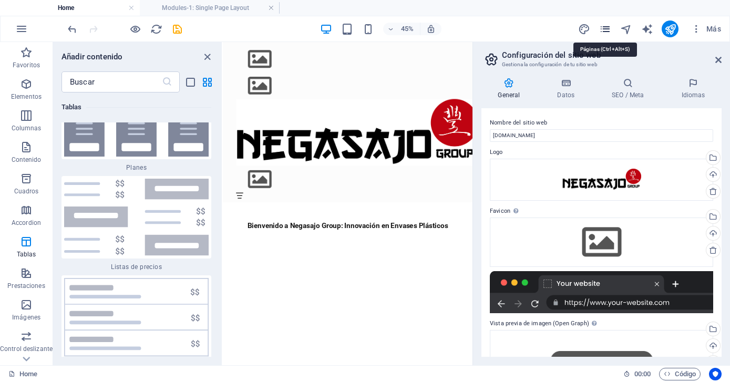
click at [605, 29] on icon "pages" at bounding box center [605, 29] width 12 height 12
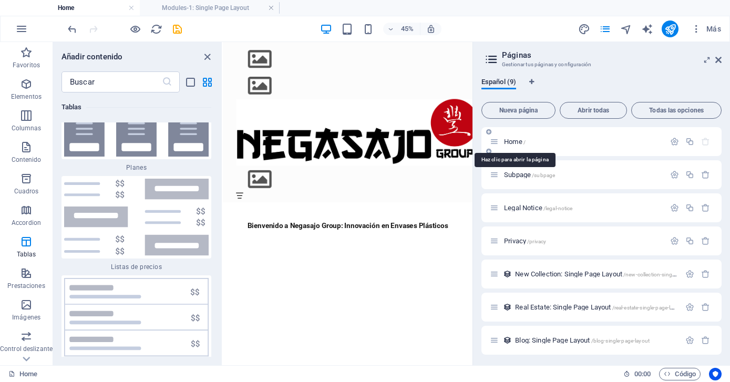
click at [520, 139] on span "Home /" at bounding box center [515, 142] width 22 height 8
click at [516, 142] on span "Home /" at bounding box center [515, 142] width 22 height 8
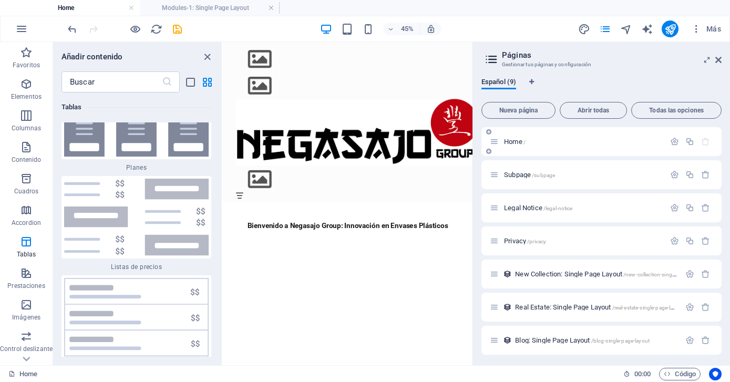
click at [495, 145] on icon at bounding box center [494, 141] width 9 height 9
click at [534, 142] on p "Home /" at bounding box center [583, 141] width 158 height 7
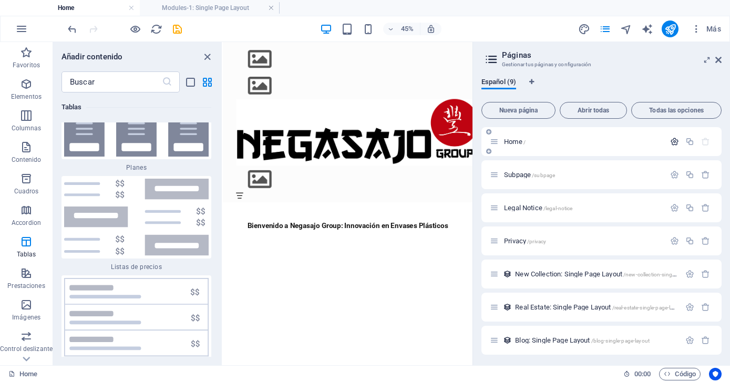
click at [675, 140] on icon "button" at bounding box center [674, 141] width 9 height 9
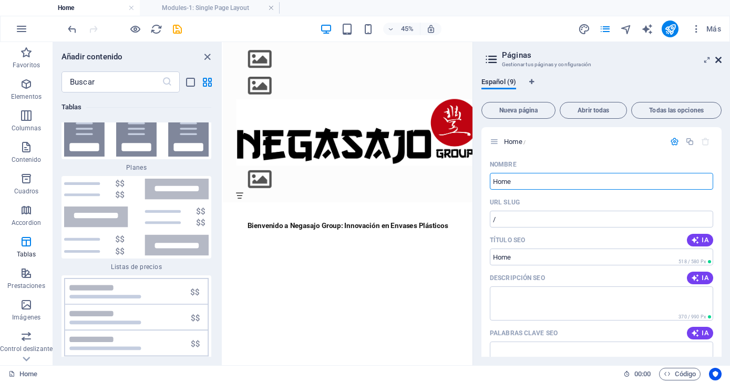
click at [717, 57] on icon at bounding box center [718, 60] width 6 height 8
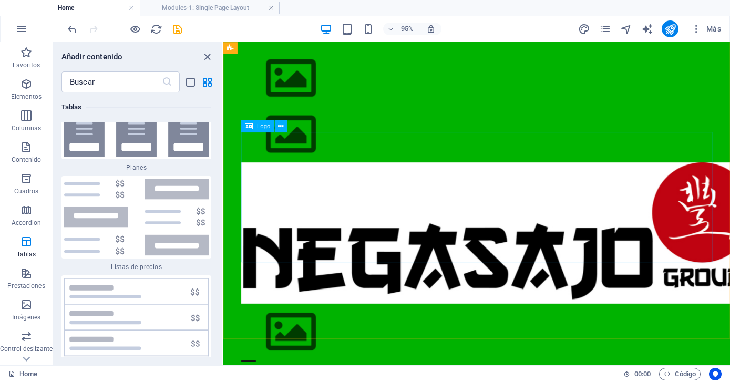
scroll to position [531, 0]
click at [20, 25] on icon "button" at bounding box center [21, 29] width 13 height 13
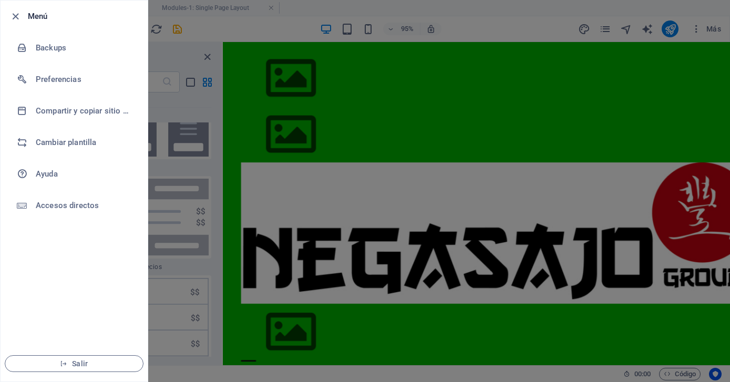
click at [501, 71] on div at bounding box center [365, 191] width 730 height 382
